Goal: Transaction & Acquisition: Book appointment/travel/reservation

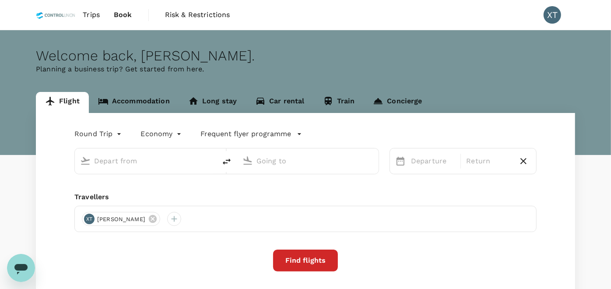
type input "Kuala Lumpur Intl ([GEOGRAPHIC_DATA])"
type input "Tawau (TWU)"
type input "Kuala Lumpur Intl ([GEOGRAPHIC_DATA])"
type input "Tawau (TWU)"
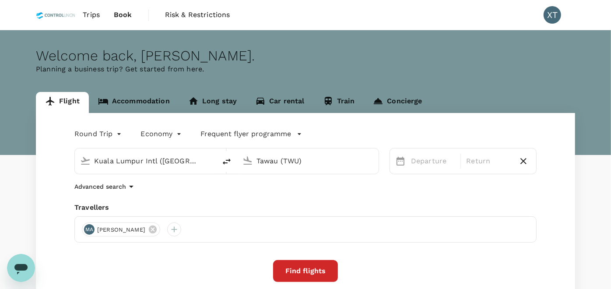
click at [166, 99] on link "Accommodation" at bounding box center [134, 102] width 90 height 21
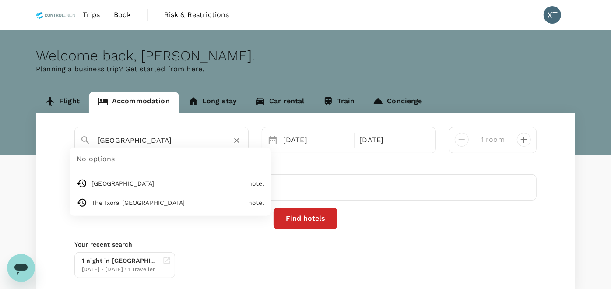
click at [168, 145] on input "[GEOGRAPHIC_DATA]" at bounding box center [158, 141] width 121 height 14
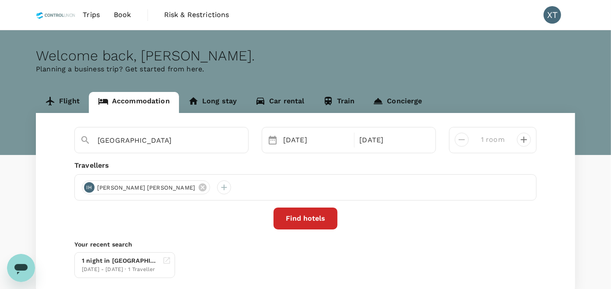
click at [365, 222] on div "Find hotels" at bounding box center [305, 219] width 462 height 22
click at [305, 222] on button "Find hotels" at bounding box center [306, 219] width 64 height 22
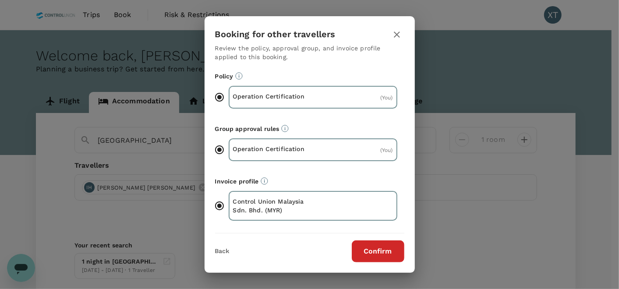
click at [384, 250] on button "Confirm" at bounding box center [378, 251] width 53 height 22
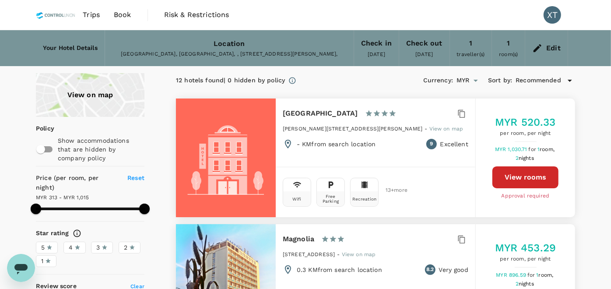
type input "1015.19"
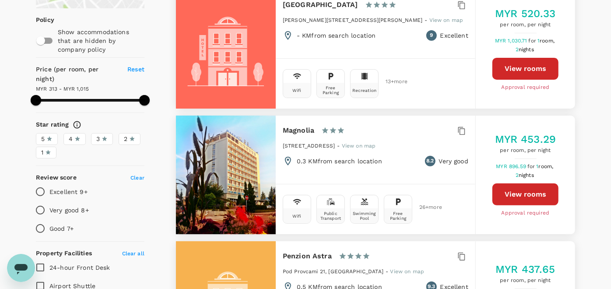
scroll to position [146, 0]
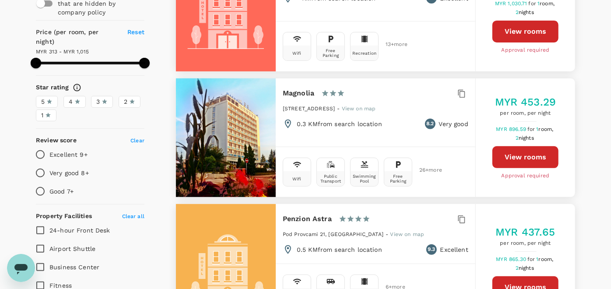
click at [20, 266] on icon "Open messaging window" at bounding box center [20, 269] width 13 height 11
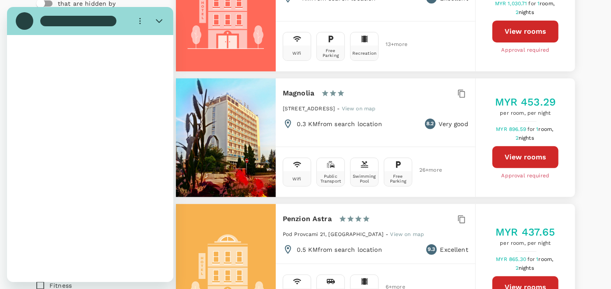
scroll to position [0, 0]
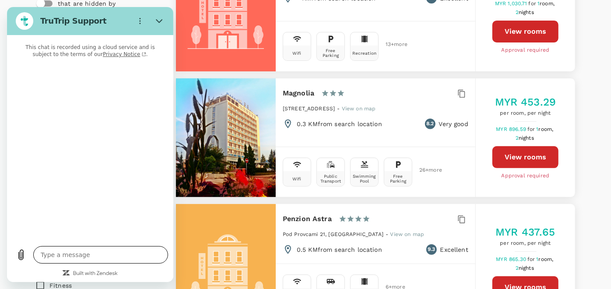
type textarea "x"
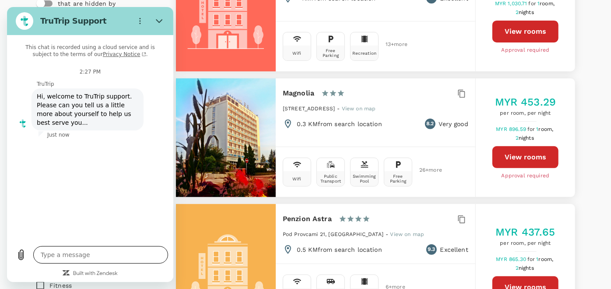
click at [99, 259] on textarea at bounding box center [100, 255] width 135 height 18
type textarea "H"
type textarea "x"
type textarea "Hi"
type textarea "x"
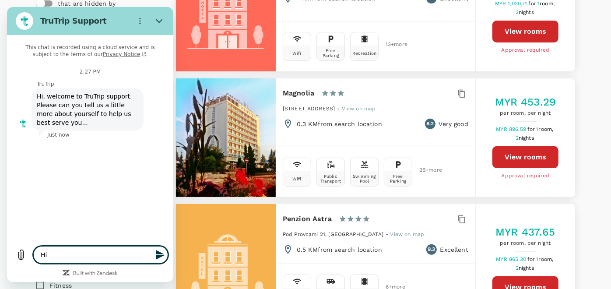
type textarea "Hi"
type textarea "x"
type textarea "Hi"
type textarea "x"
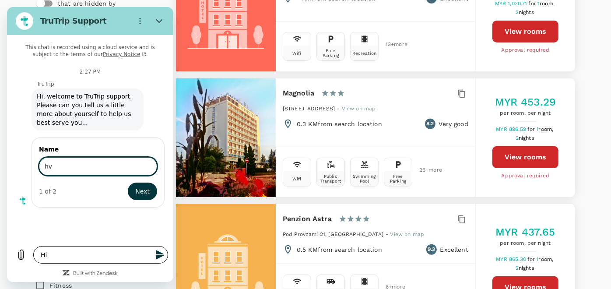
type input "h"
type input "Tai"
click at [128, 183] on button "Next" at bounding box center [142, 192] width 29 height 18
type textarea "x"
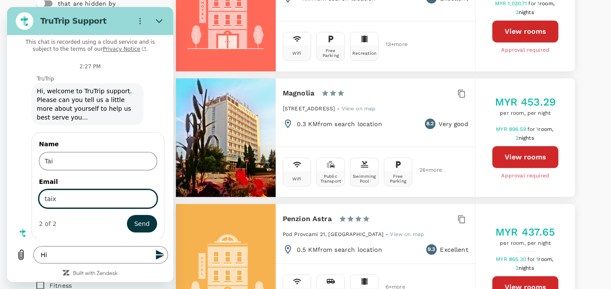
type input "[EMAIL_ADDRESS][DOMAIN_NAME]"
click at [144, 227] on button "Send" at bounding box center [142, 224] width 30 height 18
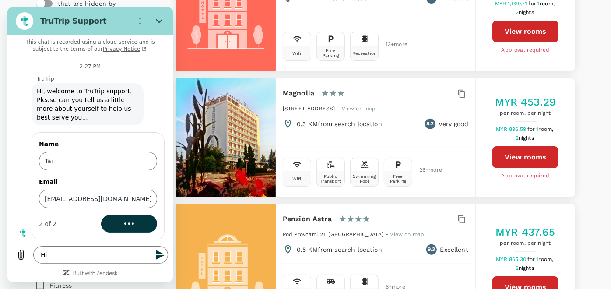
scroll to position [0, 0]
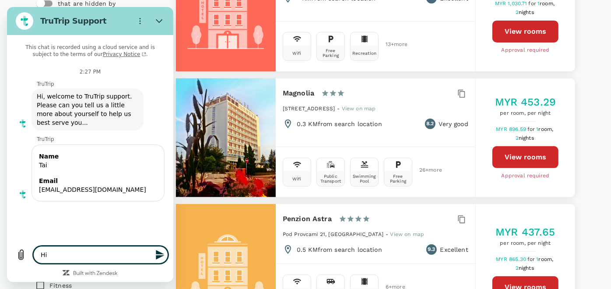
type textarea "x"
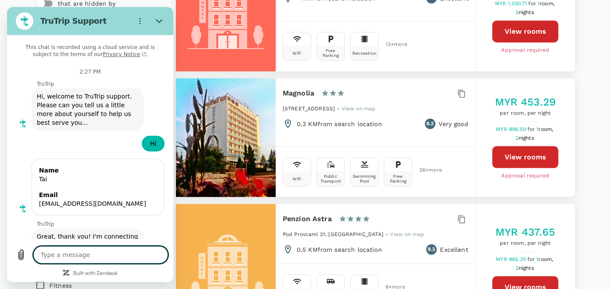
type textarea "x"
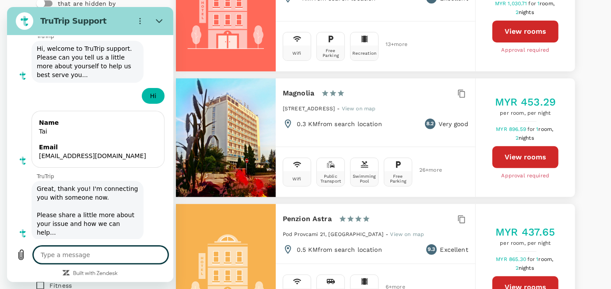
type textarea "H"
type textarea "x"
type textarea "Hv"
type textarea "x"
type textarea "Hv"
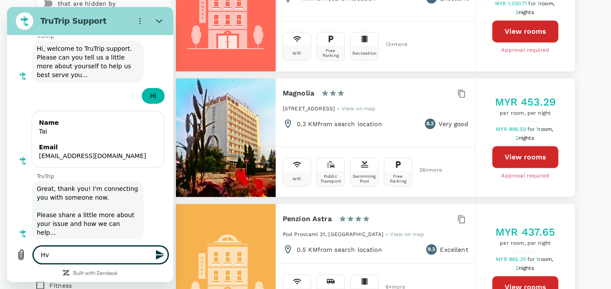
type textarea "x"
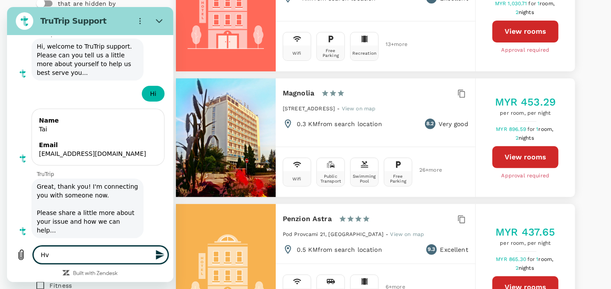
type textarea "Hv a"
type textarea "x"
type textarea "Hv ad"
type textarea "x"
type textarea "Hv a"
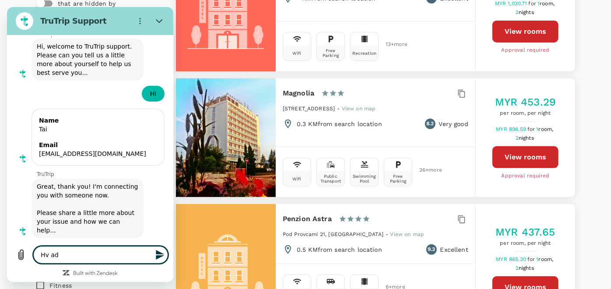
type textarea "x"
type textarea "Hv"
type textarea "x"
type textarea "Hv y"
type textarea "x"
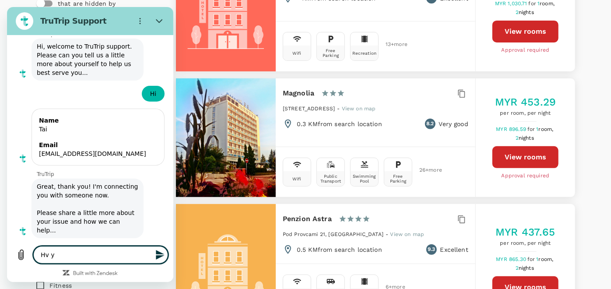
type textarea "Hv yo"
type textarea "x"
type textarea "Hv you"
type textarea "x"
type textarea "Hv you"
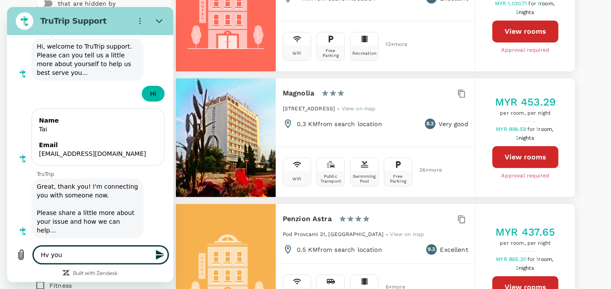
type textarea "x"
type textarea "Hv you a"
type textarea "x"
type textarea "Hv you ad"
type textarea "x"
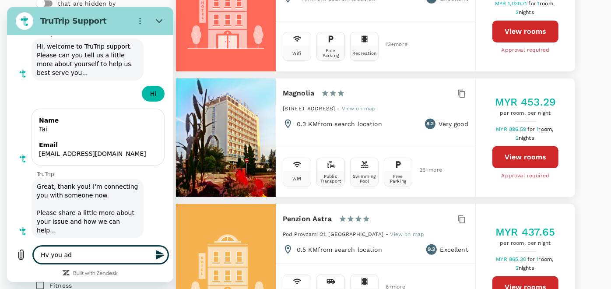
type textarea "Hv you add"
type textarea "x"
type textarea "Hv you add"
type textarea "x"
type textarea "Hv you add p"
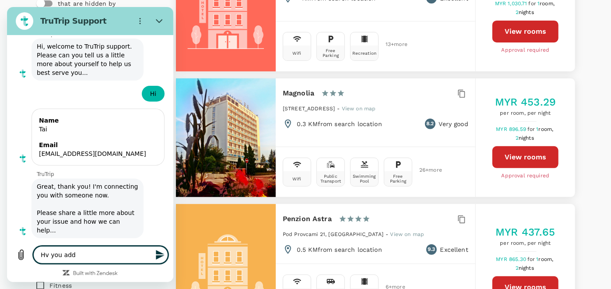
type textarea "x"
type textarea "Hv you add pa"
type textarea "x"
type textarea "Hv you add par"
type textarea "x"
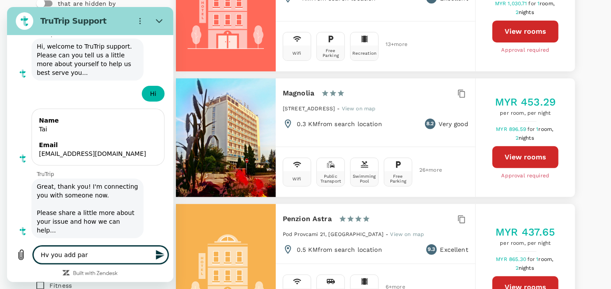
type textarea "Hv you add park"
type textarea "x"
type textarea "Hv you add park"
type textarea "x"
type textarea "Hv you add park a"
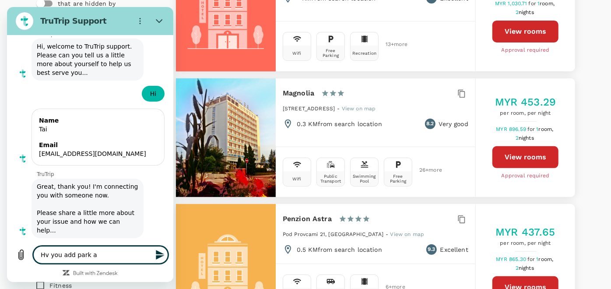
type textarea "x"
type textarea "Hv you add park av"
type textarea "x"
type textarea "Hv you add park ave"
type textarea "x"
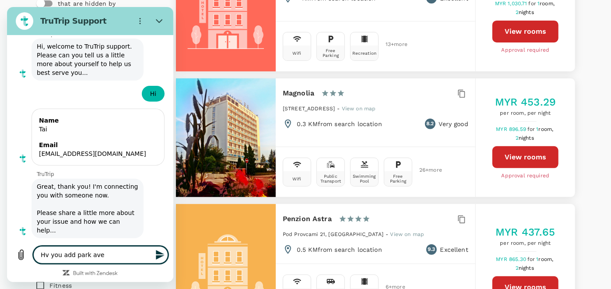
type textarea "Hv you add park aven"
type textarea "x"
type textarea "Hv you add park avenu"
type textarea "x"
type textarea "Hv you add park avenue"
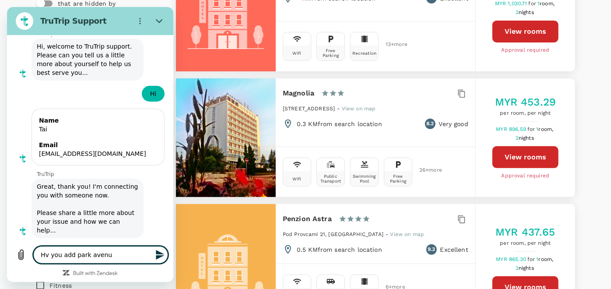
type textarea "x"
type textarea "Hv you add park avenue"
type textarea "x"
type textarea "Hv you add park avenue h"
type textarea "x"
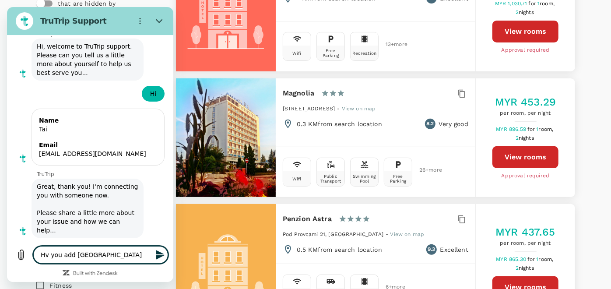
type textarea "Hv you add park avenue ho"
type textarea "x"
type textarea "Hv you add park avenue hot"
type textarea "x"
type textarea "Hv you add park avenue hote"
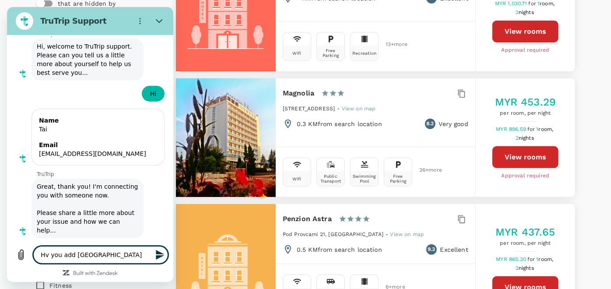
type textarea "x"
type textarea "Hv you add park avenue hotel"
type textarea "x"
type textarea "Hv you add park avenue hotel"
type textarea "x"
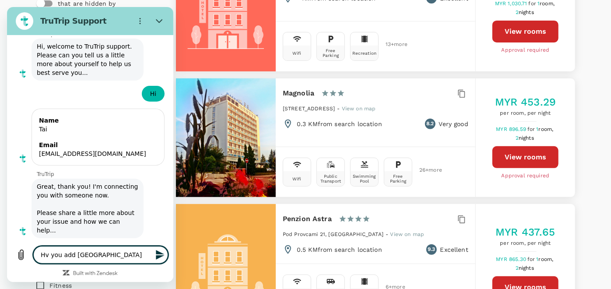
type textarea "Hv you add park avenue hotel l"
type textarea "x"
type textarea "Hv you add park avenue hotel lo"
type textarea "x"
type textarea "Hv you add park avenue hotel loc"
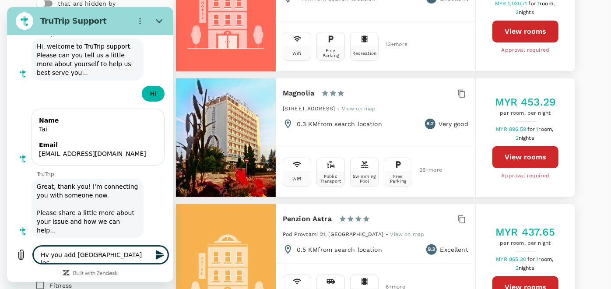
type textarea "x"
type textarea "Hv you add park avenue hotel loca"
type textarea "x"
type textarea "Hv you add park avenue hotel locat"
type textarea "x"
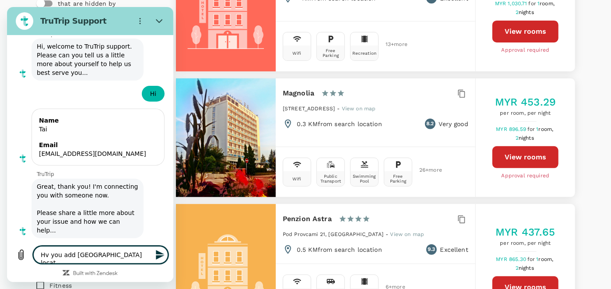
type textarea "Hv you add park avenue hotel locate"
type textarea "x"
type textarea "Hv you add park avenue hotel located"
type textarea "x"
type textarea "Hv you add park avenue hotel located"
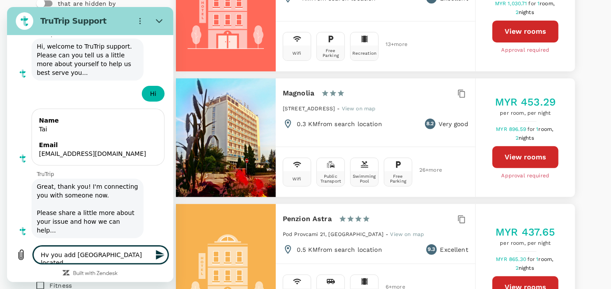
type textarea "x"
type textarea "Hv you add park avenue hotel located a"
type textarea "x"
type textarea "Hv you add park avenue hotel located at"
type textarea "x"
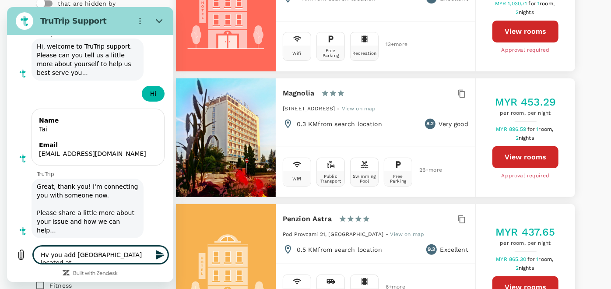
type textarea "Hv you add park avenue hotel located at"
type textarea "x"
type textarea "Hv you add park avenue hotel located at s"
type textarea "x"
type textarea "Hv you add park avenue hotel located at su"
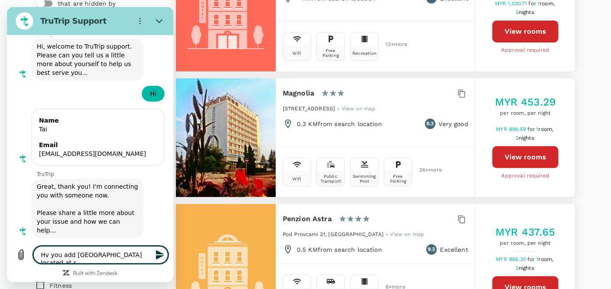
type textarea "x"
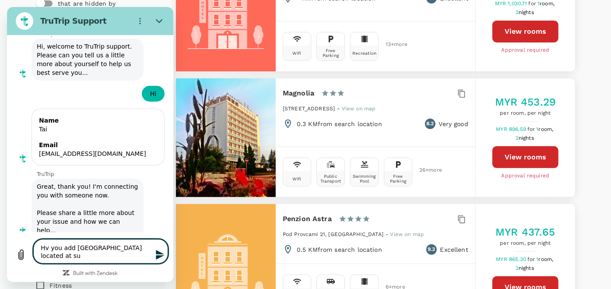
type textarea "Hv you add park avenue hotel located at sun"
type textarea "x"
type textarea "Hv you add park avenue hotel located at sung"
type textarea "x"
type textarea "Hv you add park avenue hotel located at sunga"
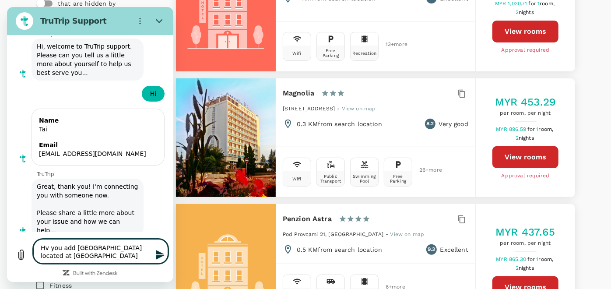
type textarea "x"
type textarea "Hv you add park avenue hotel located at sungai"
type textarea "x"
type textarea "Hv you add park avenue hotel located at sungai"
type textarea "x"
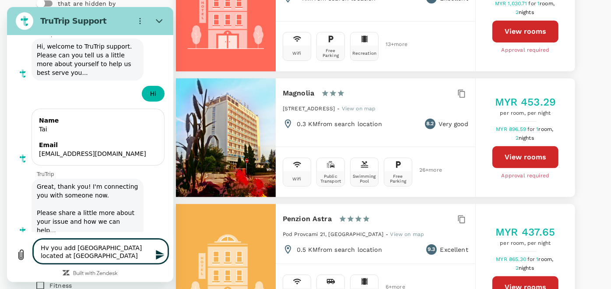
type textarea "Hv you add park avenue hotel located at sungai p"
type textarea "x"
type textarea "Hv you add park avenue hotel located at sungai pe"
type textarea "x"
type textarea "Hv you add park avenue hotel located at sungai pet"
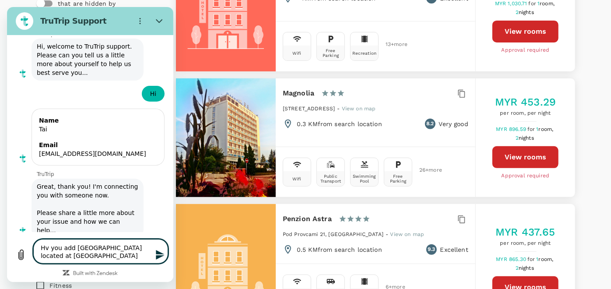
type textarea "x"
type textarea "Hv you add park avenue hotel located at sungai peta"
type textarea "x"
type textarea "Hv you add park avenue hotel located at sungai petan"
type textarea "x"
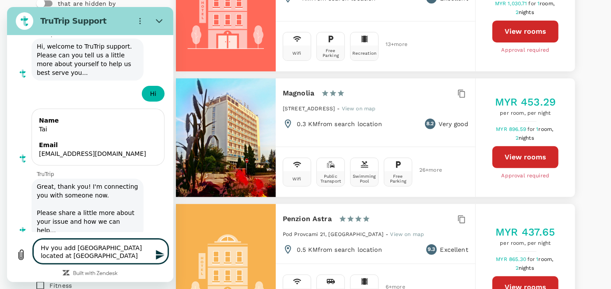
type textarea "Hv you add park avenue hotel located at sungai petani"
type textarea "x"
type textarea "Hv you add park avenue hotel located at sungai petani"
type textarea "x"
type textarea "Hv you add park avenue hotel located at sungai petani k"
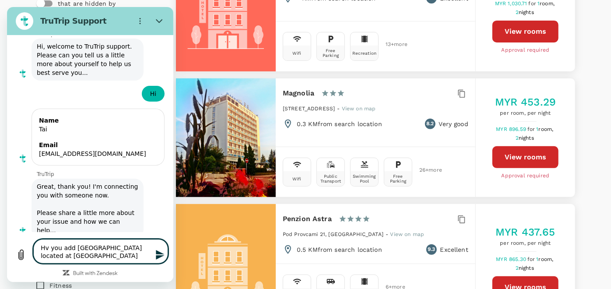
type textarea "x"
type textarea "Hv you add park avenue hotel located at sungai petani ke"
type textarea "x"
type textarea "Hv you add park avenue hotel located at sungai petani ked"
type textarea "x"
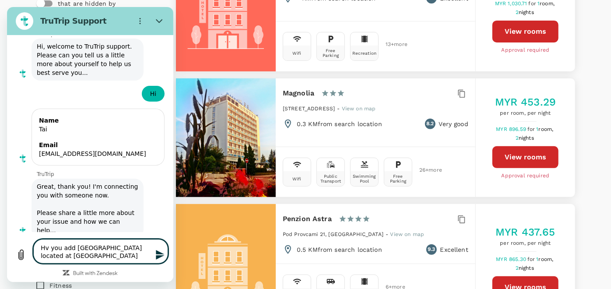
type textarea "Hv you add park avenue hotel located at sungai petani keda"
type textarea "x"
type textarea "Hv you add park avenue hotel located at sungai petani kedah"
type textarea "x"
type textarea "Hv you add park avenue hotel located at sungai petani kedah"
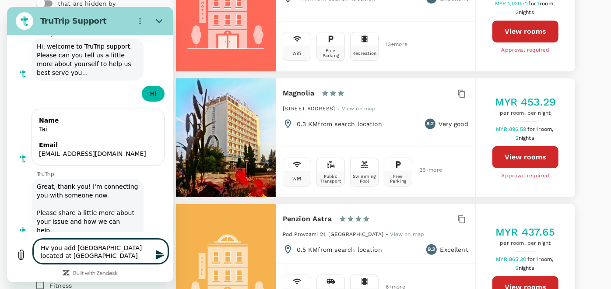
type textarea "x"
type textarea "Hv you add park avenue hotel located at sungai petani kedah i"
type textarea "x"
type textarea "Hv you add park avenue hotel located at sungai petani kedah in"
type textarea "x"
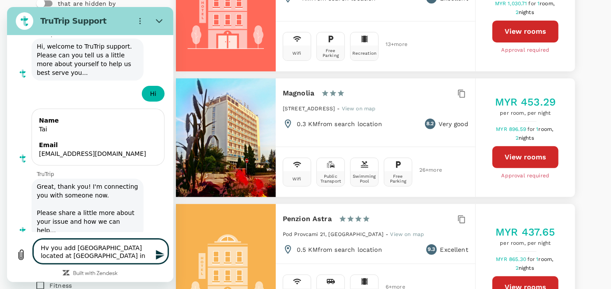
type textarea "Hv you add park avenue hotel located at sungai petani kedah in"
type textarea "x"
type textarea "Hv you add park avenue hotel located at sungai petani kedah in t"
type textarea "x"
type textarea "Hv you add park avenue hotel located at sungai petani kedah in tr"
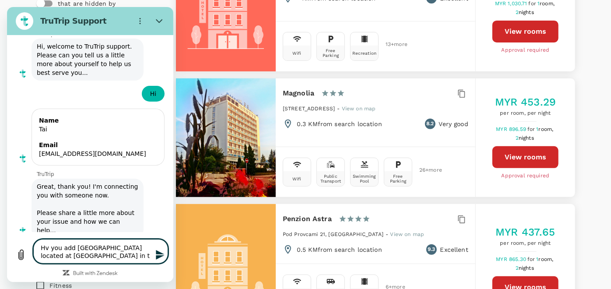
type textarea "x"
type textarea "Hv you add park avenue hotel located at sungai petani kedah in tru"
type textarea "x"
type textarea "Hv you add park avenue hotel located at sungai petani kedah in trut"
type textarea "x"
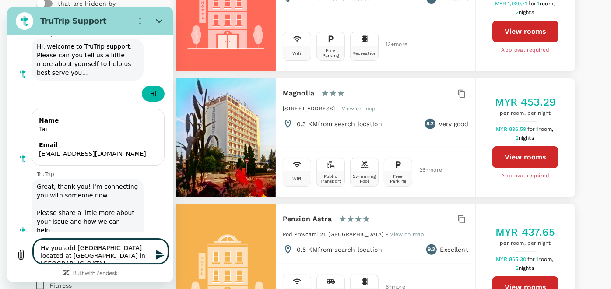
type textarea "Hv you add park avenue hotel located at sungai petani kedah in trutr"
type textarea "x"
type textarea "Hv you add park avenue hotel located at sungai petani kedah in trutri"
type textarea "x"
type textarea "Hv you add park avenue hotel located at sungai petani kedah in trutrip"
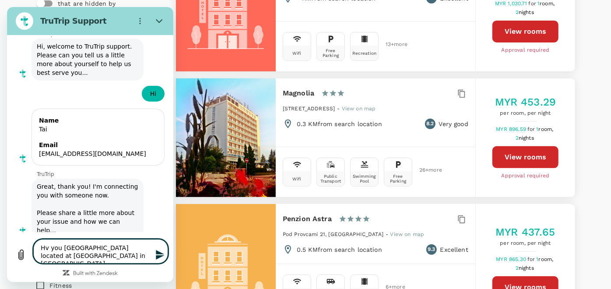
type textarea "x"
type textarea "Hv you add [GEOGRAPHIC_DATA] located at [GEOGRAPHIC_DATA] in [GEOGRAPHIC_DATA]?"
type textarea "x"
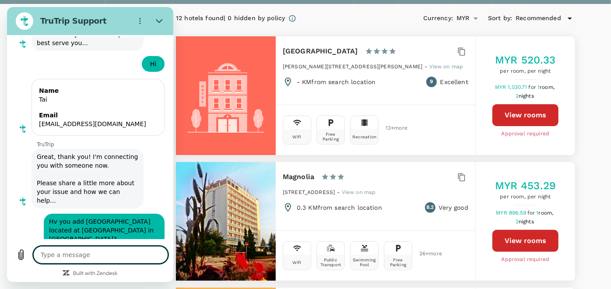
scroll to position [0, 0]
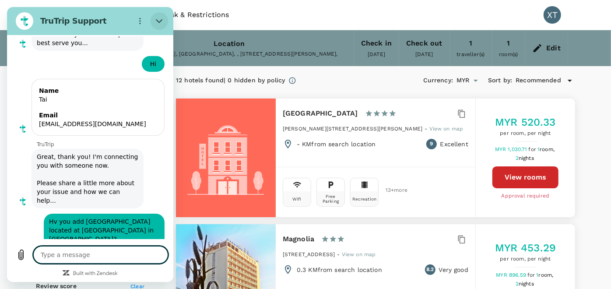
click at [162, 16] on button "Close" at bounding box center [160, 21] width 18 height 18
type textarea "x"
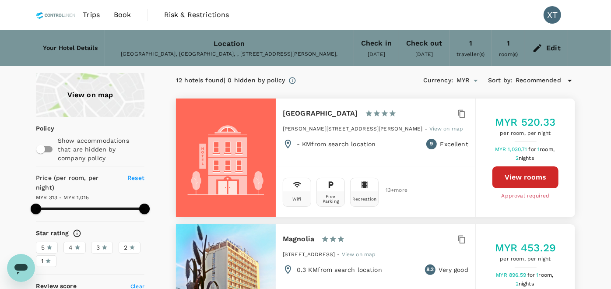
click at [229, 50] on div "Slovakia, Piešťany, , 921 01, Beethovenova 3," at bounding box center [229, 54] width 235 height 9
click at [84, 47] on h6 "Your Hotel Details" at bounding box center [70, 48] width 55 height 10
click at [249, 50] on div "Slovakia, Piešťany, , 921 01, Beethovenova 3," at bounding box center [229, 54] width 235 height 9
click at [541, 44] on icon at bounding box center [538, 48] width 11 height 11
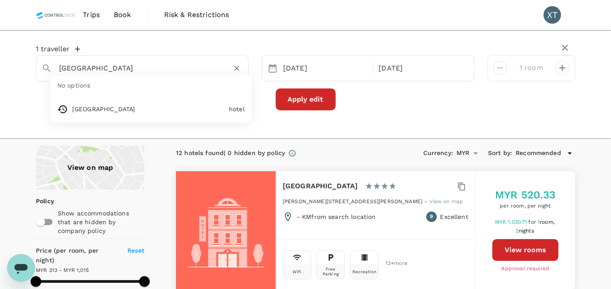
click at [137, 71] on input "[GEOGRAPHIC_DATA]" at bounding box center [138, 68] width 159 height 14
type input "park"
type textarea "x"
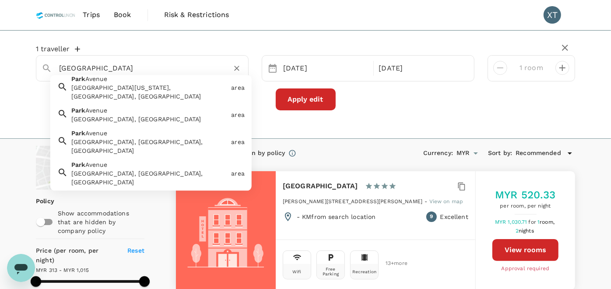
scroll to position [114, 0]
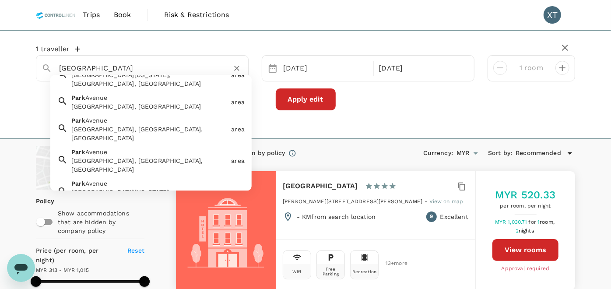
type input "park avenua hotel kedah"
click at [423, 125] on div "1 traveller Park Avenue Park Avenue QLD, Australia city Park Avenue Park Avenue…" at bounding box center [305, 84] width 611 height 109
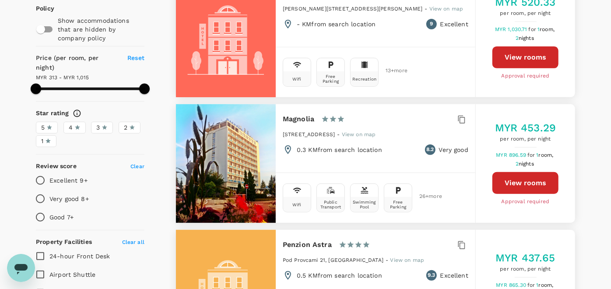
scroll to position [194, 0]
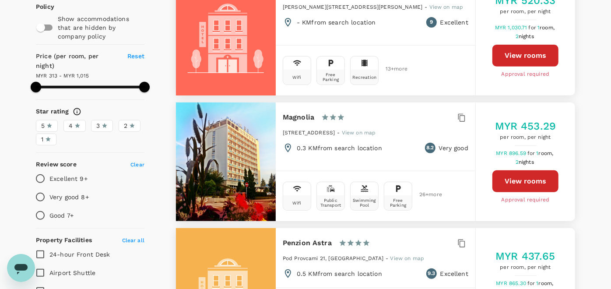
type textarea "x"
type input "1015.19"
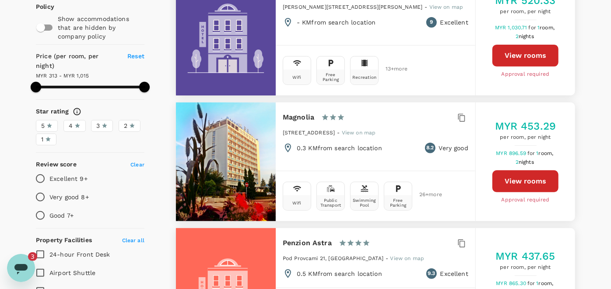
type textarea "x"
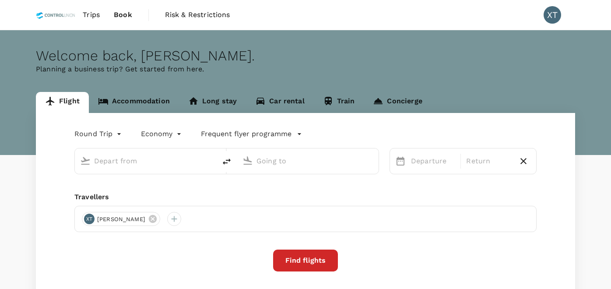
type input "Kuala Lumpur Intl ([GEOGRAPHIC_DATA])"
type input "Tawau (TWU)"
type input "Kuala Lumpur Intl ([GEOGRAPHIC_DATA])"
type input "Tawau (TWU)"
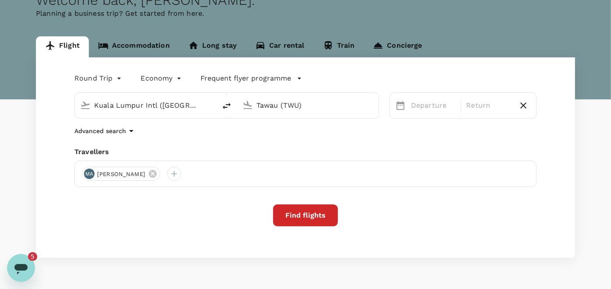
scroll to position [79, 0]
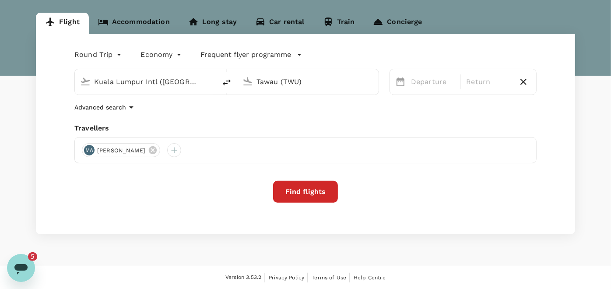
click at [11, 267] on div "Open messaging window, 5 unread messages" at bounding box center [21, 267] width 26 height 26
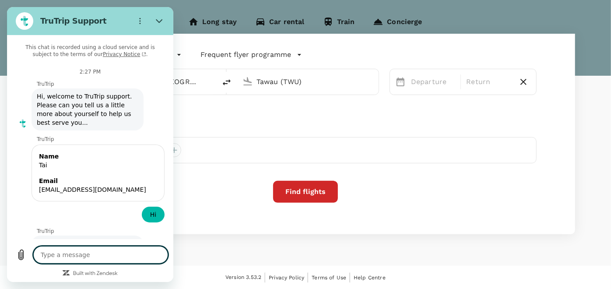
scroll to position [340, 0]
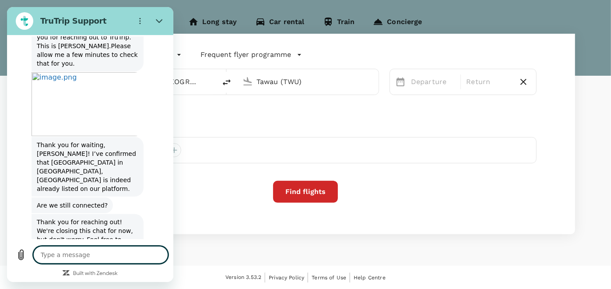
click at [85, 256] on textarea at bounding box center [100, 255] width 135 height 18
type textarea "H"
type textarea "x"
type textarea "Hi"
type textarea "x"
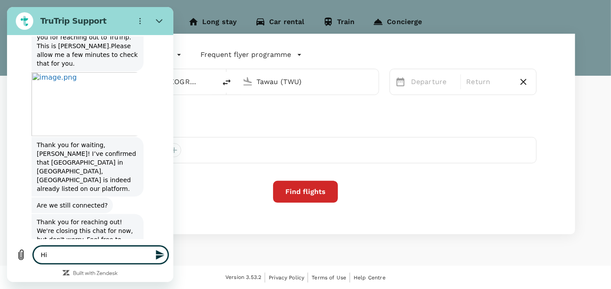
type textarea "Hi"
type textarea "x"
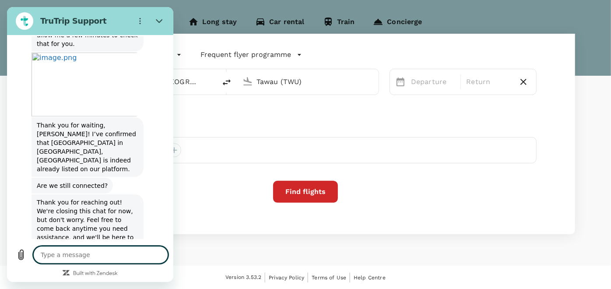
type textarea "x"
type textarea "S"
type textarea "x"
type textarea "Sr"
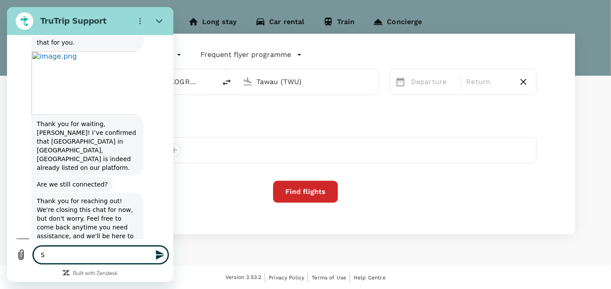
type textarea "x"
type textarea "Sry"
type textarea "x"
type textarea "Sry"
type textarea "x"
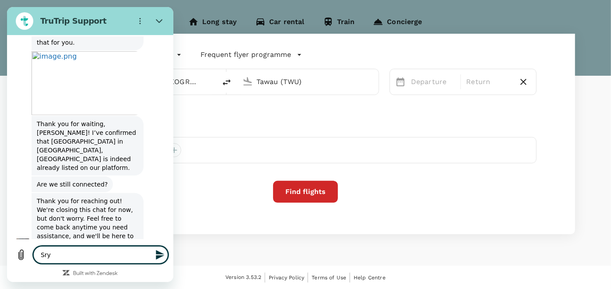
type textarea "Sry f"
type textarea "x"
type textarea "Sry fo"
type textarea "x"
type textarea "Sry for"
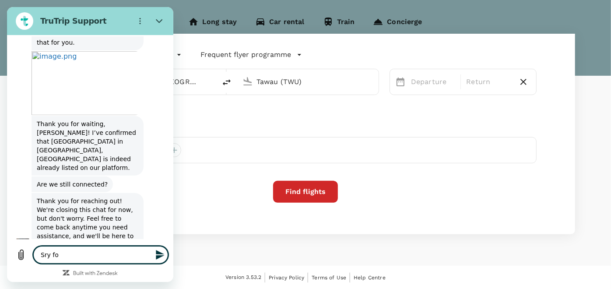
type textarea "x"
type textarea "Sry for"
type textarea "x"
type textarea "Sry for d"
type textarea "x"
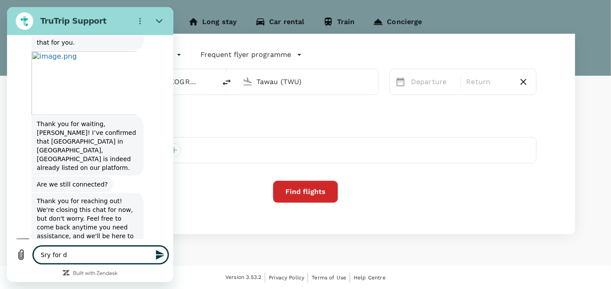
type textarea "Sry for de"
type textarea "x"
type textarea "Sry for del"
type textarea "x"
type textarea "Sry for dela"
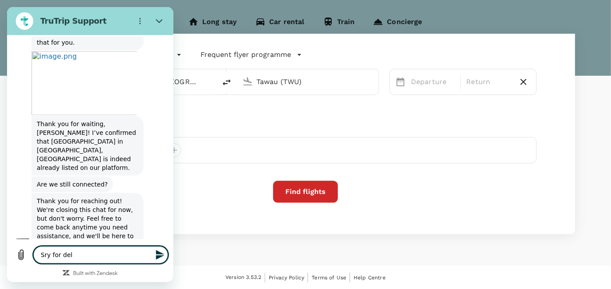
type textarea "x"
type textarea "Sry for delay"
type textarea "x"
type textarea "Sry for delay"
type textarea "x"
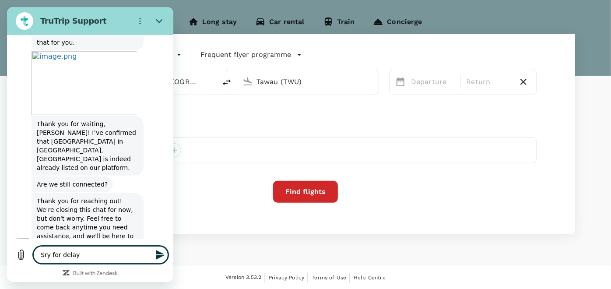
type textarea "Sry for delay r"
type textarea "x"
type textarea "Sry for delay re"
type textarea "x"
type textarea "Sry for delay res"
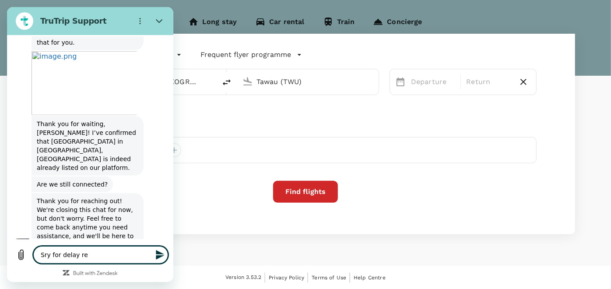
type textarea "x"
type textarea "Sry for delay resp"
type textarea "x"
type textarea "Sry for delay respo"
type textarea "x"
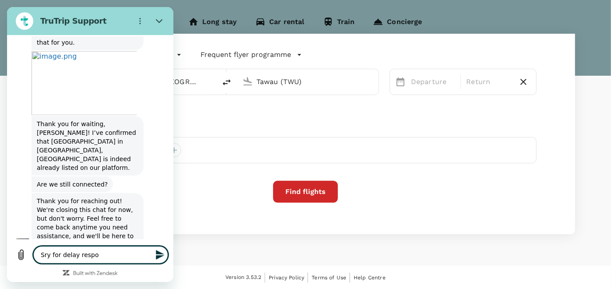
type textarea "Sry for delay respos"
type textarea "x"
type textarea "Sry for delay resposn"
type textarea "x"
type textarea "Sry for delay resposne"
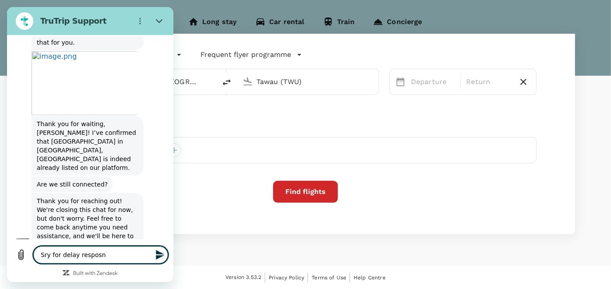
type textarea "x"
type textarea "Sry for delay resposne"
type textarea "x"
type textarea "Sry for delay resposne"
type textarea "x"
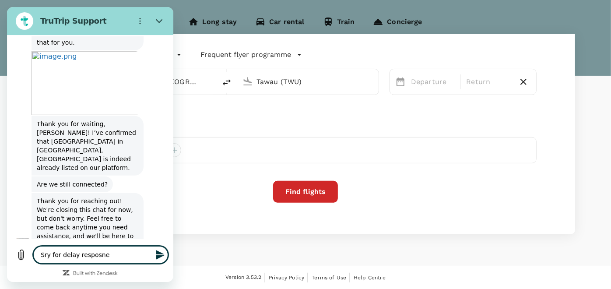
type textarea "Sry for delay resposn"
type textarea "x"
type textarea "Sry for delay respos"
type textarea "x"
type textarea "Sry for delay respo"
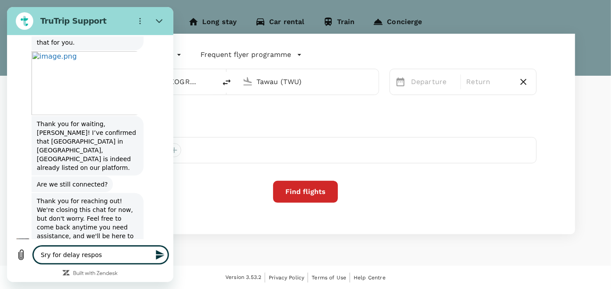
type textarea "x"
type textarea "Sry for delay respon"
type textarea "x"
type textarea "Sry for delay respons"
type textarea "x"
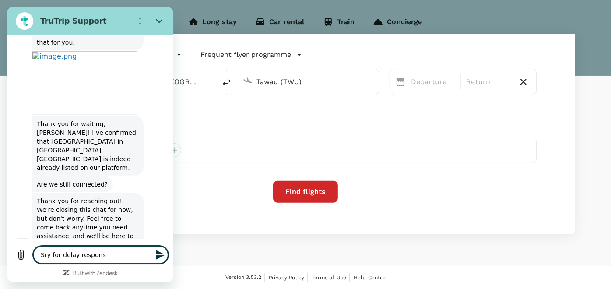
type textarea "Sry for delay response"
type textarea "x"
type textarea "Sry for delay response"
type textarea "x"
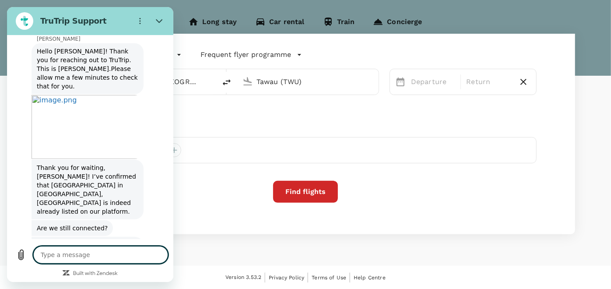
scroll to position [317, 0]
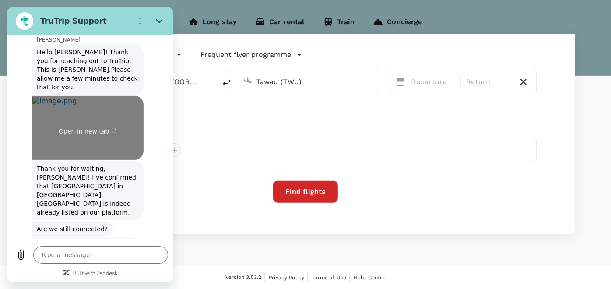
click at [83, 122] on link "Open in new tab" at bounding box center [88, 128] width 112 height 64
type textarea "x"
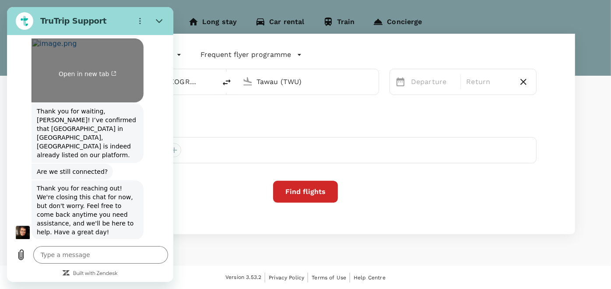
scroll to position [378, 0]
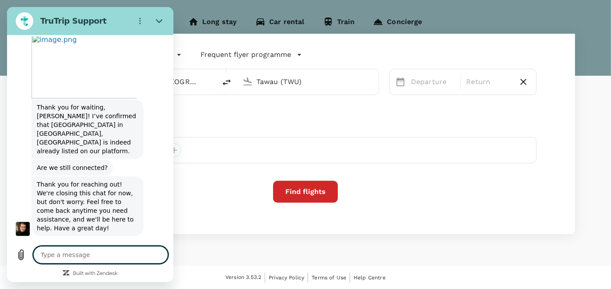
click at [123, 259] on textarea at bounding box center [100, 255] width 135 height 18
type textarea "H"
type textarea "x"
type textarea "Hi"
type textarea "x"
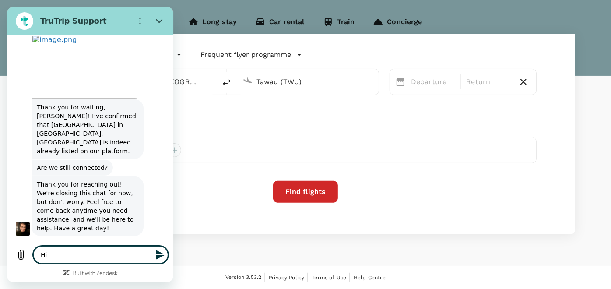
type textarea "Hi"
type textarea "x"
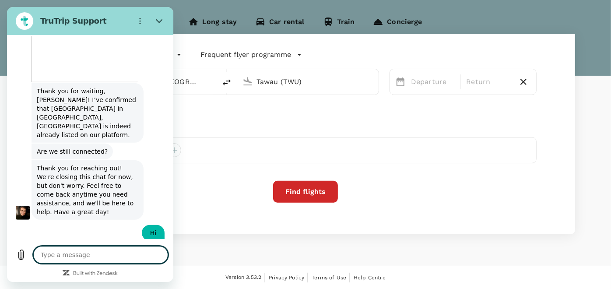
type textarea "x"
type textarea "T"
type textarea "x"
type textarea "Th"
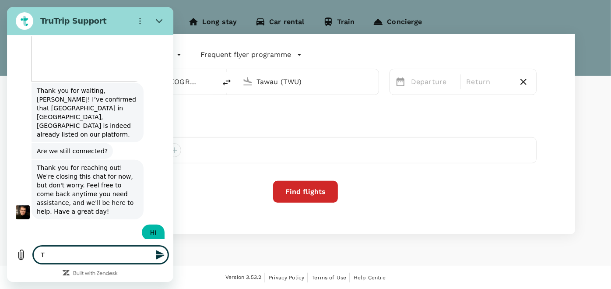
type textarea "x"
type textarea "Thi"
type textarea "x"
type textarea "This"
type textarea "x"
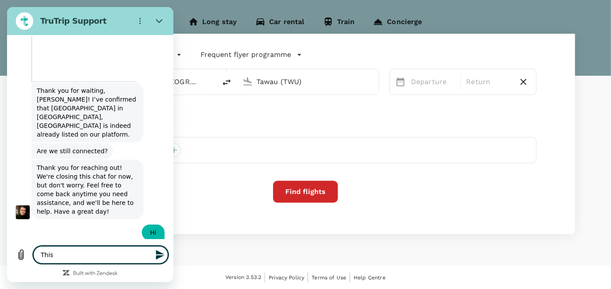
type textarea "This"
type textarea "x"
type textarea "This i"
type textarea "x"
type textarea "This is"
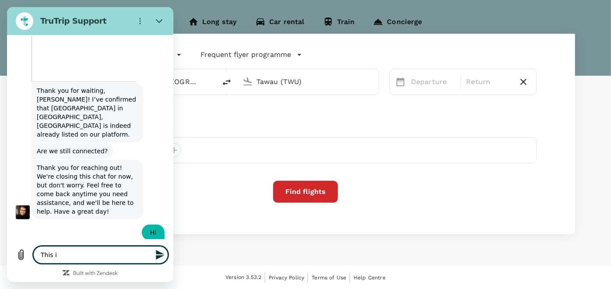
type textarea "x"
type textarea "This is"
type textarea "x"
type textarea "This is t"
type textarea "x"
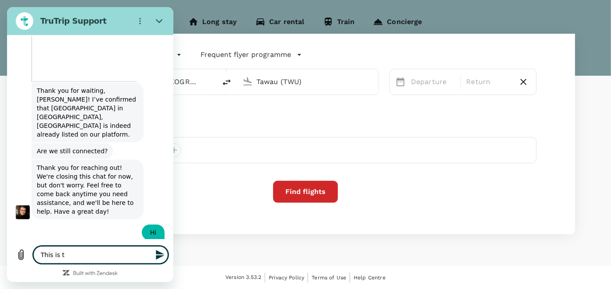
type textarea "This is"
type textarea "x"
type textarea "This is n"
type textarea "x"
type textarea "This is no"
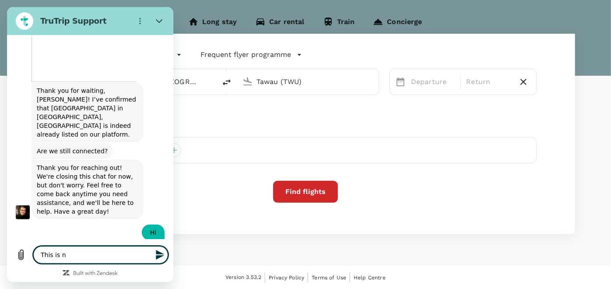
type textarea "x"
type textarea "This is not"
type textarea "x"
type textarea "This is not"
type textarea "x"
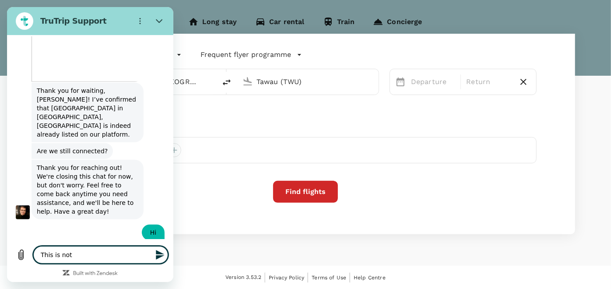
type textarea "This is not t"
type textarea "x"
type textarea "This is not th"
type textarea "x"
type textarea "This is not tha"
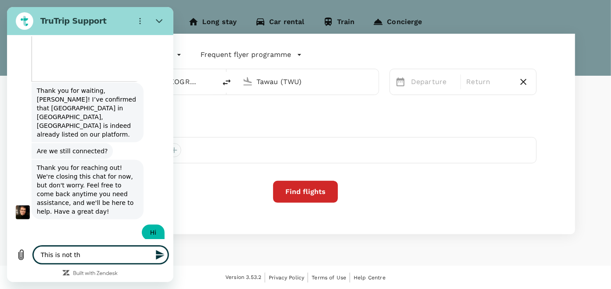
type textarea "x"
type textarea "This is not that"
type textarea "x"
type textarea "This is not that"
type textarea "x"
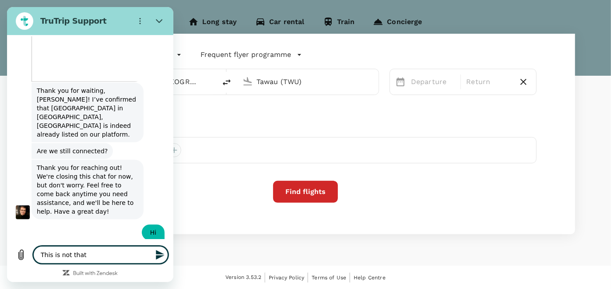
type textarea "This is not that h"
type textarea "x"
type textarea "This is not that ht"
type textarea "x"
type textarea "This is not that hto"
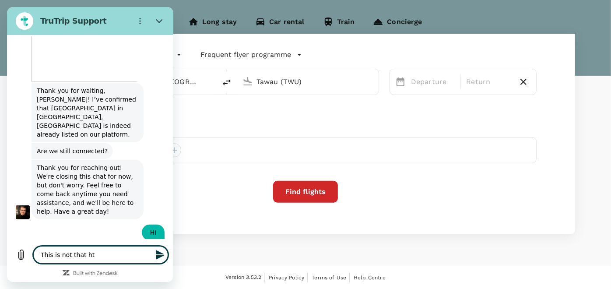
type textarea "x"
type textarea "This is not that ht"
type textarea "x"
type textarea "This is not that h"
type textarea "x"
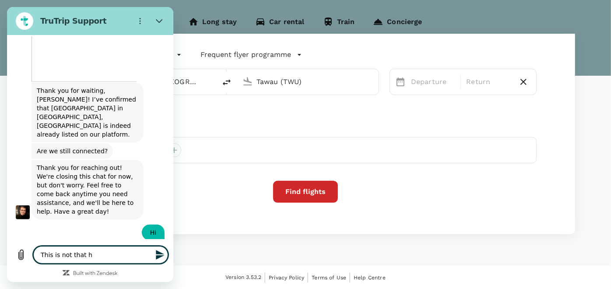
type textarea "This is not that ho"
type textarea "x"
type textarea "This is not that hot"
type textarea "x"
type textarea "This is not that hote"
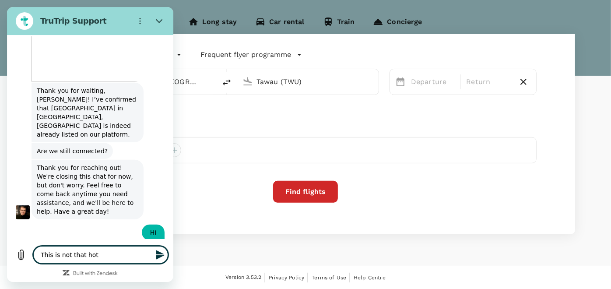
type textarea "x"
type textarea "This is not that hotel"
type textarea "x"
type textarea "This is not that hotel,"
type textarea "x"
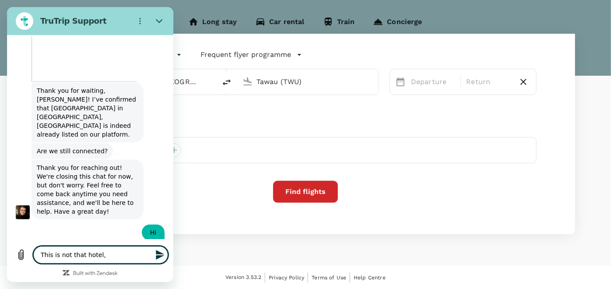
type textarea "This is not that hotel,"
type textarea "x"
type textarea "This is not that hotel, i"
type textarea "x"
type textarea "This is not that hotel, it"
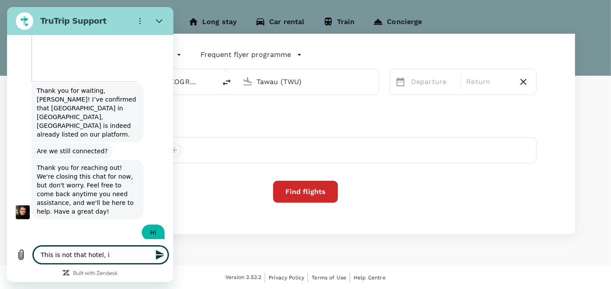
type textarea "x"
type textarea "This is not that hotel, it"
type textarea "x"
type textarea "This is not that hotel, it s"
type textarea "x"
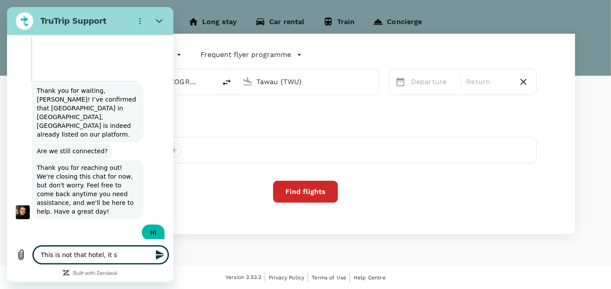
type textarea "This is not that hotel, it sh"
type textarea "x"
type textarea "This is not that hotel, it sho"
type textarea "x"
type textarea "This is not that hotel, it shou"
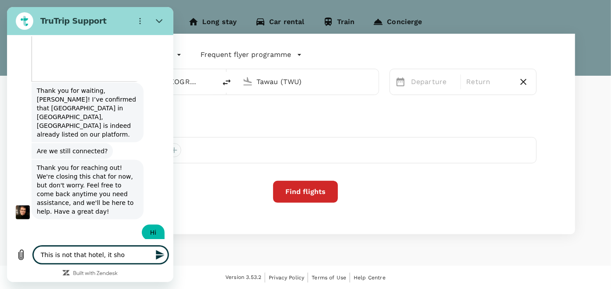
type textarea "x"
type textarea "This is not that hotel, it shoul"
type textarea "x"
type textarea "This is not that hotel, it should"
type textarea "x"
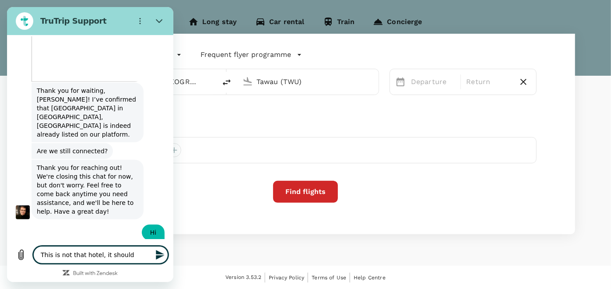
type textarea "This is not that hotel, it should"
type textarea "x"
type textarea "This is not that hotel, it should b"
type textarea "x"
type textarea "This is not that hotel, it should be"
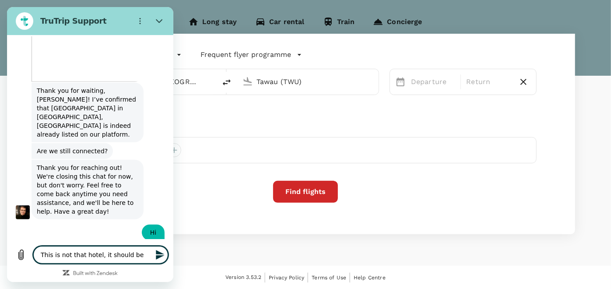
type textarea "x"
type textarea "This is not that hotel, it should be"
type textarea "x"
type textarea "This is not that hotel, it should be l"
type textarea "x"
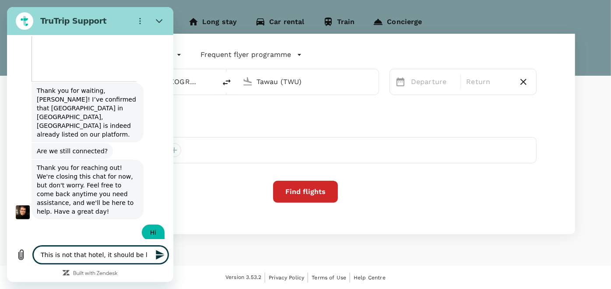
type textarea "This is not that hotel, it should be lo"
type textarea "x"
type textarea "This is not that hotel, it should be loc"
type textarea "x"
type textarea "This is not that hotel, it should be loca"
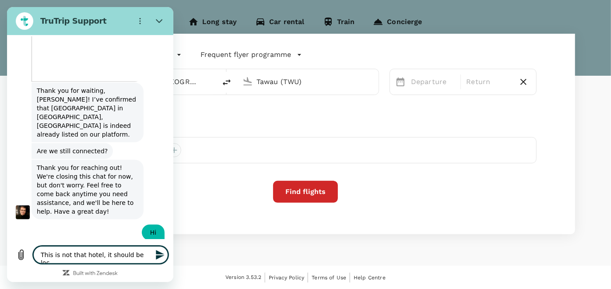
type textarea "x"
type textarea "This is not that hotel, it should be locat"
type textarea "x"
type textarea "This is not that hotel, it should be locate"
type textarea "x"
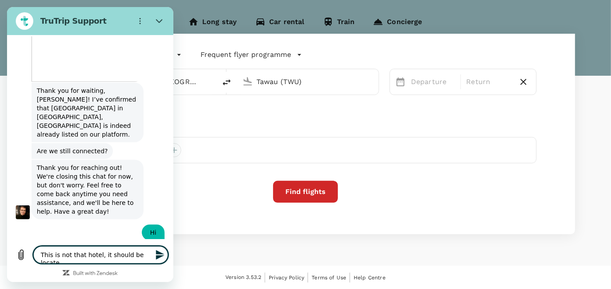
type textarea "This is not that hotel, it should be located"
type textarea "x"
type textarea "This is not that hotel, it should be located"
type textarea "x"
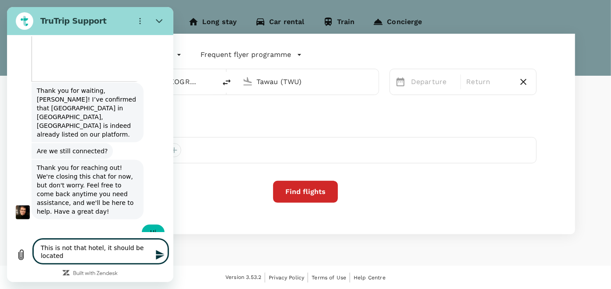
type textarea "This is not that hotel, it should be located a"
type textarea "x"
type textarea "This is not that hotel, it should be located at"
type textarea "x"
type textarea "This is not that hotel, it should be located at"
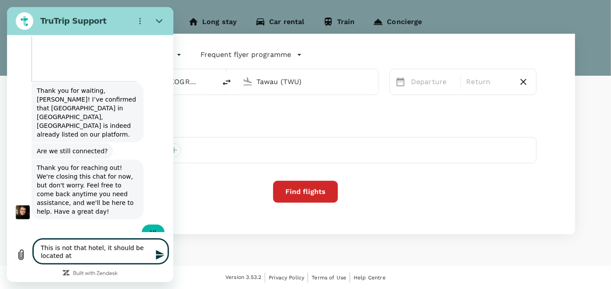
type textarea "x"
type textarea "This is not that hotel, it should be located at s"
type textarea "x"
type textarea "This is not that hotel, it should be located at su"
type textarea "x"
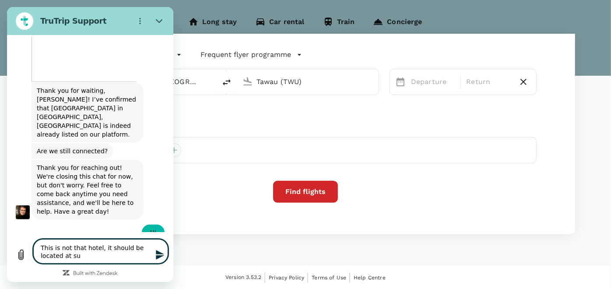
type textarea "This is not that hotel, it should be located at sun"
type textarea "x"
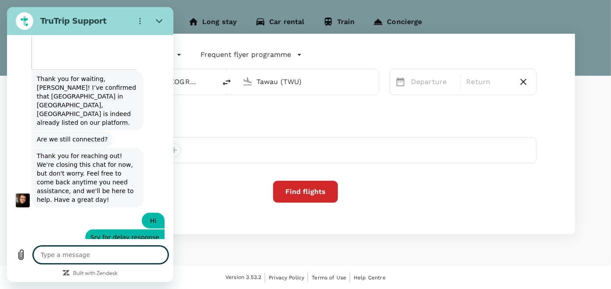
scroll to position [420, 0]
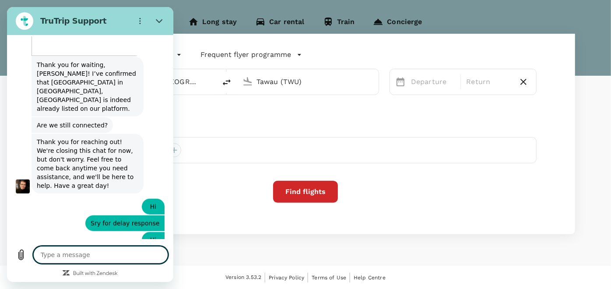
click at [381, 170] on div "Round Trip roundtrip Economy economy Frequent flyer programme Kuala Lumpur Intl…" at bounding box center [306, 134] width 540 height 201
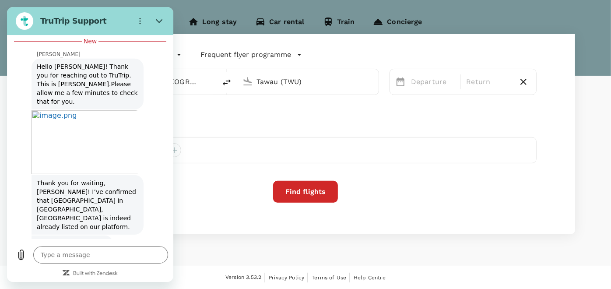
scroll to position [226, 0]
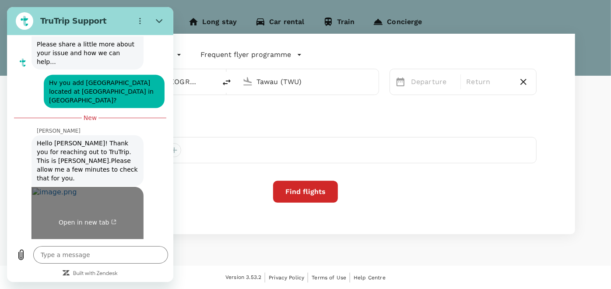
click at [84, 219] on span "Open in new tab" at bounding box center [88, 222] width 58 height 7
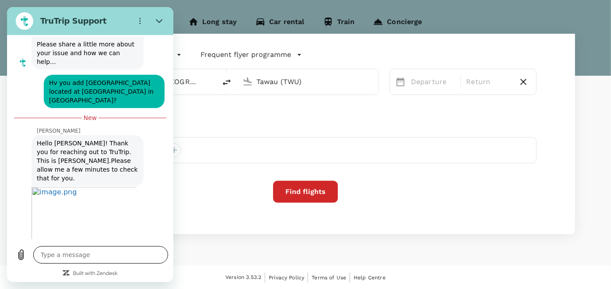
click at [108, 259] on textarea at bounding box center [100, 255] width 135 height 18
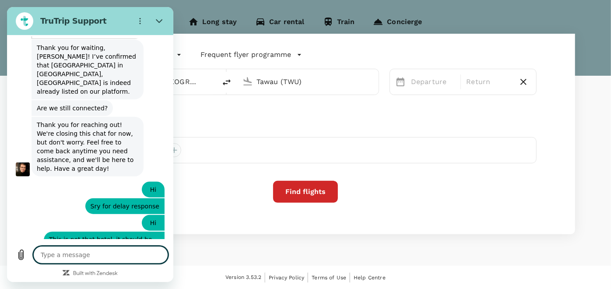
scroll to position [445, 0]
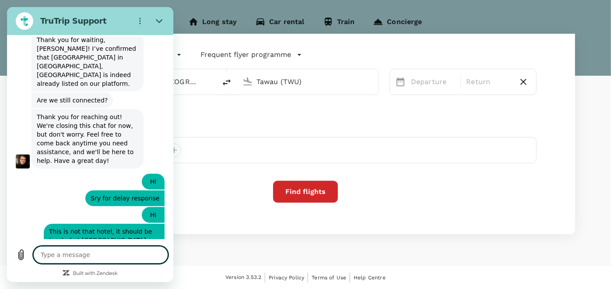
click at [369, 144] on div "MA Mohd Hairi Adris" at bounding box center [305, 150] width 462 height 26
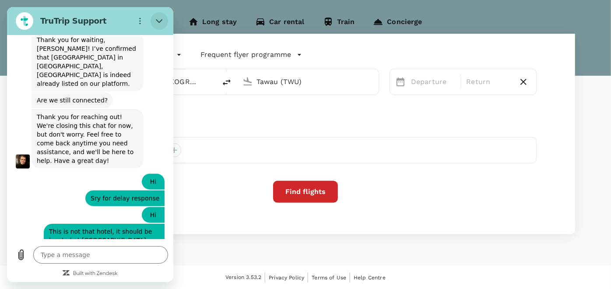
click at [164, 21] on button "Close" at bounding box center [160, 21] width 18 height 18
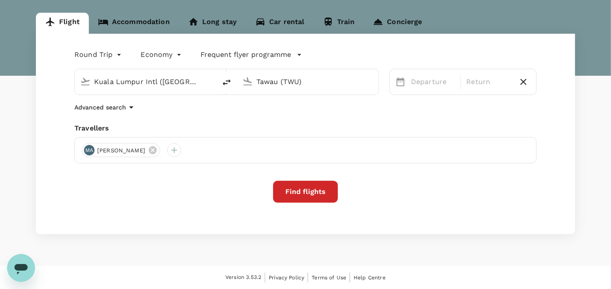
click at [35, 260] on div "Welcome back , XIAO QI . Planning a business trip? Get started from here. Fligh…" at bounding box center [305, 108] width 611 height 315
click at [28, 264] on icon "Open messaging window" at bounding box center [21, 268] width 16 height 16
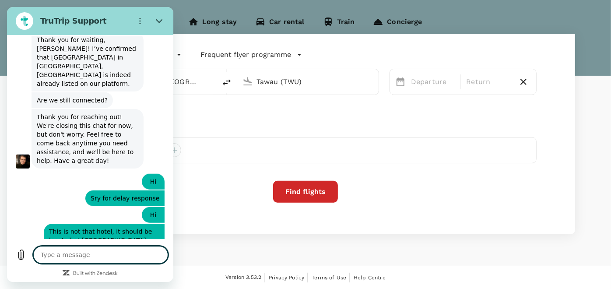
click at [246, 257] on div "Welcome back , XIAO QI . Planning a business trip? Get started from here. Fligh…" at bounding box center [305, 108] width 611 height 315
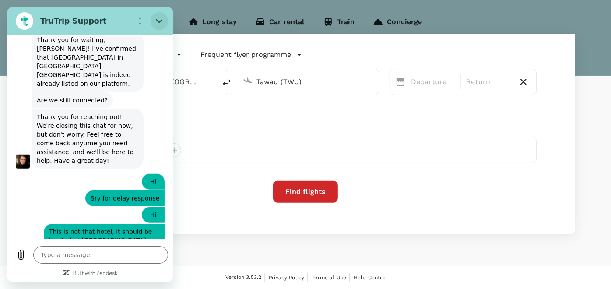
drag, startPoint x: 163, startPoint y: 22, endPoint x: 102, endPoint y: 69, distance: 76.9
click at [163, 22] on button "Close" at bounding box center [160, 21] width 18 height 18
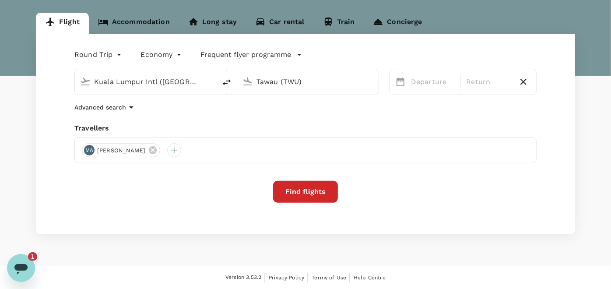
scroll to position [0, 0]
click at [36, 277] on div "Version 3.53.2 Privacy Policy Terms of Use Help Centre" at bounding box center [306, 278] width 540 height 10
click at [25, 267] on icon "Open messaging window, 1 unread message" at bounding box center [20, 269] width 13 height 11
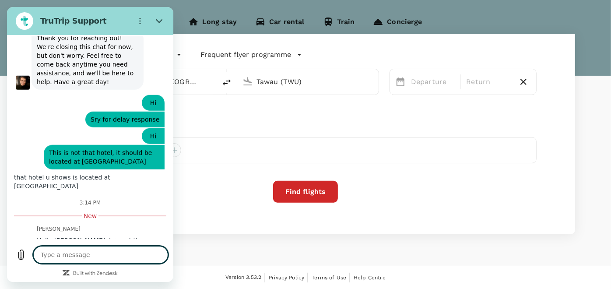
scroll to position [574, 0]
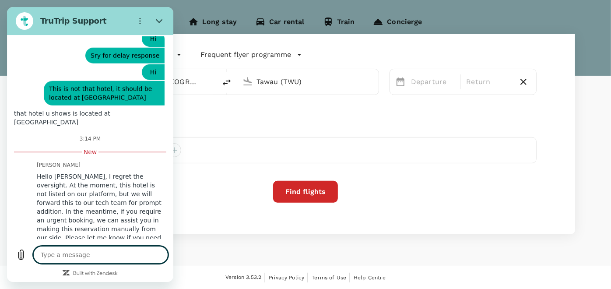
click at [81, 256] on textarea at bounding box center [100, 255] width 135 height 18
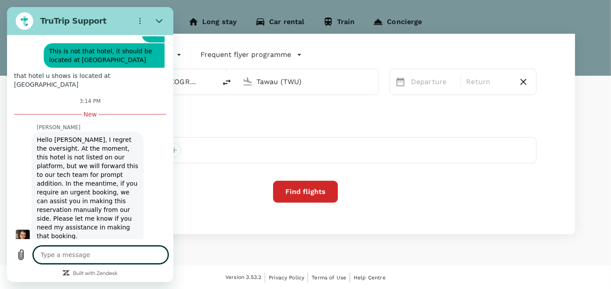
scroll to position [659, 0]
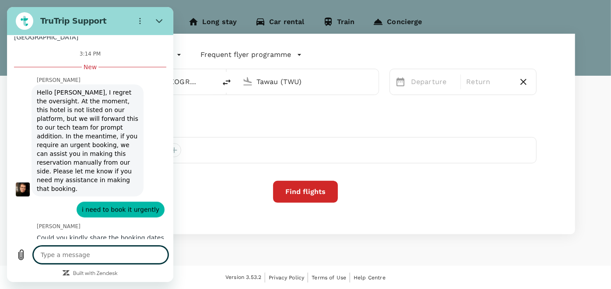
click at [87, 248] on textarea at bounding box center [100, 255] width 135 height 18
click at [105, 250] on textarea at bounding box center [100, 255] width 135 height 18
click at [80, 256] on textarea at bounding box center [100, 255] width 135 height 18
paste textarea "Check in date: October 20, 2025 Check out date: October 22, 2025"
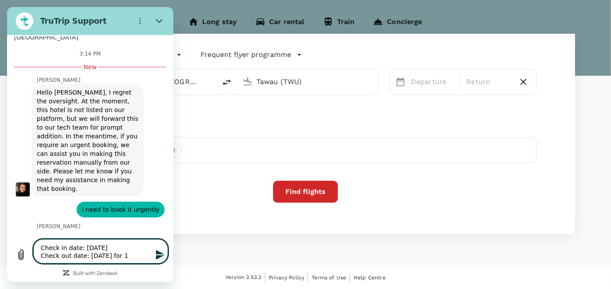
scroll to position [666, 0]
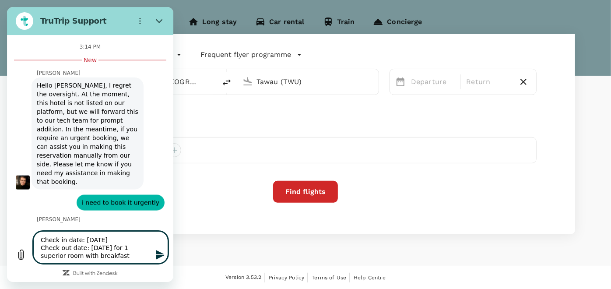
drag, startPoint x: 102, startPoint y: 233, endPoint x: 120, endPoint y: 257, distance: 29.3
click at [103, 235] on textarea "Check in date: October 20, 2025 Check out date: October 22, 2025 for 1 superior…" at bounding box center [100, 247] width 135 height 32
drag, startPoint x: 130, startPoint y: 249, endPoint x: 23, endPoint y: 240, distance: 107.2
click at [23, 240] on div "Type a message Check in date: October 20, 2025 Check out date: October 22, 2025…" at bounding box center [90, 247] width 156 height 32
paste textarea "Auditor Name: Imran Hassan Check in date: October 20, 2025 Check out date: Octo…"
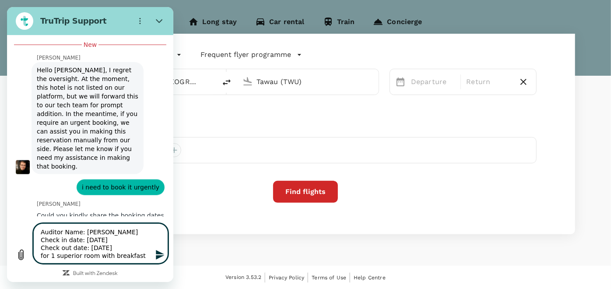
scroll to position [682, 0]
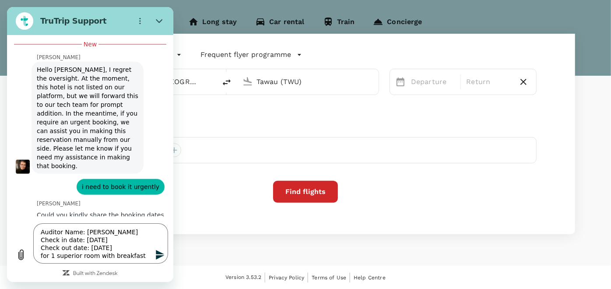
click at [160, 260] on icon "Send message" at bounding box center [160, 255] width 11 height 11
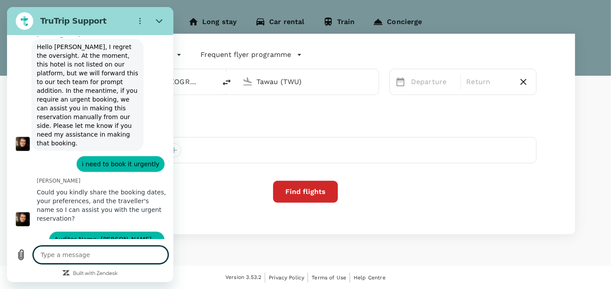
scroll to position [706, 0]
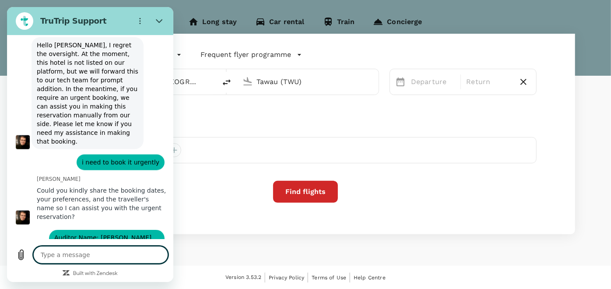
click at [130, 257] on textarea at bounding box center [100, 255] width 135 height 18
paste textarea "Auditor Name: Satgunaraj Seeranjeevi Check in date: October 26, 2025 Check out …"
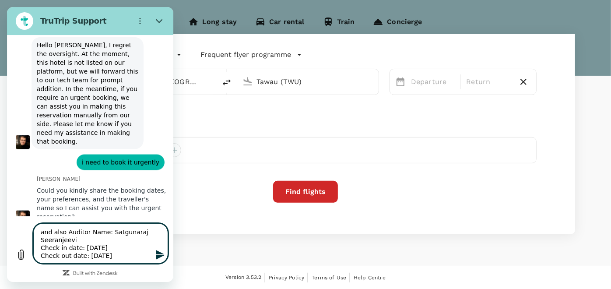
scroll to position [729, 0]
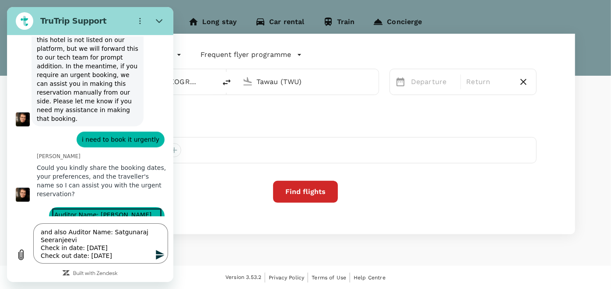
drag, startPoint x: 58, startPoint y: 199, endPoint x: 151, endPoint y: 198, distance: 92.9
click at [151, 207] on span "Auditor Name: Imran Hassan Check in date: October 20, 2025 Check out date: Octo…" at bounding box center [107, 228] width 112 height 42
copy span "for 1 superior room with breakfast"
drag, startPoint x: 151, startPoint y: 198, endPoint x: 140, endPoint y: 255, distance: 58.4
click at [140, 255] on textarea "and also Auditor Name: Satgunaraj Seeranjeevi Check in date: October 26, 2025 C…" at bounding box center [100, 243] width 135 height 40
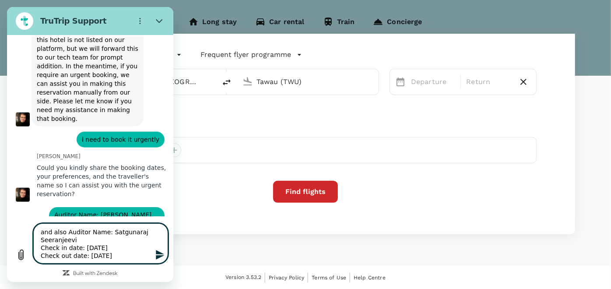
paste textarea "for 1 superior room with breakfast"
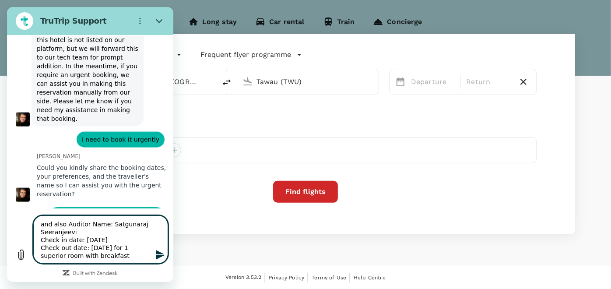
click at [164, 258] on icon "Send message" at bounding box center [160, 255] width 11 height 11
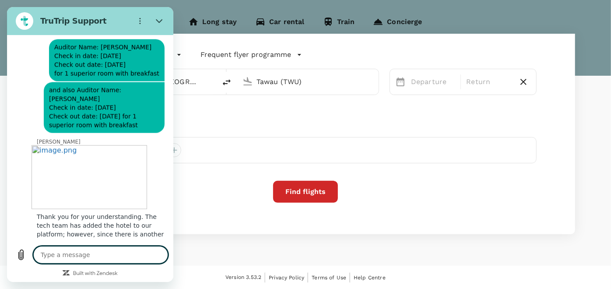
scroll to position [931, 0]
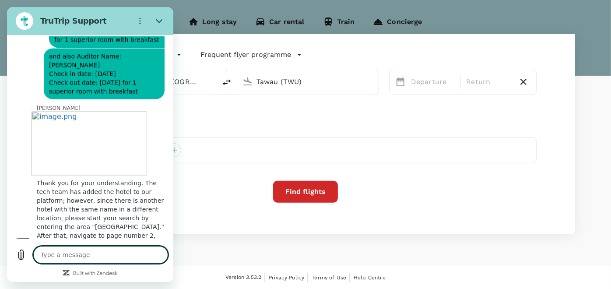
click at [114, 252] on textarea at bounding box center [100, 255] width 135 height 18
click at [195, 143] on div "MA Mohd Hairi Adris" at bounding box center [305, 150] width 462 height 26
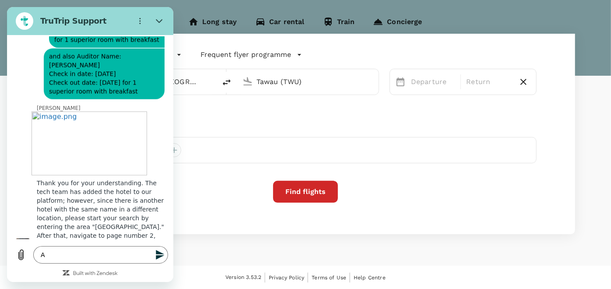
drag, startPoint x: 201, startPoint y: 120, endPoint x: 177, endPoint y: 78, distance: 48.8
click at [201, 119] on div "Round Trip roundtrip Economy economy Frequent flyer programme Kuala Lumpur Intl…" at bounding box center [306, 134] width 540 height 201
click at [161, 15] on button "Close" at bounding box center [160, 21] width 18 height 18
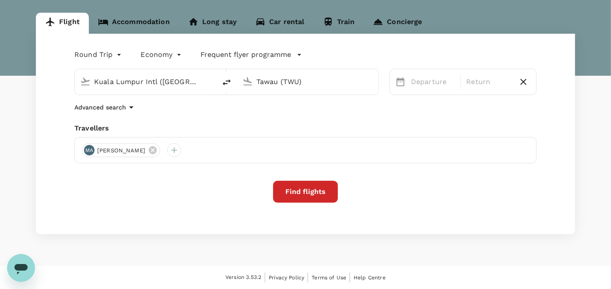
click at [134, 21] on link "Accommodation" at bounding box center [134, 23] width 90 height 21
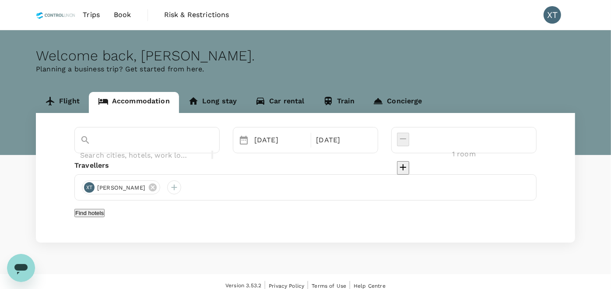
click at [146, 148] on input "text" at bounding box center [134, 155] width 109 height 14
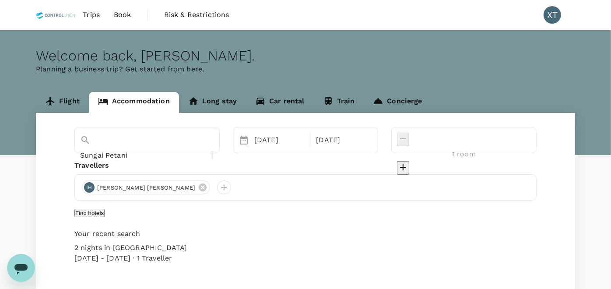
click at [100, 148] on input "Sungai Petani" at bounding box center [134, 155] width 109 height 14
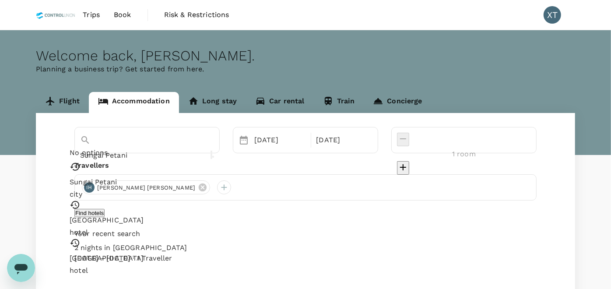
click at [98, 148] on input "Sungai Petani" at bounding box center [134, 155] width 109 height 14
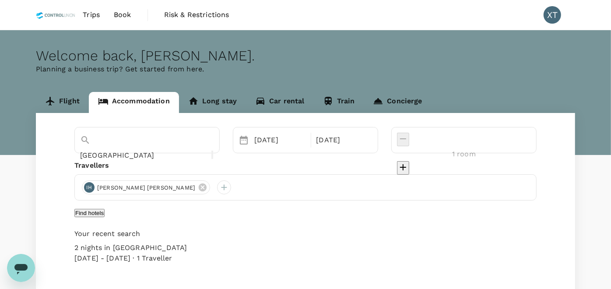
click at [184, 148] on div "[GEOGRAPHIC_DATA]" at bounding box center [147, 155] width 134 height 14
click at [10, 265] on div "Open messaging window" at bounding box center [21, 267] width 26 height 26
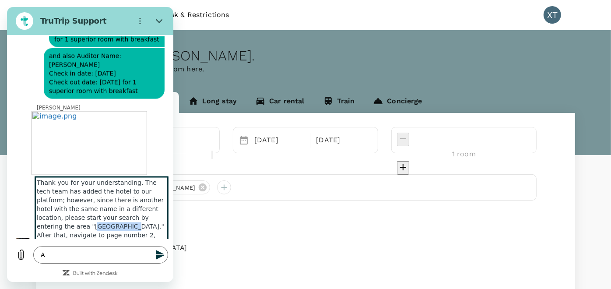
drag, startPoint x: 89, startPoint y: 196, endPoint x: 121, endPoint y: 192, distance: 32.6
click at [121, 192] on span "Thank you for your understanding. The tech team has added the hotel to our plat…" at bounding box center [101, 213] width 137 height 77
click at [123, 194] on span "Thank you for your understanding. The tech team has added the hotel to our plat…" at bounding box center [101, 213] width 137 height 77
copy span "Sungai Petani"
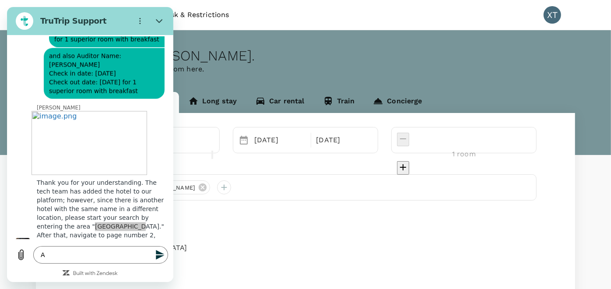
click at [220, 151] on div "[GEOGRAPHIC_DATA]" at bounding box center [146, 140] width 145 height 26
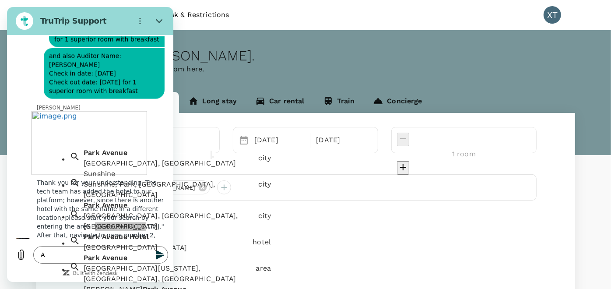
drag, startPoint x: 214, startPoint y: 145, endPoint x: 205, endPoint y: 145, distance: 9.6
click at [190, 148] on input "[GEOGRAPHIC_DATA]" at bounding box center [134, 155] width 109 height 14
click at [212, 157] on icon "Clear" at bounding box center [212, 157] width 0 height 0
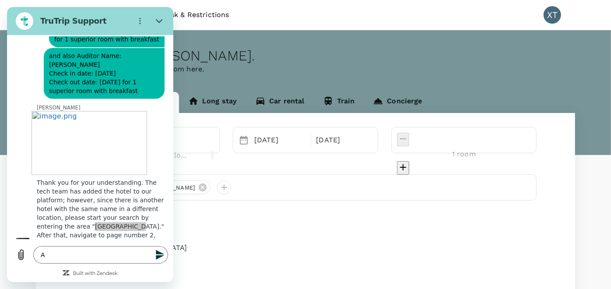
drag, startPoint x: 233, startPoint y: 124, endPoint x: 177, endPoint y: 74, distance: 74.7
click at [155, 24] on button "Close" at bounding box center [160, 21] width 18 height 18
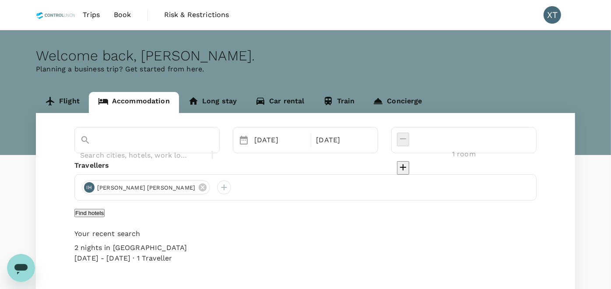
click at [183, 148] on input "text" at bounding box center [134, 155] width 109 height 14
paste input "Sungai Petani"
click at [105, 217] on button "Find hotels" at bounding box center [89, 213] width 30 height 8
click at [130, 152] on div at bounding box center [146, 140] width 145 height 26
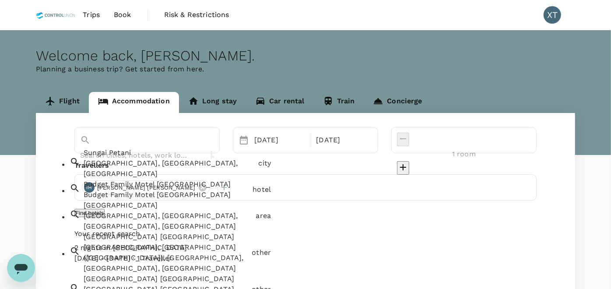
click at [142, 148] on input "text" at bounding box center [134, 155] width 109 height 14
paste input "Sungai Petani"
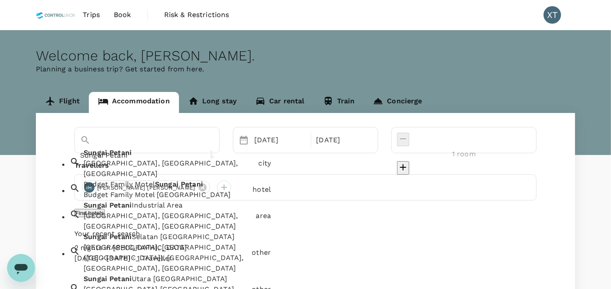
click at [166, 158] on div "Sungai Petani Sungai Petani, Kedah, Malaysia" at bounding box center [167, 161] width 175 height 35
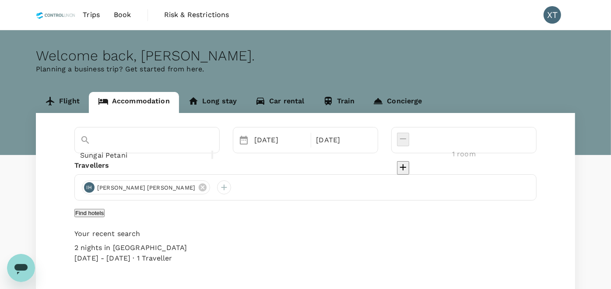
click at [105, 217] on button "Find hotels" at bounding box center [89, 213] width 30 height 8
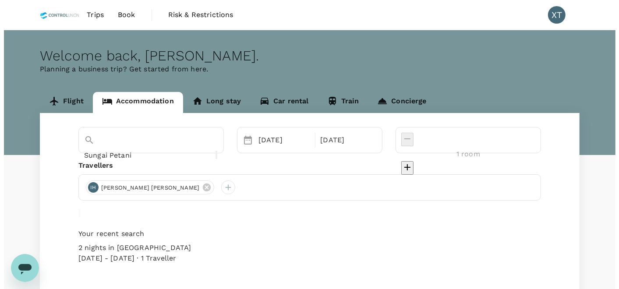
scroll to position [59, 0]
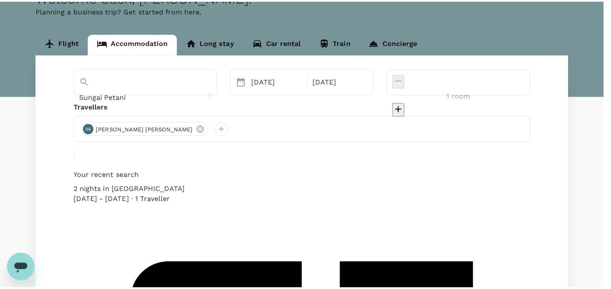
scroll to position [57, 0]
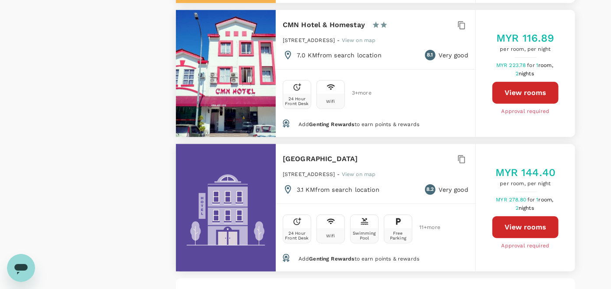
scroll to position [2675, 0]
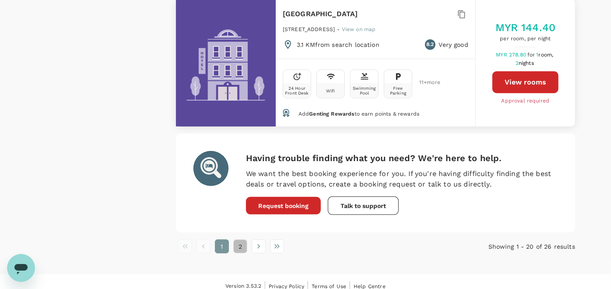
click at [239, 240] on button "2" at bounding box center [240, 247] width 14 height 14
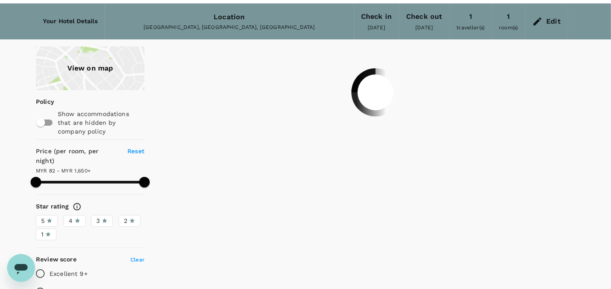
scroll to position [0, 0]
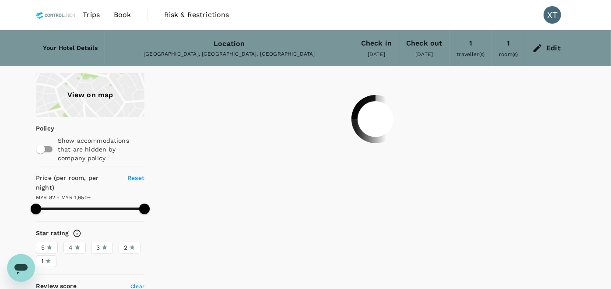
type input "1649.01"
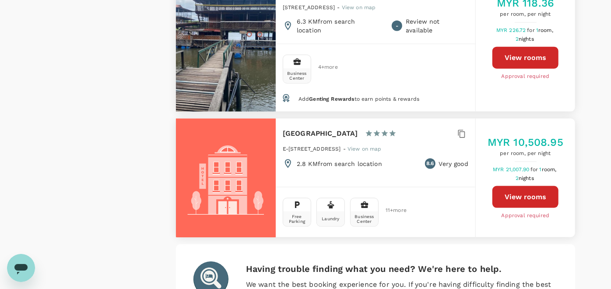
scroll to position [778, 0]
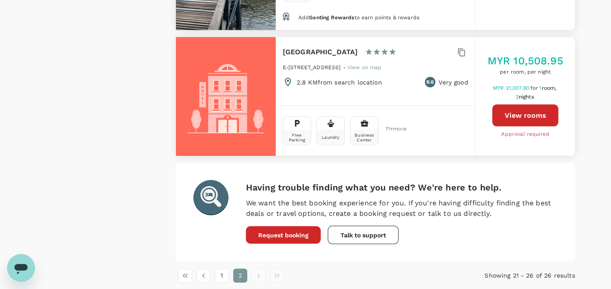
click at [528, 106] on button "View rooms" at bounding box center [526, 116] width 66 height 22
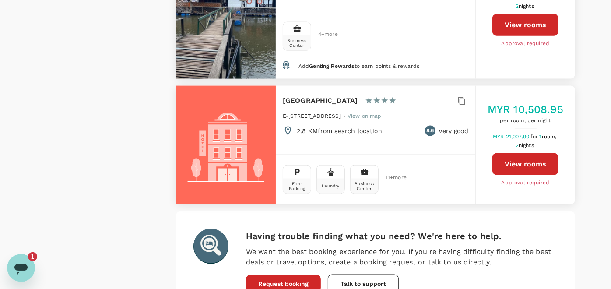
scroll to position [0, 0]
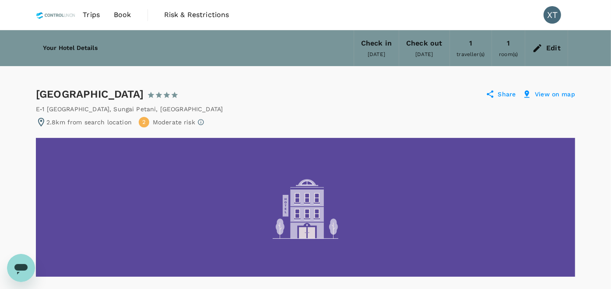
click at [459, 105] on div "E-1 Jalan Indah 2 , Sungai Petani , Malaysia" at bounding box center [306, 109] width 540 height 9
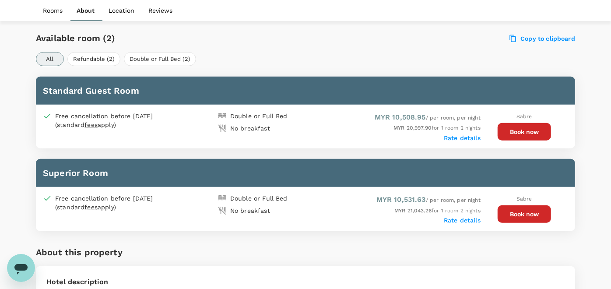
scroll to position [389, 0]
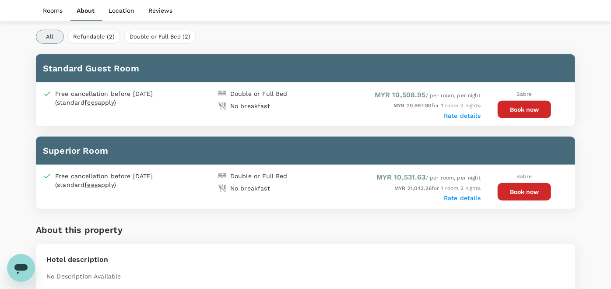
click at [27, 260] on icon "Open messaging window" at bounding box center [21, 268] width 16 height 16
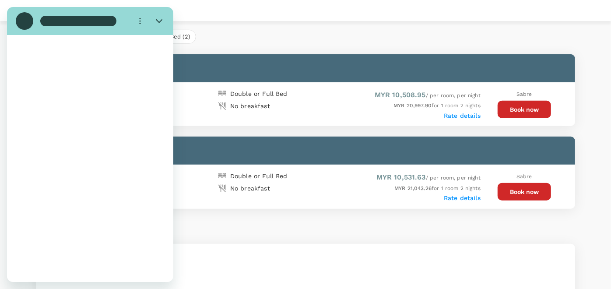
scroll to position [0, 0]
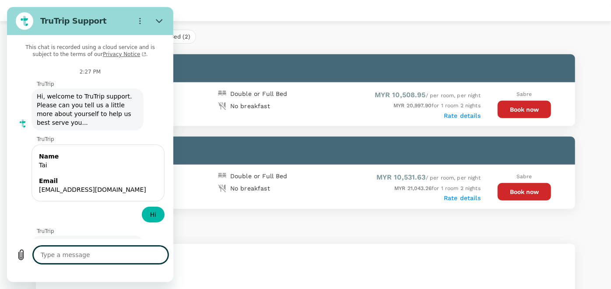
type textarea "x"
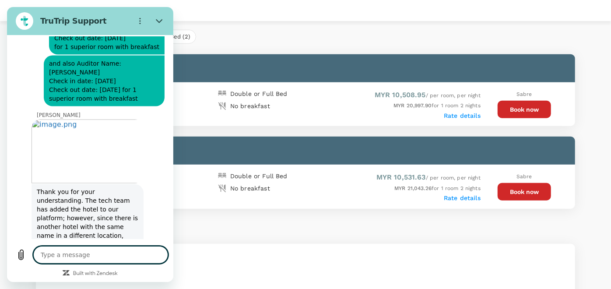
click at [97, 258] on textarea at bounding box center [100, 255] width 135 height 18
type textarea "I"
type textarea "x"
type textarea "I"
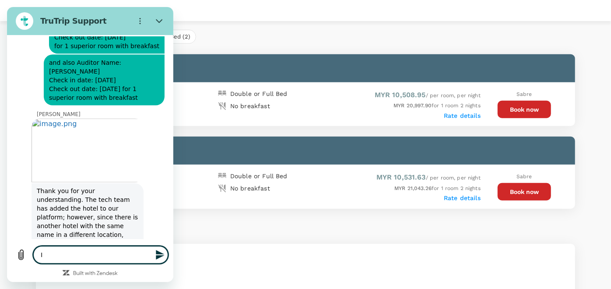
type textarea "x"
type textarea "I f"
type textarea "x"
type textarea "I fo"
type textarea "x"
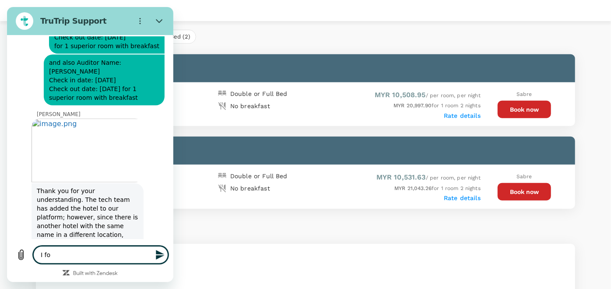
type textarea "I fou"
type textarea "x"
type textarea "I foun"
type textarea "x"
type textarea "I found"
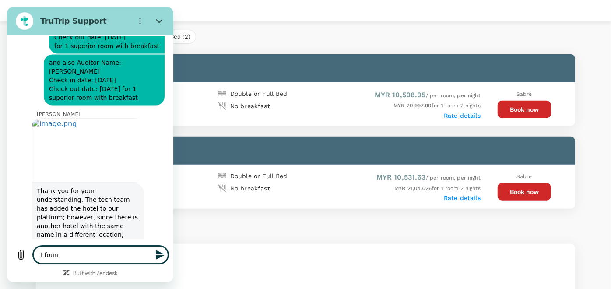
type textarea "x"
type textarea "I found"
type textarea "x"
type textarea "I found t"
type textarea "x"
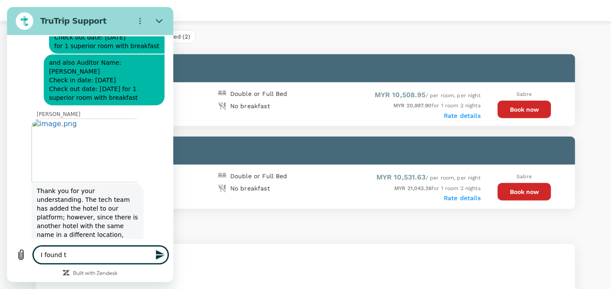
type textarea "I found th"
type textarea "x"
type textarea "I found tha"
type textarea "x"
type textarea "I found that"
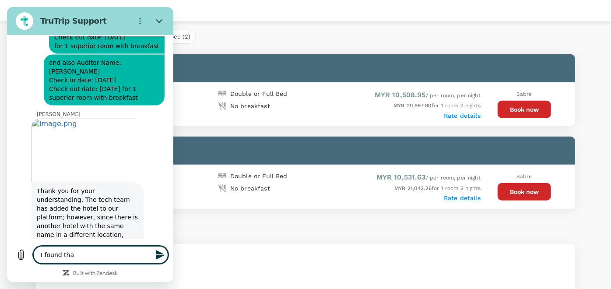
type textarea "x"
type textarea "I found that"
type textarea "x"
type textarea "I found that"
type textarea "x"
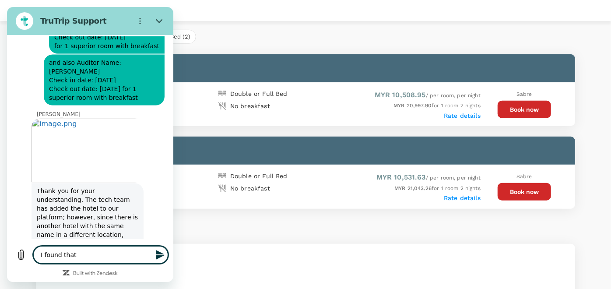
type textarea "I found tha"
type textarea "x"
type textarea "I found th"
type textarea "x"
type textarea "I found t"
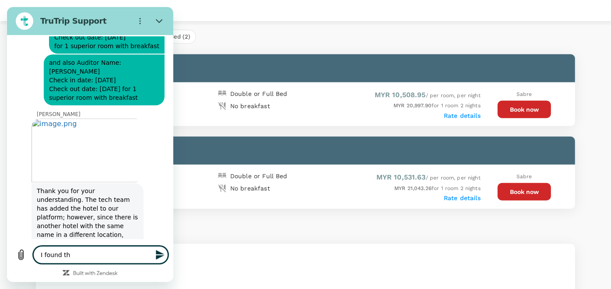
type textarea "x"
type textarea "I found"
type textarea "x"
type textarea "I found"
type textarea "x"
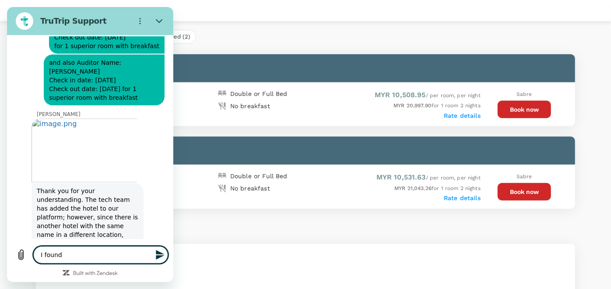
type textarea "I foun"
type textarea "x"
type textarea "I fou"
type textarea "x"
type textarea "I fo"
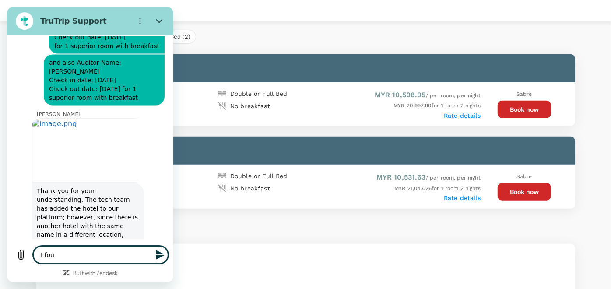
type textarea "x"
type textarea "I f"
type textarea "x"
type textarea "I"
type textarea "x"
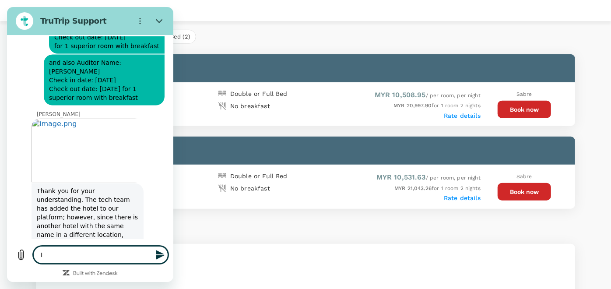
type textarea "I"
type textarea "x"
click at [82, 249] on textarea at bounding box center [100, 255] width 135 height 18
type textarea "I"
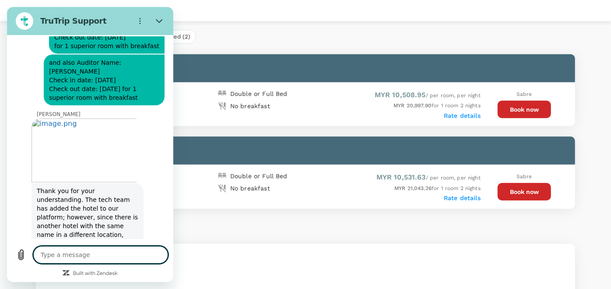
type textarea "x"
type textarea "I"
type textarea "x"
type textarea "I s"
type textarea "x"
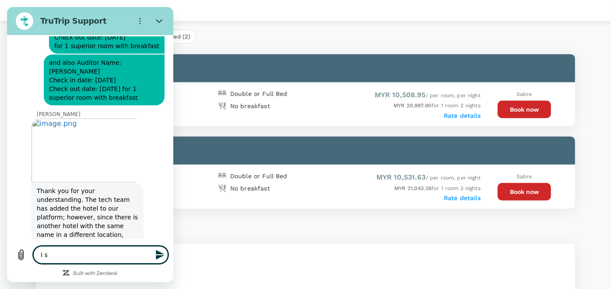
type textarea "I st"
type textarea "x"
type textarea "I s"
type textarea "x"
type textarea "I"
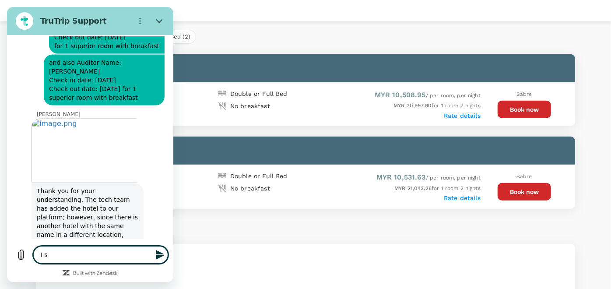
type textarea "x"
type textarea "I"
type textarea "x"
type textarea "Is"
type textarea "x"
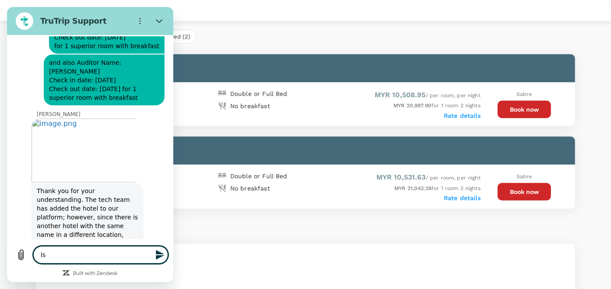
type textarea "Is"
type textarea "x"
type textarea "Is t"
type textarea "x"
type textarea "Is th"
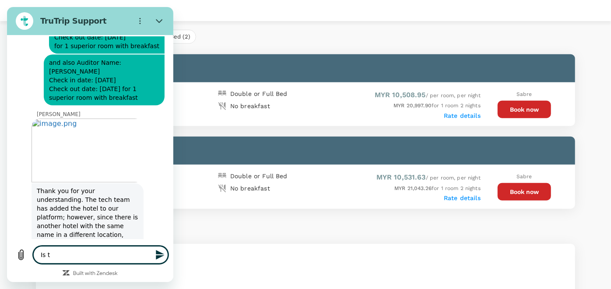
type textarea "x"
type textarea "Is the"
type textarea "x"
type textarea "Is the"
type textarea "x"
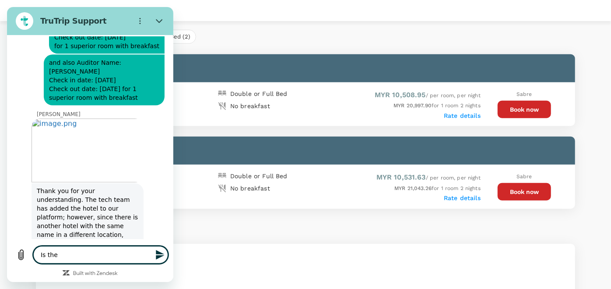
type textarea "Is the r"
type textarea "x"
type textarea "Is the"
type textarea "x"
type textarea "Is the"
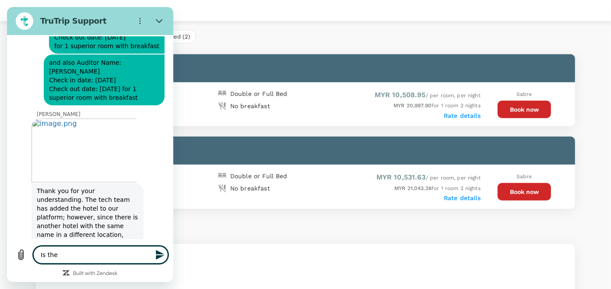
type textarea "x"
type textarea "Is ther"
type textarea "x"
type textarea "Is there"
type textarea "x"
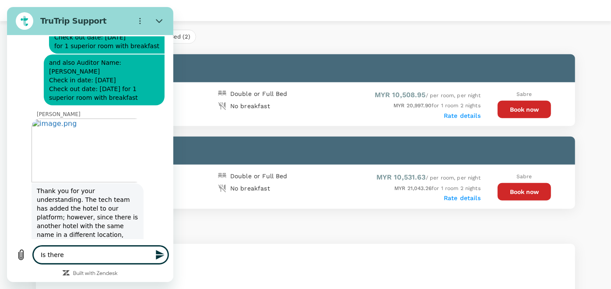
type textarea "Is there"
type textarea "x"
type textarea "Is there s"
type textarea "x"
type textarea "Is there so"
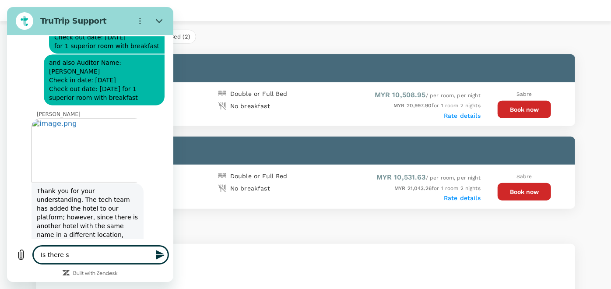
type textarea "x"
type textarea "Is there som"
type textarea "x"
type textarea "Is there some"
type textarea "x"
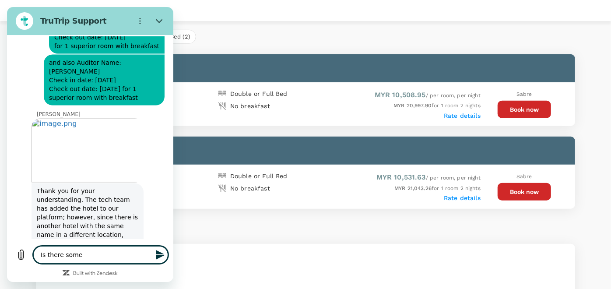
type textarea "Is there some"
type textarea "x"
type textarea "Is there some p"
type textarea "x"
type textarea "Is there some pr"
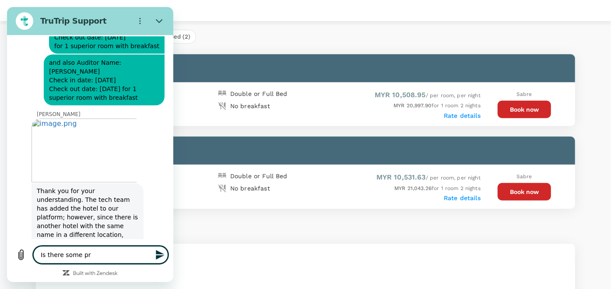
type textarea "x"
type textarea "Is there some pro"
type textarea "x"
type textarea "Is there some prob"
type textarea "x"
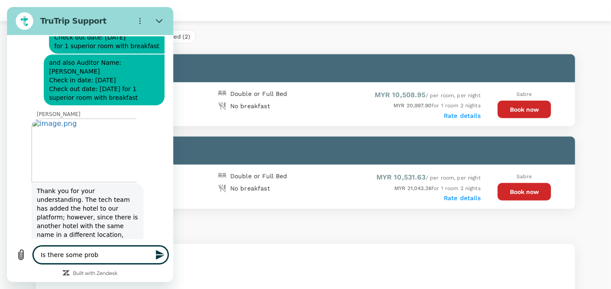
type textarea "Is there some probl"
type textarea "x"
type textarea "Is there some proble"
type textarea "x"
type textarea "Is there some problem"
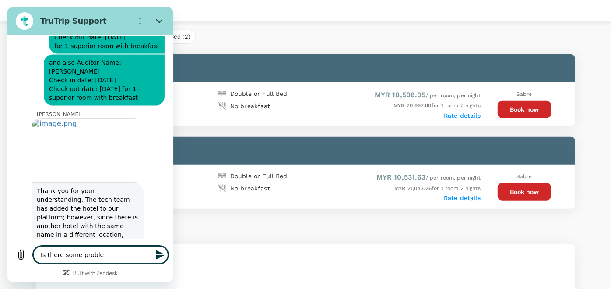
type textarea "x"
type textarea "Is there some problem"
type textarea "x"
type textarea "Is there some problem f"
type textarea "x"
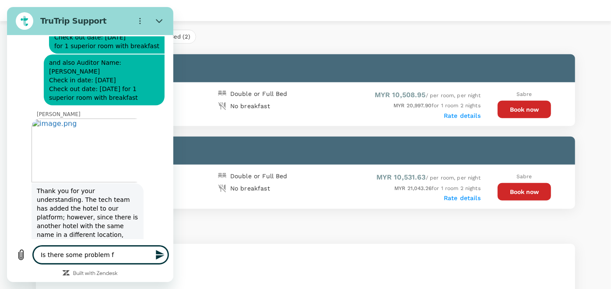
type textarea "Is there some problem fo"
type textarea "x"
type textarea "Is there some problem for"
type textarea "x"
type textarea "Is there some problem for"
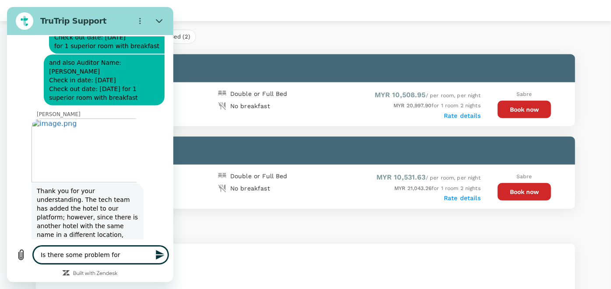
type textarea "x"
type textarea "Is there some problem for t"
type textarea "x"
type textarea "Is there some problem for th"
type textarea "x"
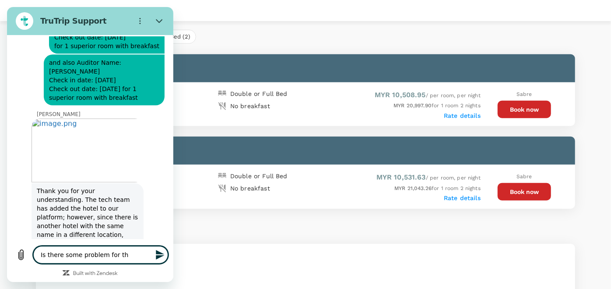
type textarea "Is there some problem for the"
type textarea "x"
type textarea "Is there some problem for the"
type textarea "x"
type textarea "Is there some problem for the p"
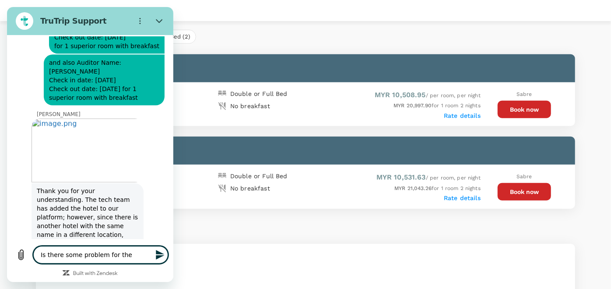
type textarea "x"
type textarea "Is there some problem for the pr"
type textarea "x"
type textarea "Is there some problem for the pri"
type textarea "x"
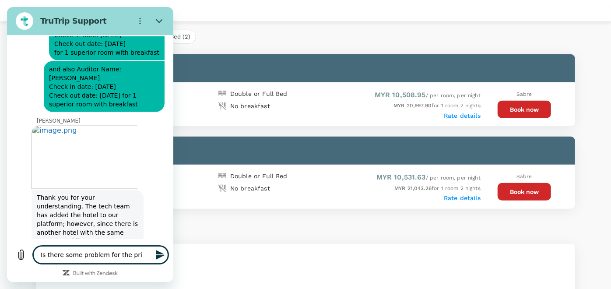
type textarea "Is there some problem for the pric"
type textarea "x"
type textarea "Is there some problem for the price"
type textarea "x"
type textarea "Is there some problem for the price"
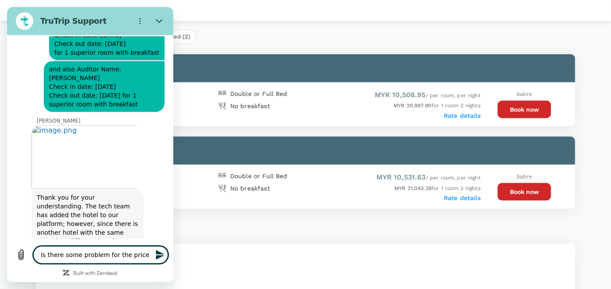
type textarea "x"
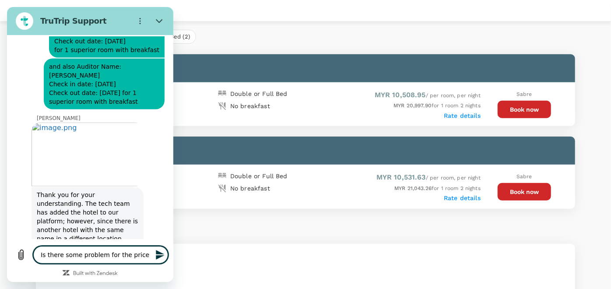
type textarea "Is there some problem for the price"
type textarea "x"
type textarea "Is there some problem for the price?"
type textarea "x"
type textarea "Is there some problem for the price?"
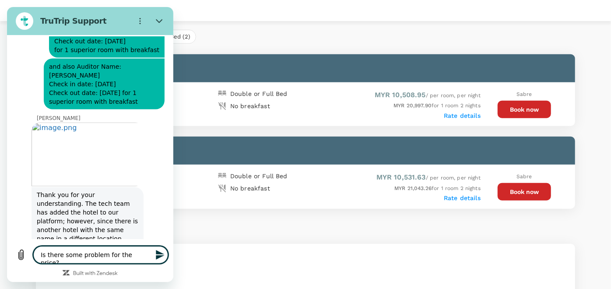
type textarea "x"
type textarea "Is there some problem for the price?"
click at [146, 253] on textarea "Is there some problem for the price?" at bounding box center [100, 255] width 135 height 18
type textarea "x"
type textarea "Is there some problem for the price? T"
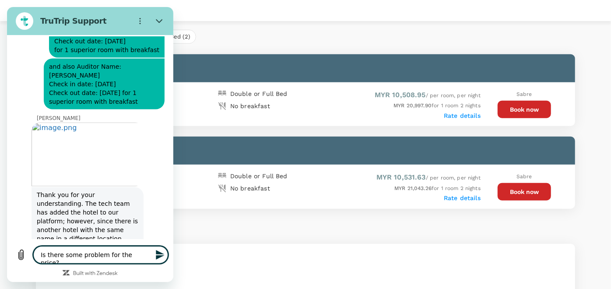
type textarea "x"
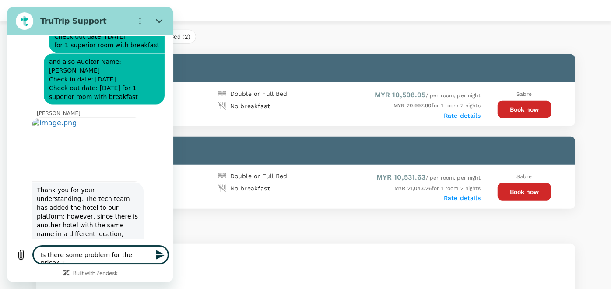
type textarea "Is there some problem for the price? To"
type textarea "x"
type textarea "Is there some problem for the price? Too"
type textarea "x"
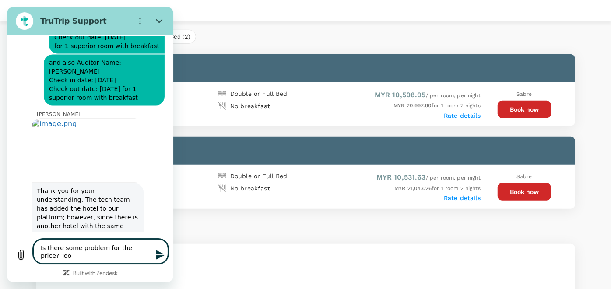
scroll to position [922, 0]
type textarea "Is there some problem for the price? Too"
type textarea "x"
type textarea "Is there some problem for the price? Too e"
type textarea "x"
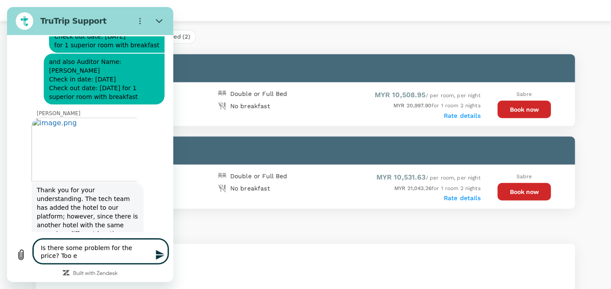
type textarea "Is there some problem for the price? Too es"
type textarea "x"
type textarea "Is there some problem for the price? Too esp"
type textarea "x"
type textarea "Is there some problem for the price? Too espe"
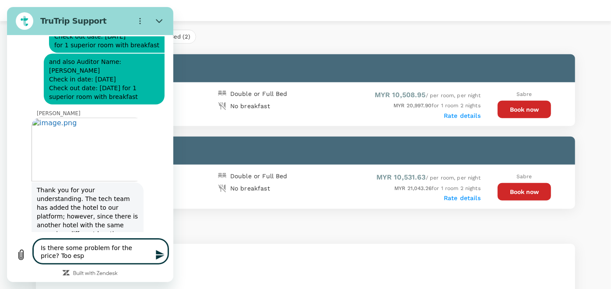
type textarea "x"
type textarea "Is there some problem for the price? Too esp"
type textarea "x"
type textarea "Is there some problem for the price? Too es"
type textarea "x"
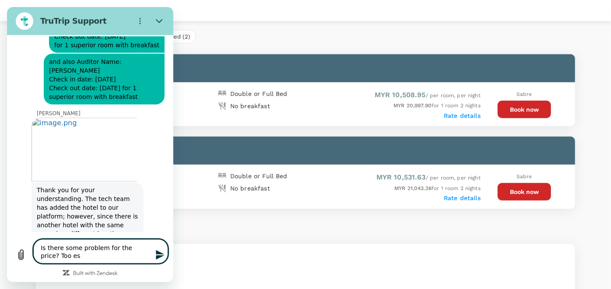
type textarea "Is there some problem for the price? Too e"
type textarea "x"
type textarea "Is there some problem for the price? Too ex"
type textarea "x"
type textarea "Is there some problem for the price? Too exp"
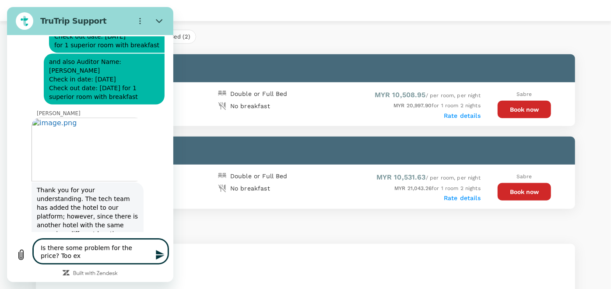
type textarea "x"
type textarea "Is there some problem for the price? Too expe"
type textarea "x"
type textarea "Is there some problem for the price? Too expen"
type textarea "x"
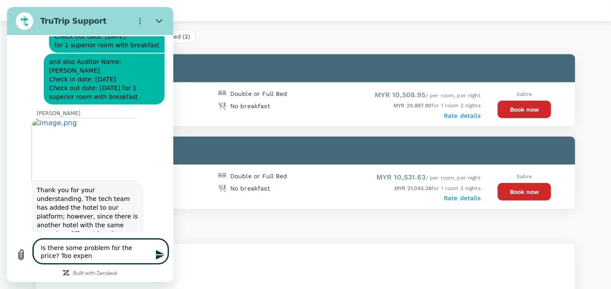
type textarea "Is there some problem for the price? Too expens"
type textarea "x"
type textarea "Is there some problem for the price? Too expense"
type textarea "x"
type textarea "Is there some problem for the price? Too expens"
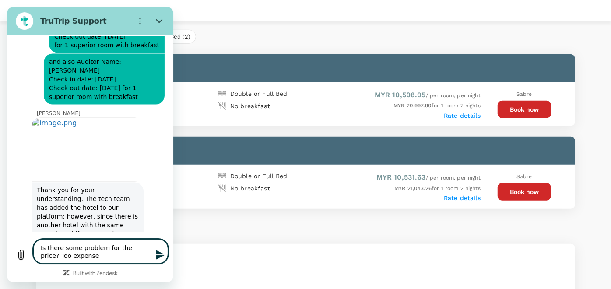
type textarea "x"
type textarea "Is there some problem for the price? Too expensi"
type textarea "x"
type textarea "Is there some problem for the price? Too expensiv"
type textarea "x"
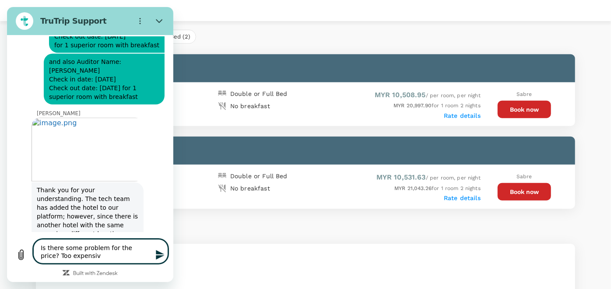
type textarea "Is there some problem for the price? Too expensive"
type textarea "x"
type textarea "Is there some problem for the price? Too expensive,"
type textarea "x"
type textarea "Is there some problem for the price? Too expensive,"
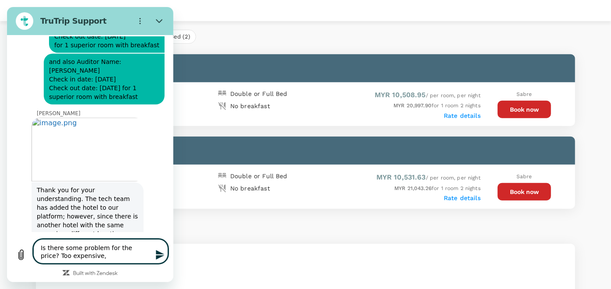
type textarea "x"
type textarea "Is there some problem for the price? Too expensive, i"
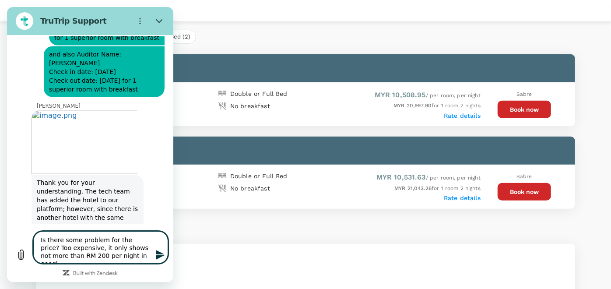
scroll to position [932, 0]
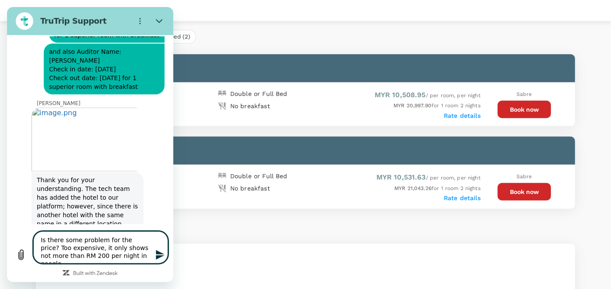
drag, startPoint x: 74, startPoint y: 238, endPoint x: 24, endPoint y: 234, distance: 50.1
click at [24, 234] on div "Type a message Is there some problem for the price? Too expensive, it only show…" at bounding box center [90, 247] width 156 height 32
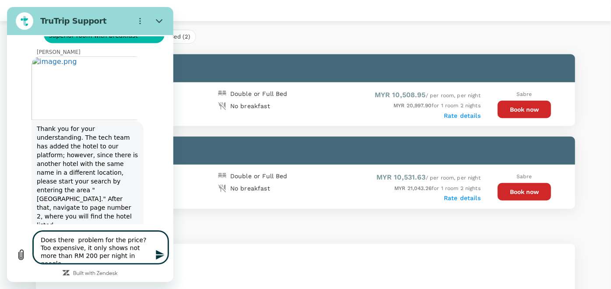
scroll to position [1048, 0]
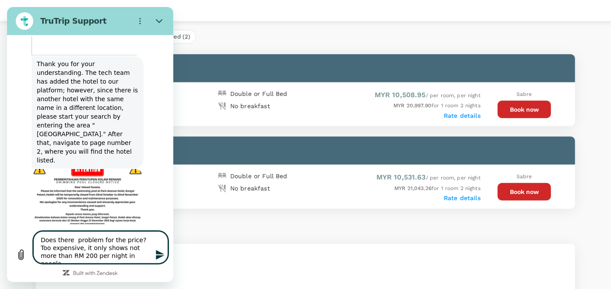
drag, startPoint x: 102, startPoint y: 253, endPoint x: 13, endPoint y: 256, distance: 89.4
click at [7, 237] on html "TruTrip Support This chat is recorded using a cloud service and is subject to t…" at bounding box center [90, 144] width 166 height 275
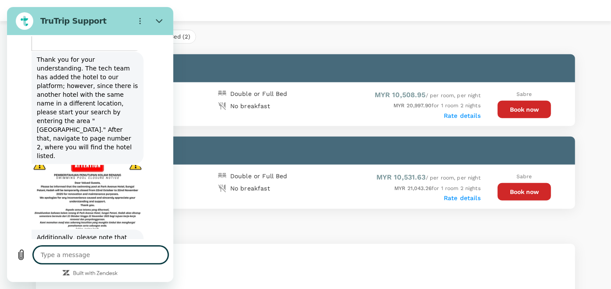
scroll to position [1054, 0]
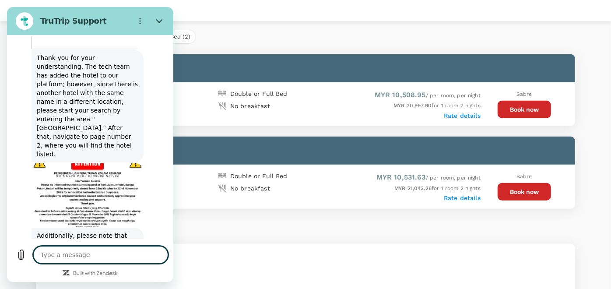
paste textarea "Does there problem for the price? Too expensive, it only shows not more than RM…"
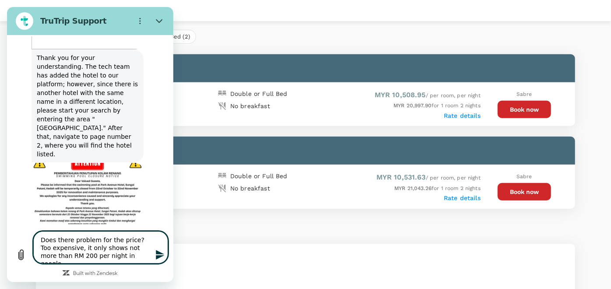
click at [71, 243] on textarea "Does there problem for the price? Too expensive, it only shows not more than RM…" at bounding box center [100, 247] width 135 height 32
click at [138, 258] on textarea "Does there some problem for the price? Too expensive, it only shows not more th…" at bounding box center [100, 247] width 135 height 32
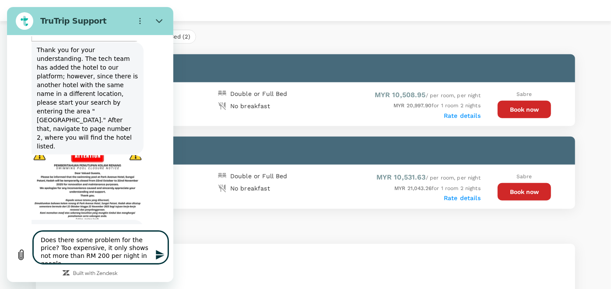
scroll to position [1069, 0]
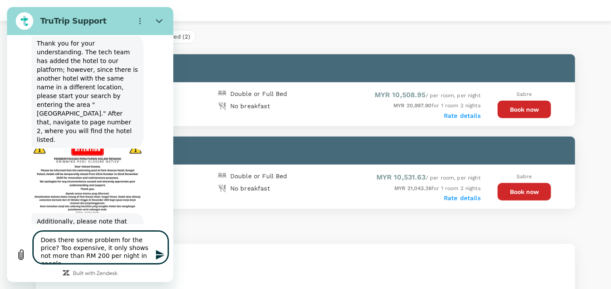
click at [133, 258] on textarea "Does there some problem for the price? Too expensive, it only shows not more th…" at bounding box center [100, 247] width 135 height 32
click at [155, 255] on icon "Send message" at bounding box center [160, 255] width 11 height 11
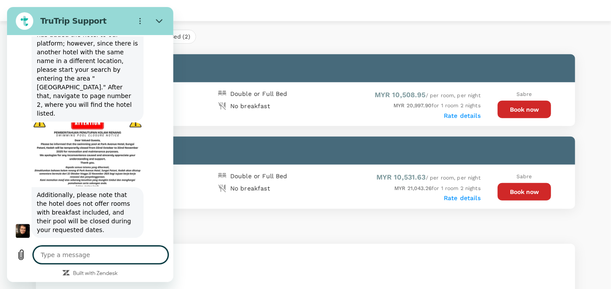
scroll to position [1097, 0]
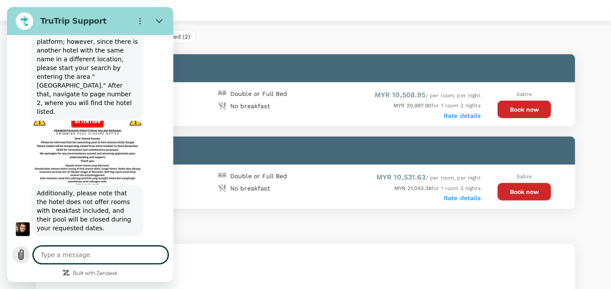
click at [21, 256] on icon "Upload file" at bounding box center [21, 255] width 5 height 10
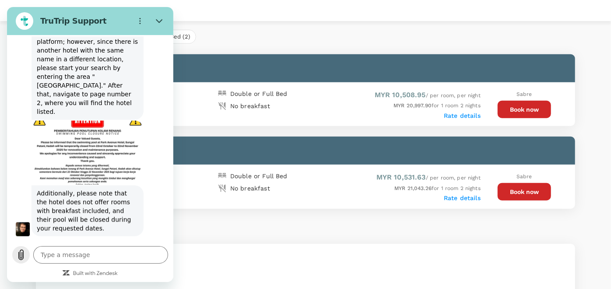
click at [21, 250] on icon "Upload file" at bounding box center [21, 255] width 11 height 11
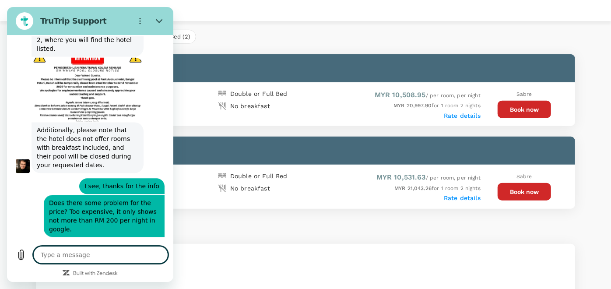
scroll to position [1162, 0]
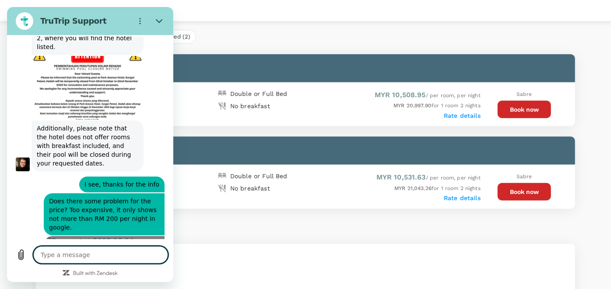
click at [116, 268] on span "Open in new tab" at bounding box center [104, 271] width 58 height 7
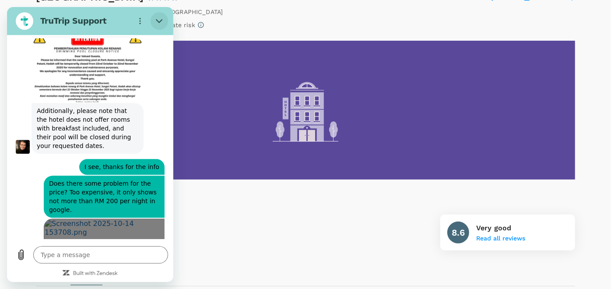
scroll to position [1178, 0]
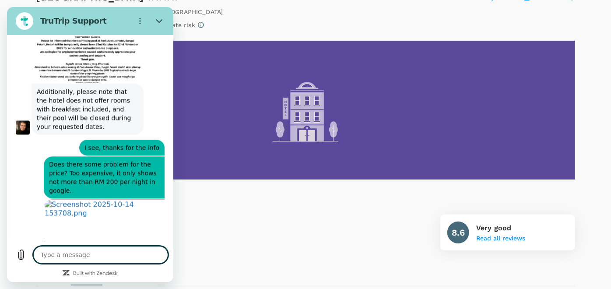
click at [223, 229] on div "Hotel facilities Laundry Business Center View details 8.6 Very good Read all re…" at bounding box center [306, 220] width 540 height 60
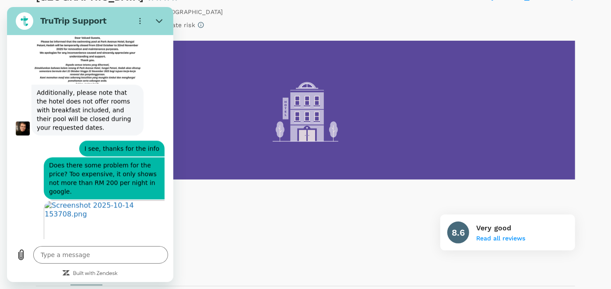
scroll to position [1200, 0]
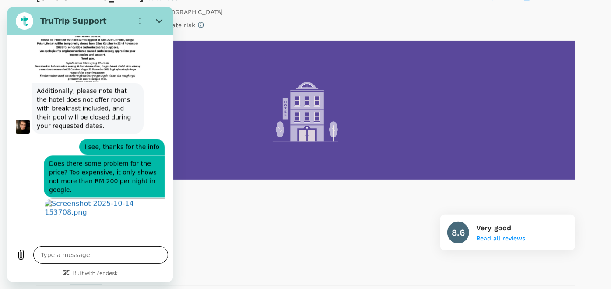
click at [110, 254] on textarea at bounding box center [100, 255] width 135 height 18
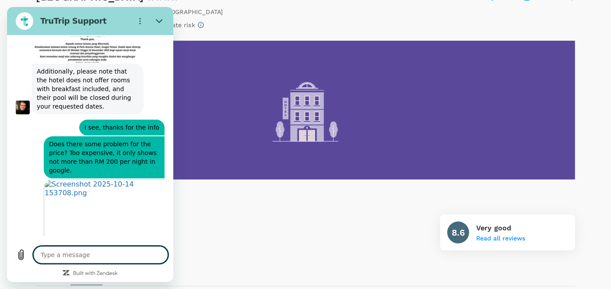
scroll to position [1221, 0]
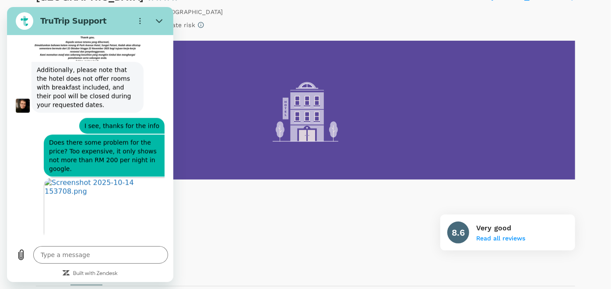
drag, startPoint x: 318, startPoint y: 239, endPoint x: 286, endPoint y: 274, distance: 47.1
click at [318, 237] on div "Hotel facilities Laundry Business Center View details 8.6 Very good Read all re…" at bounding box center [306, 220] width 540 height 60
drag, startPoint x: 182, startPoint y: 29, endPoint x: 163, endPoint y: 22, distance: 19.9
click at [163, 22] on button "Close" at bounding box center [160, 21] width 18 height 18
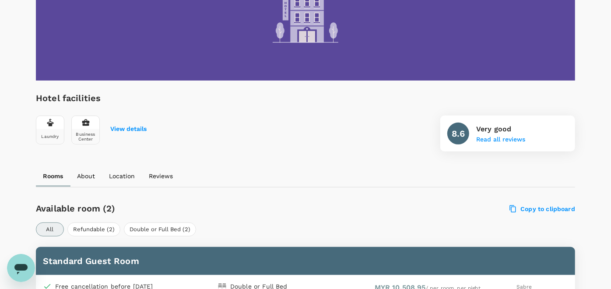
scroll to position [146, 0]
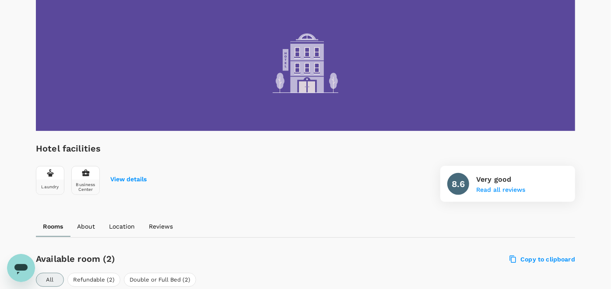
click at [353, 176] on div "Hotel facilities Laundry Business Center View details 8.6 Very good Read all re…" at bounding box center [306, 171] width 540 height 60
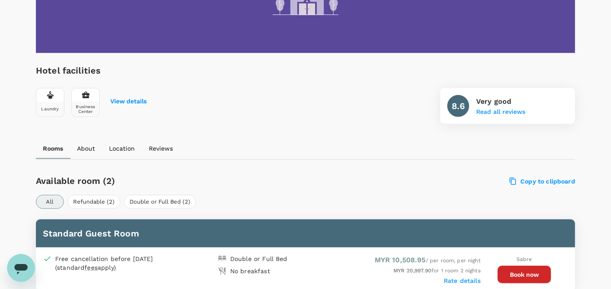
scroll to position [97, 0]
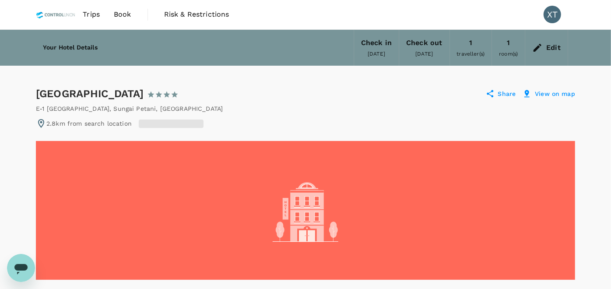
click at [25, 270] on icon "Open messaging window" at bounding box center [20, 269] width 13 height 11
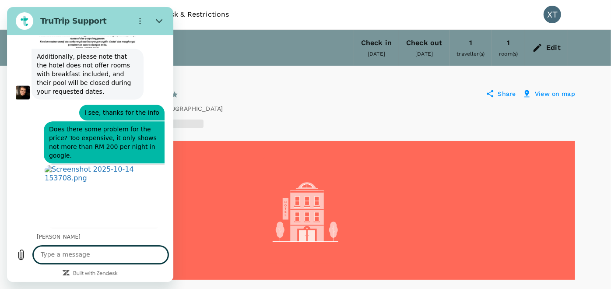
scroll to position [1221, 0]
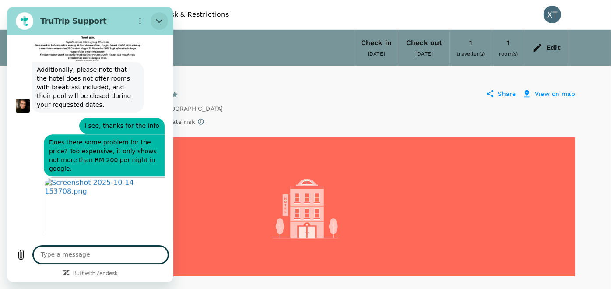
click at [159, 20] on icon "Close" at bounding box center [159, 21] width 7 height 7
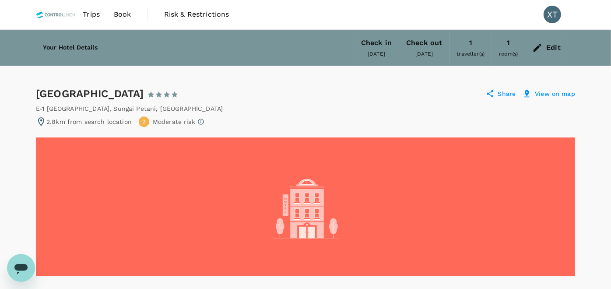
click at [28, 266] on icon "Open messaging window, 1 unread message" at bounding box center [21, 268] width 16 height 16
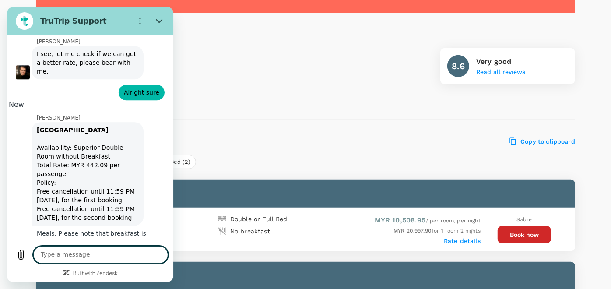
scroll to position [293, 0]
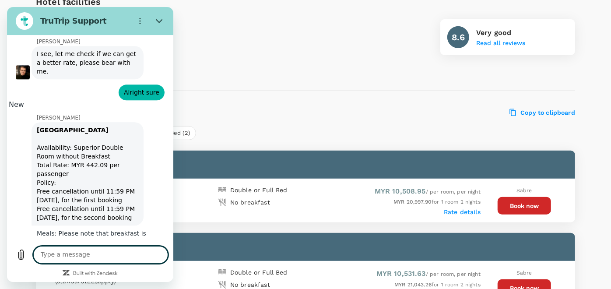
click at [339, 117] on h6 "Available room (2)" at bounding box center [192, 112] width 313 height 14
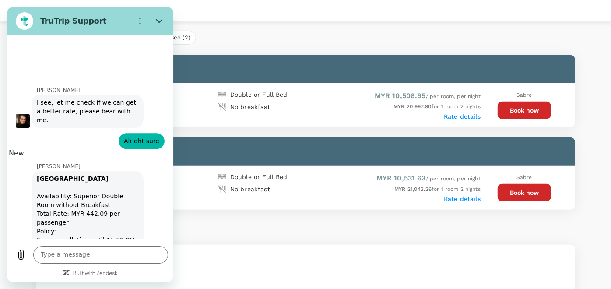
scroll to position [390, 0]
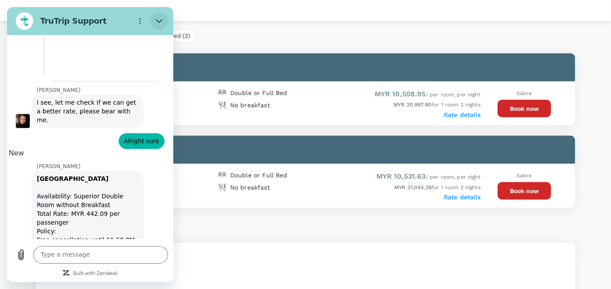
click at [160, 22] on icon "Close" at bounding box center [159, 21] width 7 height 7
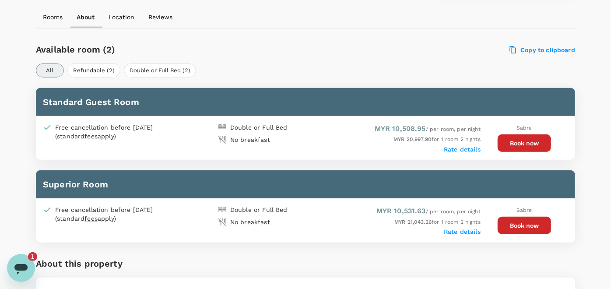
scroll to position [356, 0]
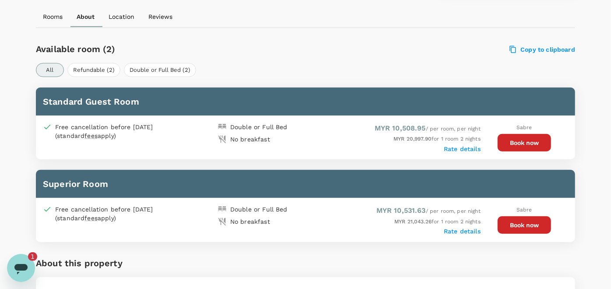
click at [26, 256] on div "Open messaging window, 1 unread message" at bounding box center [21, 267] width 26 height 26
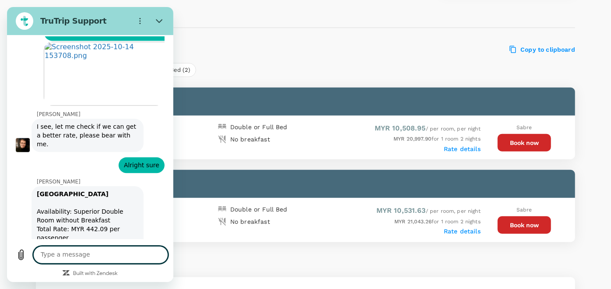
scroll to position [1358, 0]
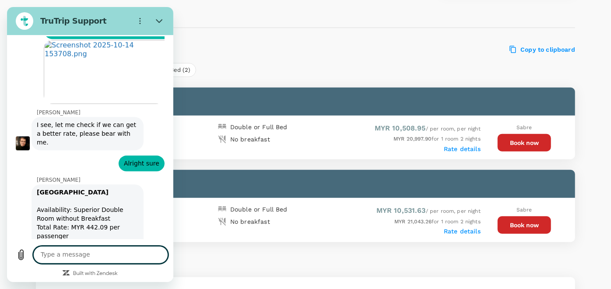
type textarea "4"
type textarea "total 442.09 is for 2 nights right?"
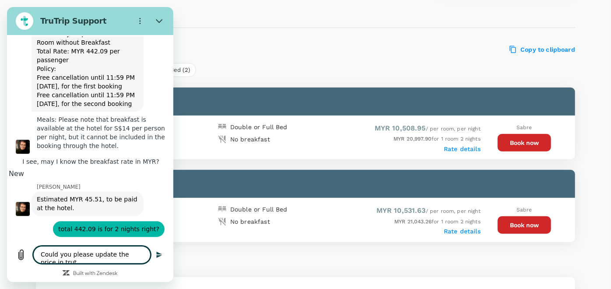
scroll to position [1535, 0]
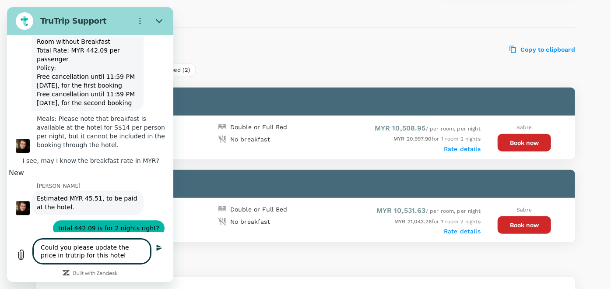
type textarea "Could you please update the price in trutrip for this hotel?"
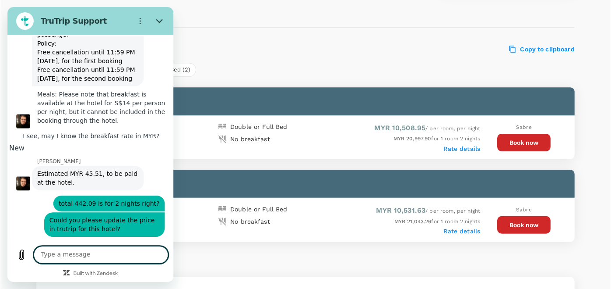
scroll to position [1624, 0]
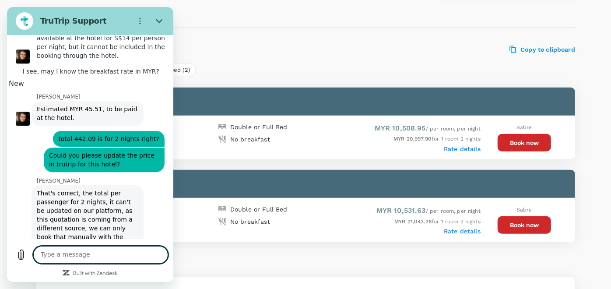
click at [108, 255] on textarea at bounding box center [100, 255] width 135 height 18
click at [284, 21] on div "Rooms About Location Reviews" at bounding box center [306, 16] width 540 height 21
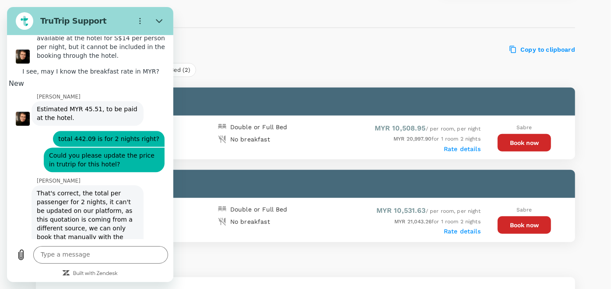
click at [240, 56] on div "Available room (2) Copy to clipboard All Refundable (2) Double or Full Bed (2) …" at bounding box center [306, 141] width 540 height 204
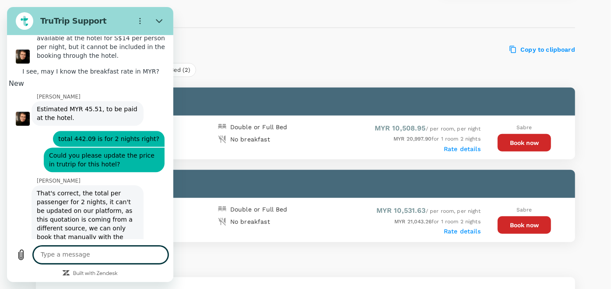
click at [86, 247] on textarea at bounding box center [100, 255] width 135 height 18
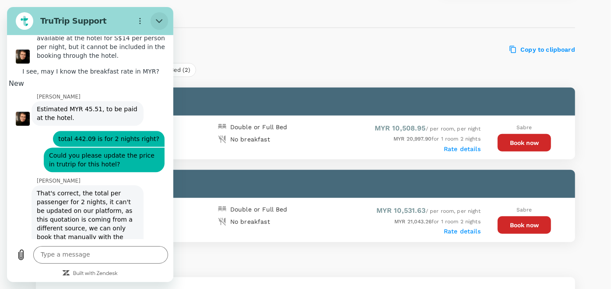
click at [161, 21] on icon "Close" at bounding box center [159, 21] width 7 height 7
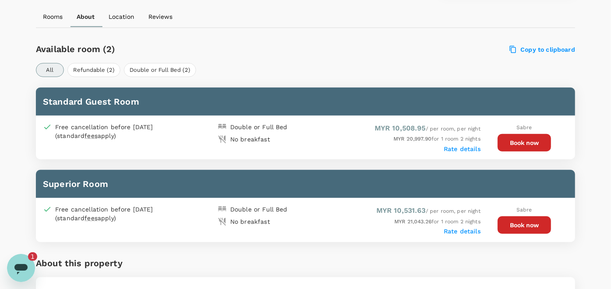
scroll to position [0, 0]
click at [17, 258] on div "Open messaging window" at bounding box center [21, 267] width 26 height 26
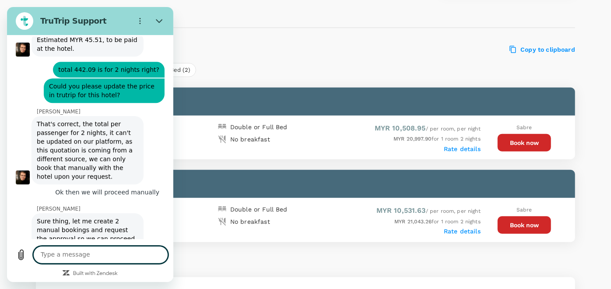
scroll to position [1687, 0]
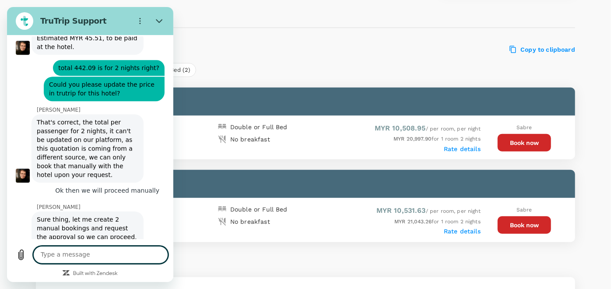
click at [118, 249] on textarea at bounding box center [100, 255] width 135 height 18
type textarea "q"
type textarea "without breakfast"
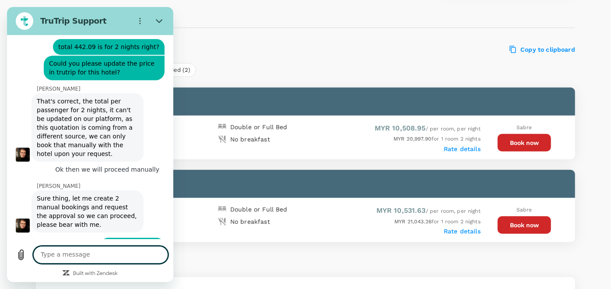
scroll to position [1736, 0]
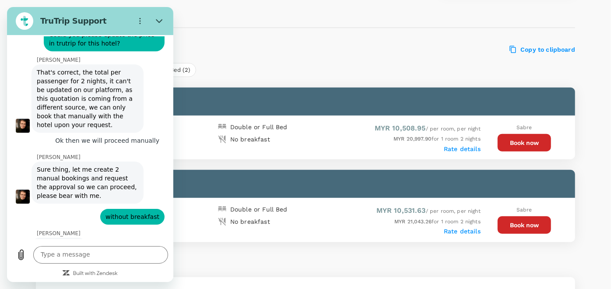
click at [95, 243] on div "Type a message x" at bounding box center [90, 261] width 166 height 41
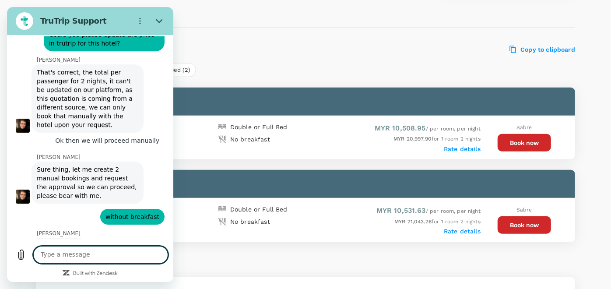
click at [92, 251] on textarea at bounding box center [100, 255] width 135 height 18
type textarea "alright thankss"
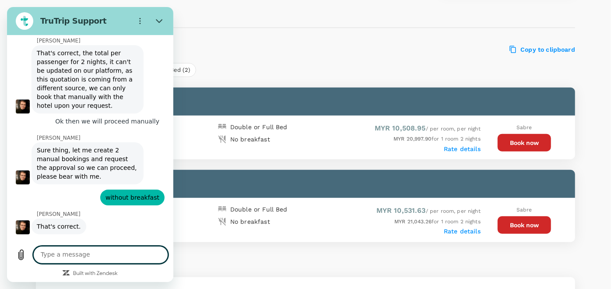
scroll to position [1757, 0]
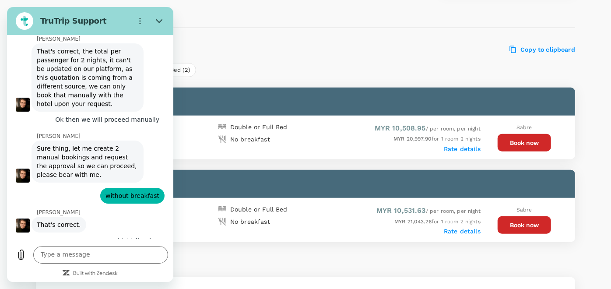
click at [372, 260] on div "About this property" at bounding box center [306, 266] width 540 height 21
click at [157, 18] on icon "Close" at bounding box center [159, 21] width 7 height 7
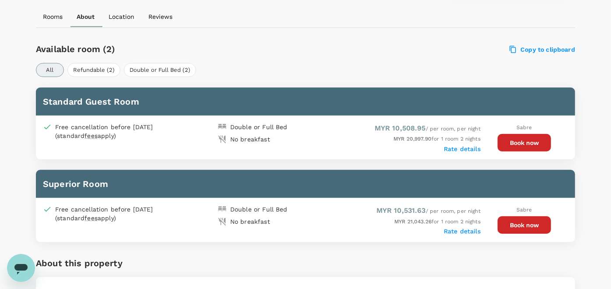
click at [454, 88] on div "Standard Guest Room" at bounding box center [306, 102] width 540 height 28
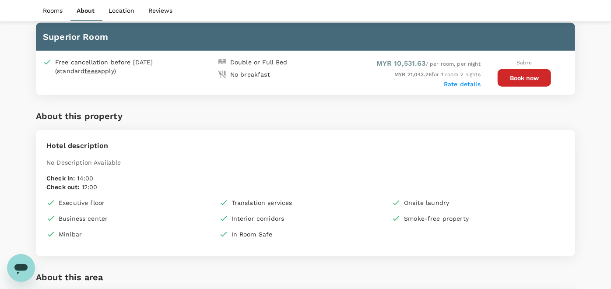
scroll to position [550, 0]
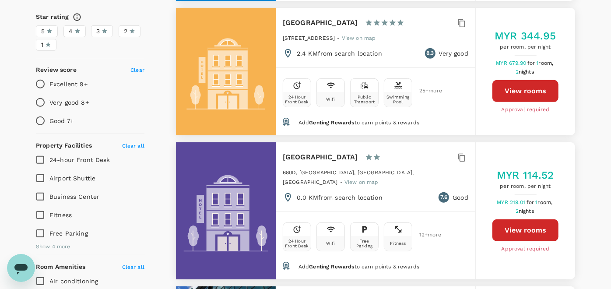
scroll to position [281, 0]
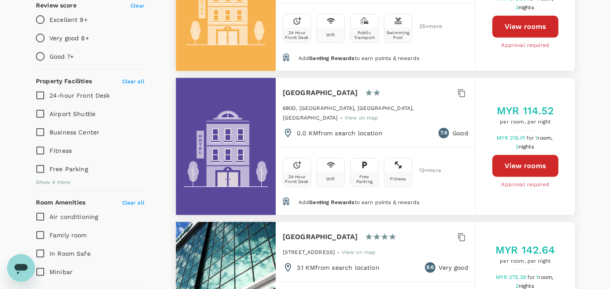
click at [26, 259] on div "Open messaging window" at bounding box center [21, 267] width 26 height 26
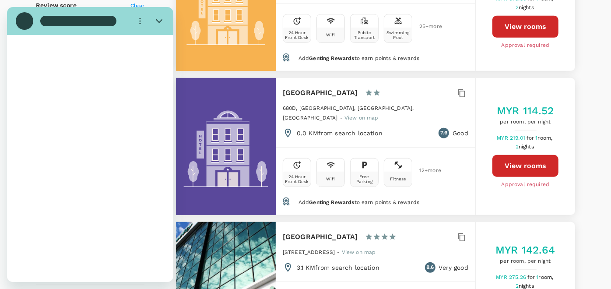
scroll to position [0, 0]
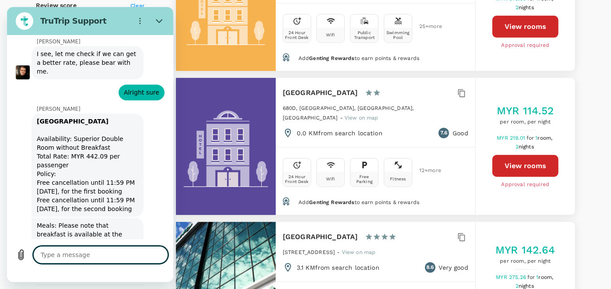
type textarea "x"
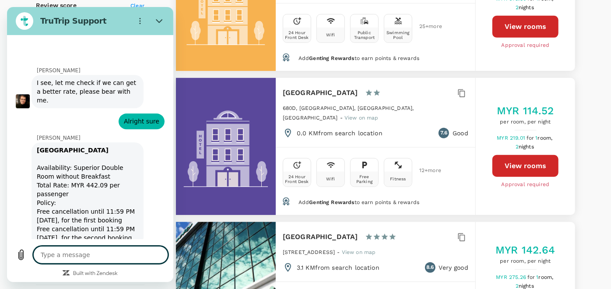
scroll to position [1415, 0]
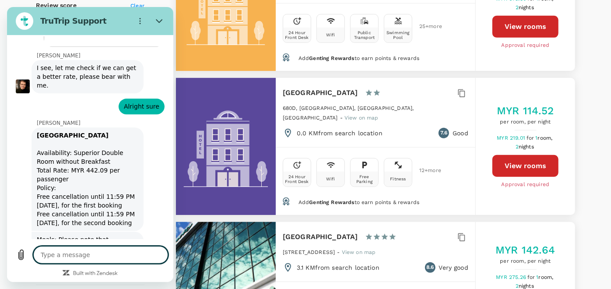
type textarea "I"
type textarea "x"
type textarea "I"
type textarea "x"
type textarea "I s"
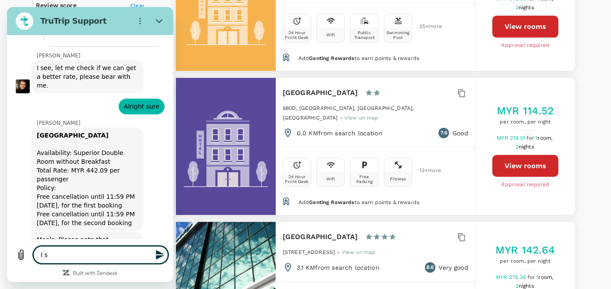
type textarea "x"
type textarea "I se"
type textarea "x"
type textarea "I see"
type textarea "x"
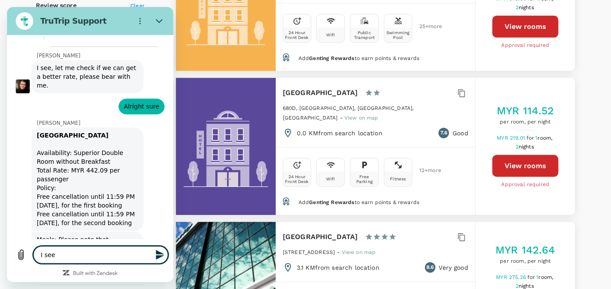
type textarea "I see,"
type textarea "x"
type textarea "I see,"
type textarea "x"
type textarea "I see, m"
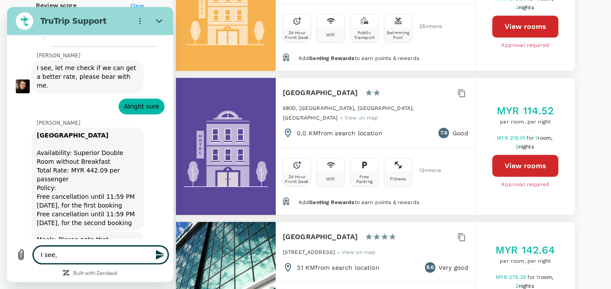
type textarea "x"
type textarea "I see, [GEOGRAPHIC_DATA]"
type textarea "x"
type textarea "I see, may"
type textarea "x"
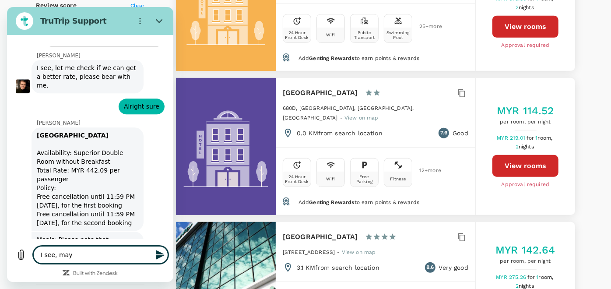
type textarea "I see, may"
type textarea "x"
type textarea "I see, may I"
type textarea "x"
type textarea "I see, may I"
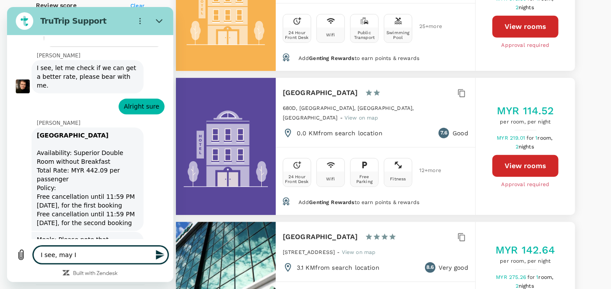
type textarea "x"
type textarea "I see, may I k"
type textarea "x"
type textarea "I see, may I kn"
type textarea "x"
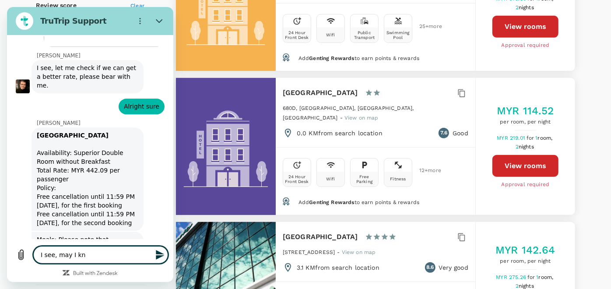
type textarea "I see, may I kno"
type textarea "x"
type textarea "I see, may I know"
type textarea "x"
type textarea "I see, may I know"
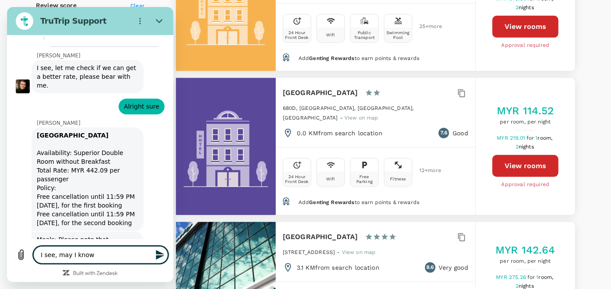
type textarea "x"
type textarea "I see, may I know t"
type textarea "x"
type textarea "I see, may I know th"
type textarea "x"
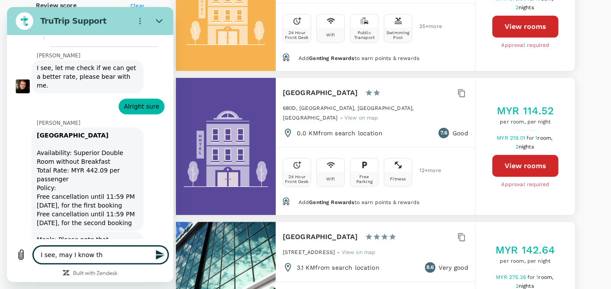
type textarea "I see, may I know the"
type textarea "x"
type textarea "I see, may I know the"
type textarea "x"
type textarea "I see, may I know the b"
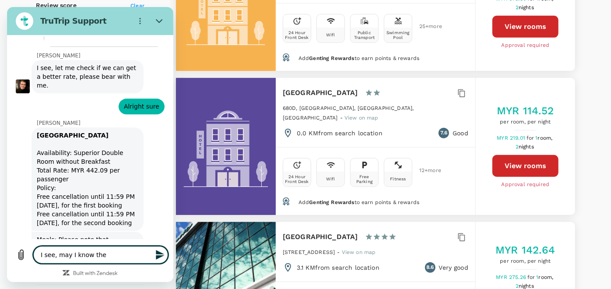
type textarea "x"
type textarea "I see, may I know the br"
type textarea "x"
type textarea "I see, may I know the bre"
type textarea "x"
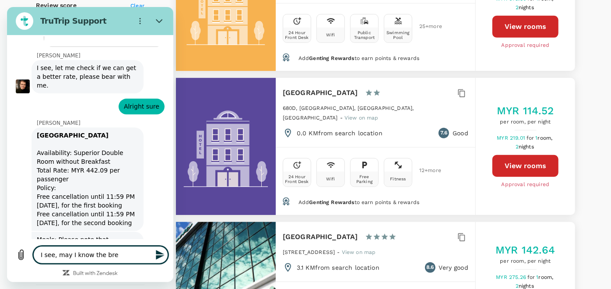
type textarea "I see, may I know the brea"
type textarea "x"
type textarea "I see, may I know the break"
type textarea "x"
type textarea "I see, may I know the breakf"
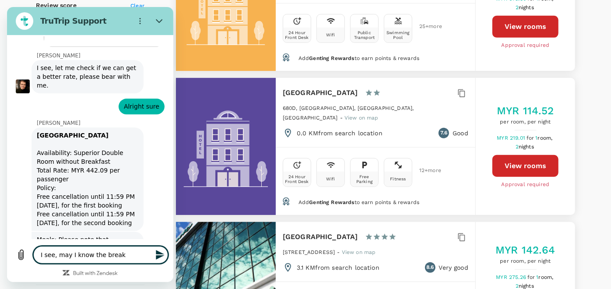
type textarea "x"
type textarea "I see, may I know the breakfa"
type textarea "x"
type textarea "I see, may I know the breakfas"
type textarea "x"
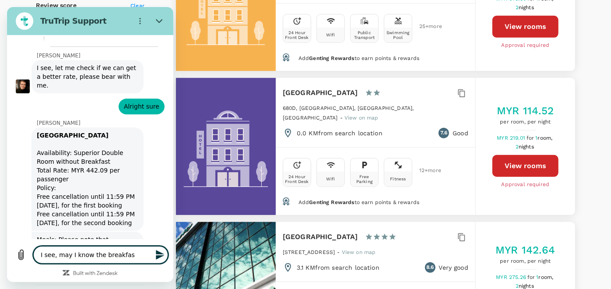
type textarea "I see, may I know the breakfast"
type textarea "x"
type textarea "I see, may I know the breakfast"
type textarea "x"
type textarea "I see, may I know the breakfast r"
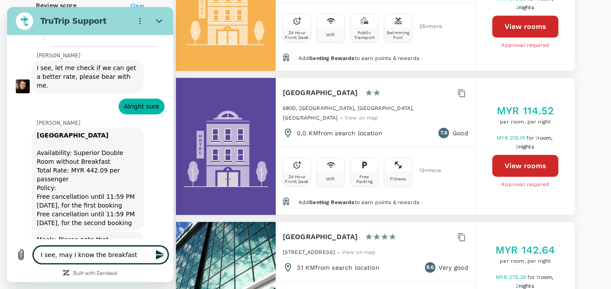
type textarea "x"
type textarea "I see, may I know the breakfast ra"
type textarea "x"
type textarea "I see, may I know the breakfast rat"
type textarea "x"
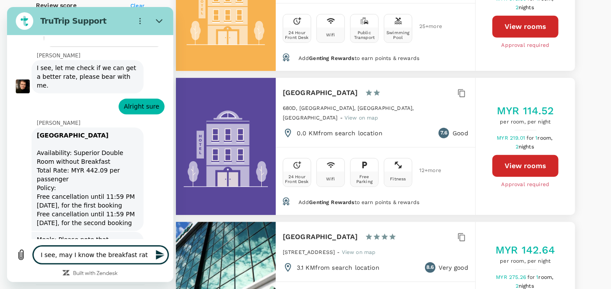
type textarea "I see, may I know the breakfast rate"
type textarea "x"
type textarea "I see, may I know the breakfast rate"
type textarea "x"
type textarea "I see, may I know the breakfast rate i"
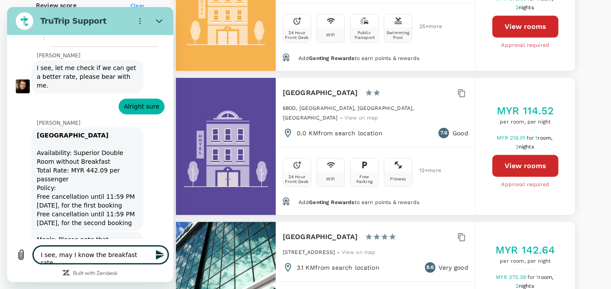
type textarea "x"
type textarea "I see, may I know the breakfast rate in"
type textarea "x"
type textarea "I see, may I know the breakfast rate in"
type textarea "x"
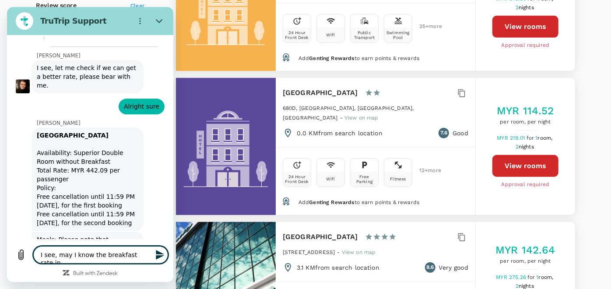
type textarea "I see, may I know the breakfast rate in M"
type textarea "x"
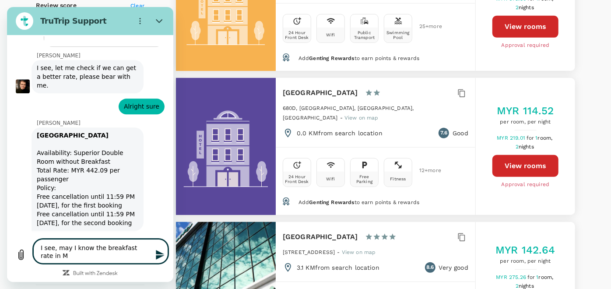
type textarea "I see, may I know the breakfast rate in MY"
type textarea "x"
type textarea "I see, may I know the breakfast rate in MYR"
type textarea "x"
type textarea "I see, may I know the breakfast rate in MYR?"
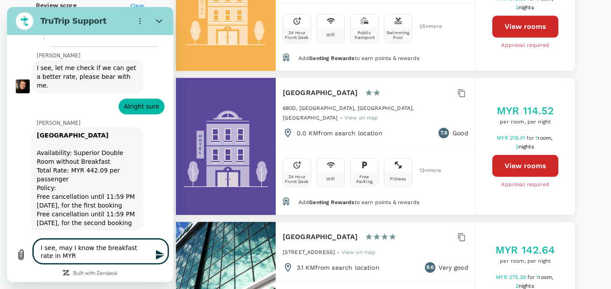
type textarea "x"
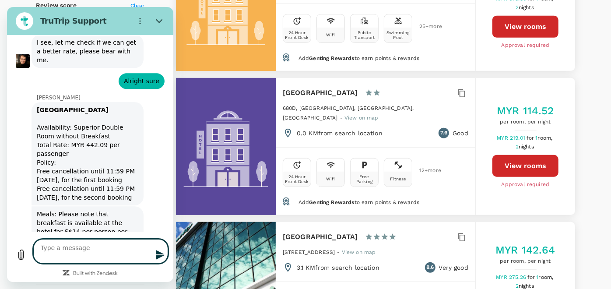
type textarea "x"
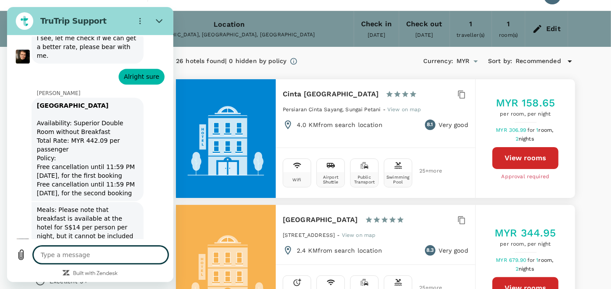
scroll to position [0, 0]
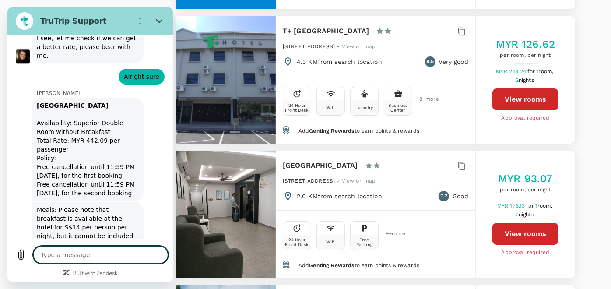
type input "1649.01"
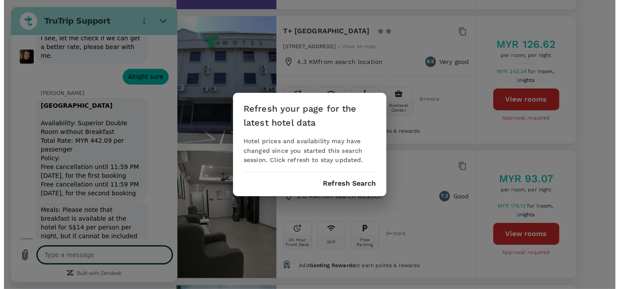
scroll to position [2238, 0]
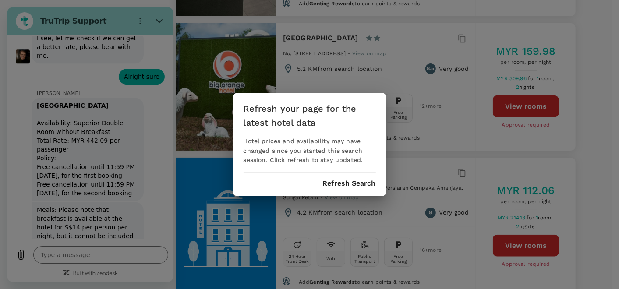
click at [342, 177] on div "Refresh your page for the latest hotel data Hotel prices and availability may h…" at bounding box center [309, 145] width 153 height 104
click at [328, 182] on button "Refresh Search" at bounding box center [349, 184] width 53 height 8
click at [341, 181] on button "Refresh Search" at bounding box center [349, 184] width 53 height 8
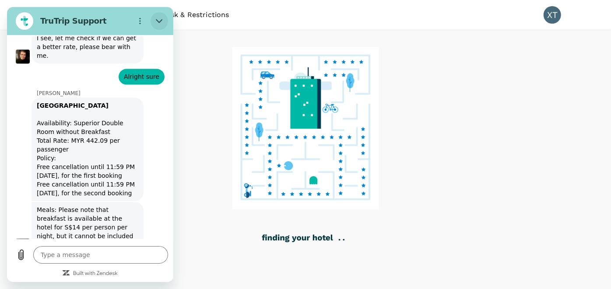
click at [154, 20] on button "Close" at bounding box center [160, 21] width 18 height 18
type textarea "x"
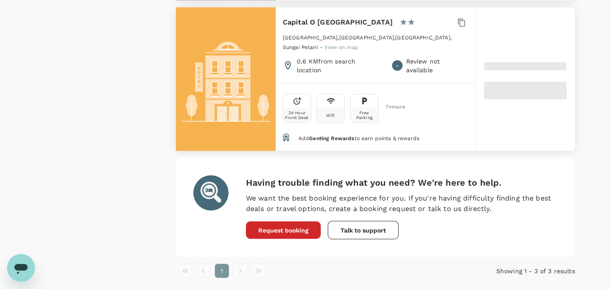
scroll to position [737, 0]
type input "249.01"
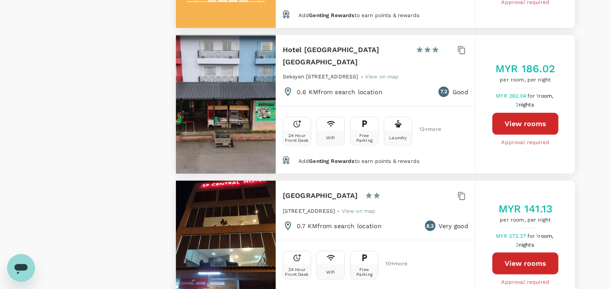
type input "82.01"
type input "1648.01"
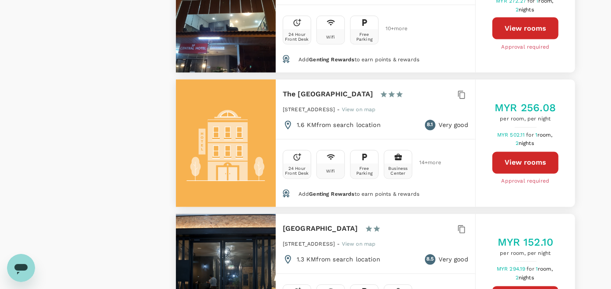
type textarea "x"
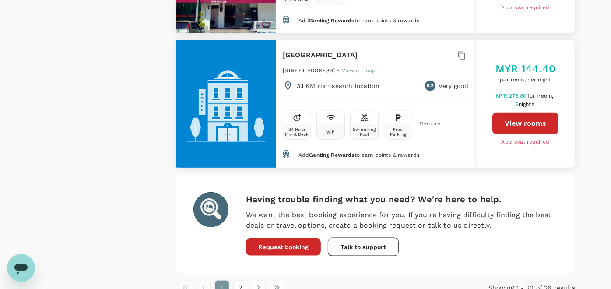
scroll to position [2635, 0]
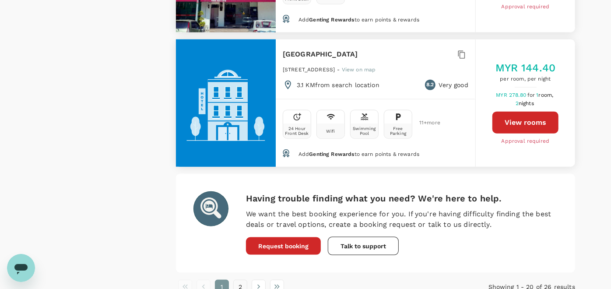
click at [243, 280] on button "2" at bounding box center [240, 287] width 14 height 14
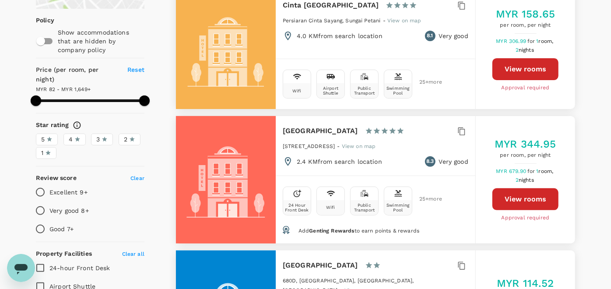
scroll to position [0, 0]
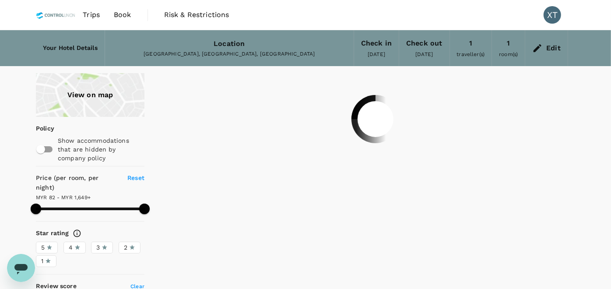
type input "1648.01"
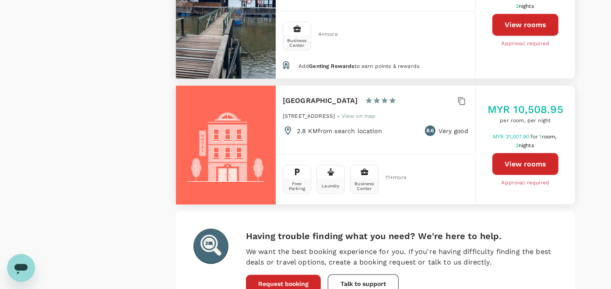
click at [26, 256] on div "Open messaging window" at bounding box center [21, 267] width 26 height 26
type textarea "x"
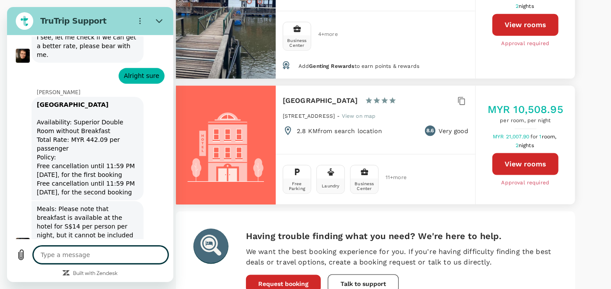
click at [107, 253] on textarea at bounding box center [100, 255] width 135 height 18
type textarea "O"
type textarea "x"
type textarea "Ok"
type textarea "x"
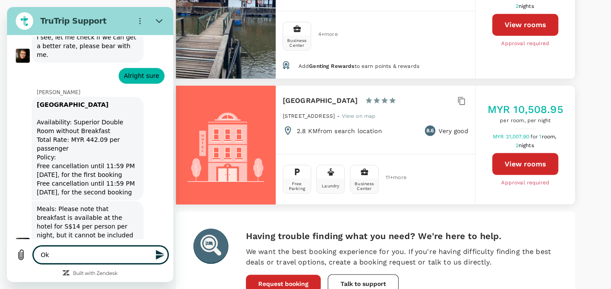
type textarea "Ok"
type textarea "x"
type textarea "Ok t"
type textarea "x"
type textarea "Ok th"
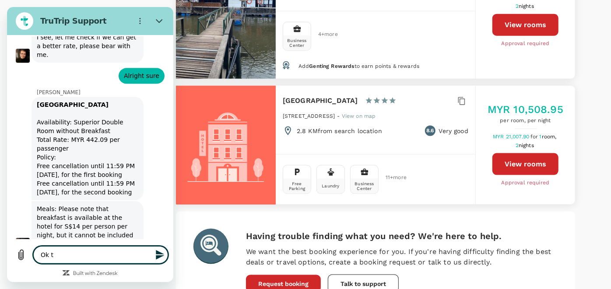
type textarea "x"
type textarea "Ok the"
type textarea "x"
type textarea "Ok then"
type textarea "x"
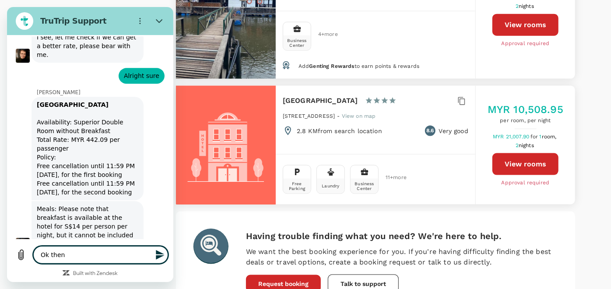
type textarea "Ok then"
type textarea "x"
type textarea "Ok then q"
type textarea "x"
type textarea "Ok then qe"
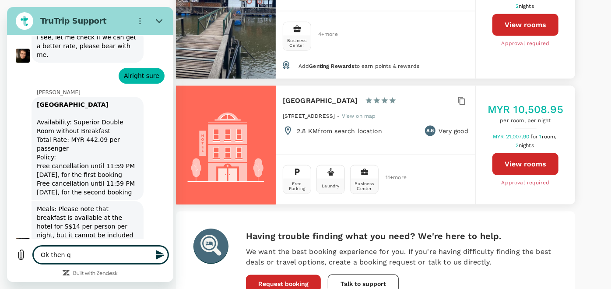
type textarea "x"
type textarea "Ok then q"
type textarea "x"
type textarea "Ok then"
type textarea "x"
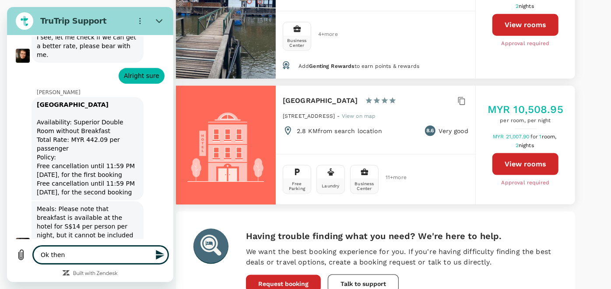
type textarea "Ok then w"
type textarea "x"
type textarea "Ok then we"
type textarea "x"
type textarea "Ok then we"
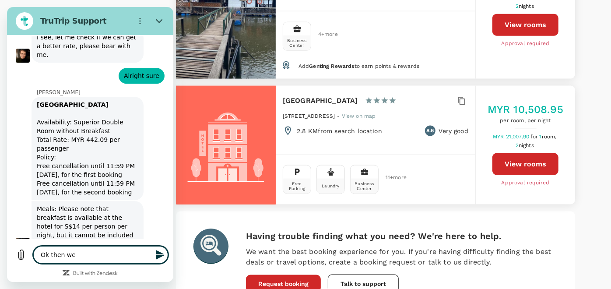
type textarea "x"
type textarea "Ok then we e"
type textarea "x"
type textarea "Ok then we ei"
type textarea "x"
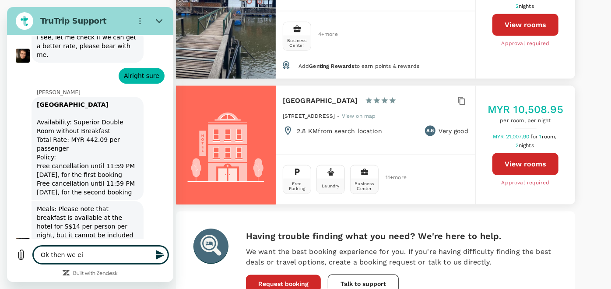
type textarea "Ok then we e"
type textarea "x"
type textarea "Ok then we"
type textarea "x"
type textarea "Ok then we w"
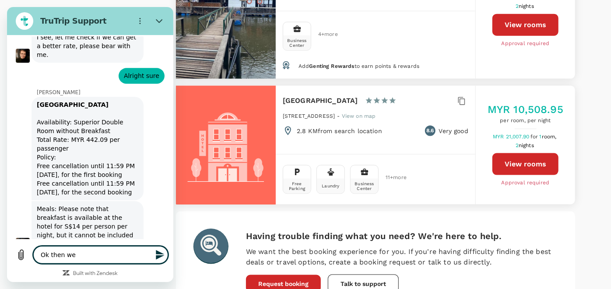
type textarea "x"
type textarea "Ok then we wi"
type textarea "x"
type textarea "Ok then we wik"
type textarea "x"
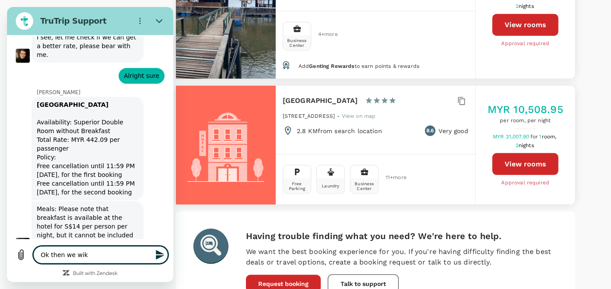
type textarea "Ok then we wikl"
type textarea "x"
type textarea "Ok then we wik"
type textarea "x"
type textarea "Ok then we wi"
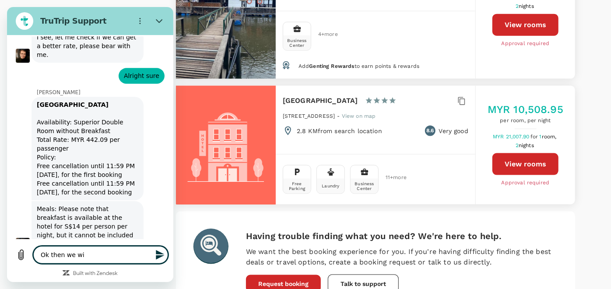
type textarea "x"
type textarea "Ok then we wil"
type textarea "x"
type textarea "Ok then we will"
type textarea "x"
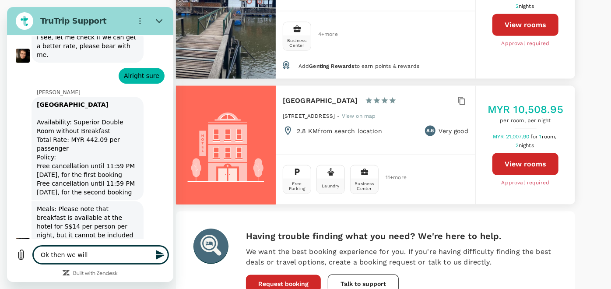
type textarea "Ok then we will"
type textarea "x"
type textarea "Ok then we will p"
type textarea "x"
type textarea "Ok then we will pr"
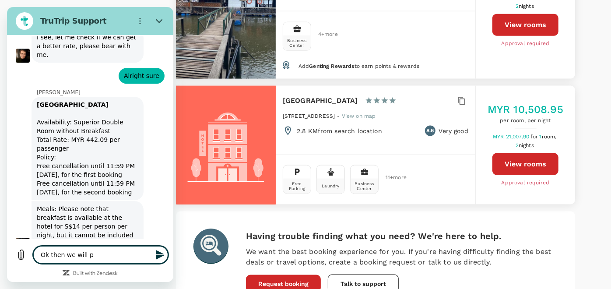
type textarea "x"
type textarea "Ok then we will pro"
type textarea "x"
type textarea "Ok then we will proc"
type textarea "x"
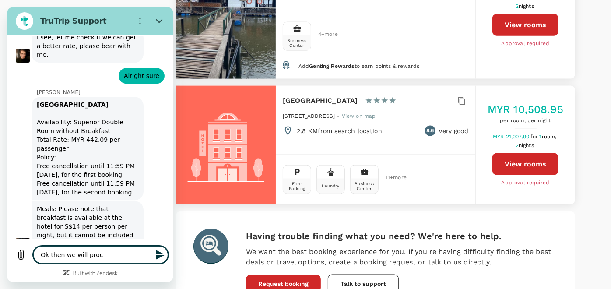
type textarea "Ok then we will proce"
type textarea "x"
type textarea "Ok then we will procee"
type textarea "x"
type textarea "Ok then we will proceee"
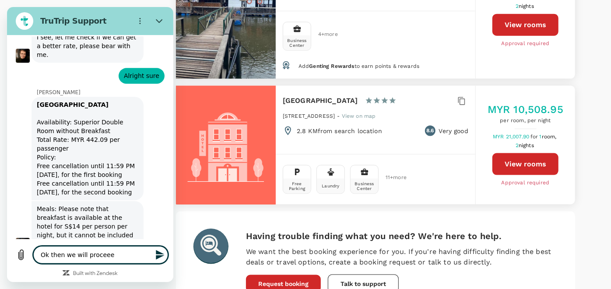
type textarea "x"
type textarea "Ok then we will proceeed"
type textarea "x"
type textarea "Ok then we will proceeed"
type textarea "x"
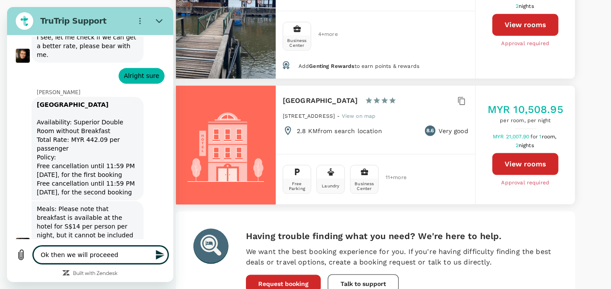
type textarea "Ok then we will proceeed"
type textarea "x"
type textarea "Ok then we will proceee"
type textarea "x"
type textarea "Ok then we will procee"
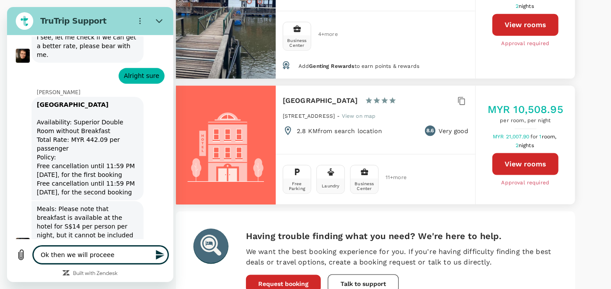
type textarea "x"
type textarea "Ok then we will proceed"
type textarea "x"
type textarea "Ok then we will proceed"
type textarea "x"
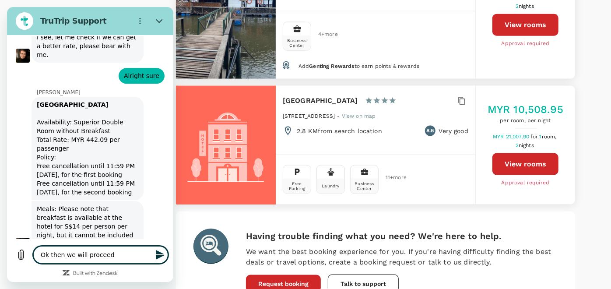
type textarea "Ok then we will proceed m"
type textarea "x"
type textarea "Ok then we will proceed ma"
type textarea "x"
type textarea "Ok then we will proceed man"
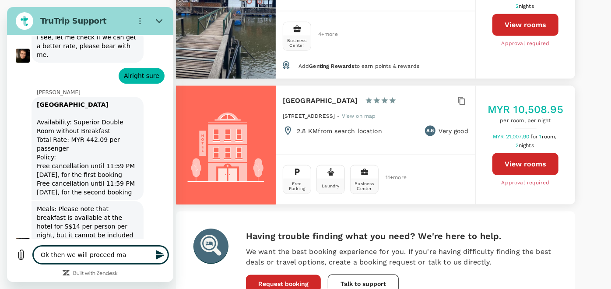
type textarea "x"
type textarea "Ok then we will proceed manu"
type textarea "x"
type textarea "Ok then we will proceed manua"
type textarea "x"
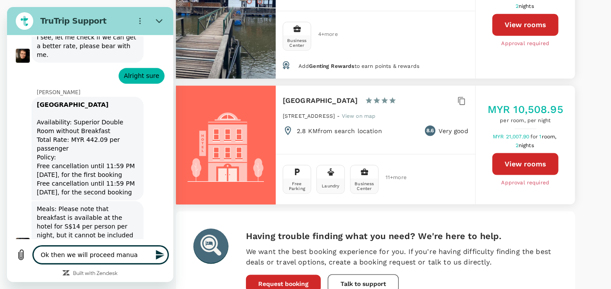
type textarea "Ok then we will proceed manual"
type textarea "x"
type textarea "Ok then we will proceed manuall"
type textarea "x"
type textarea "Ok then we will proceed manually"
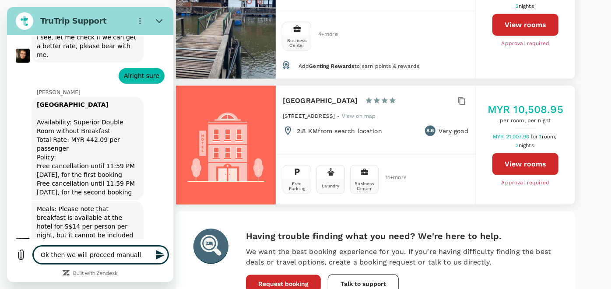
type textarea "x"
type textarea "Ok then we will proceed manually"
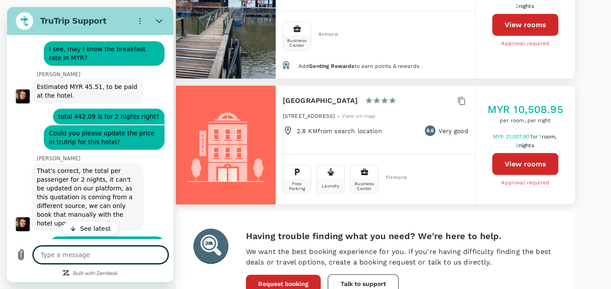
scroll to position [1687, 0]
